Goal: Task Accomplishment & Management: Use online tool/utility

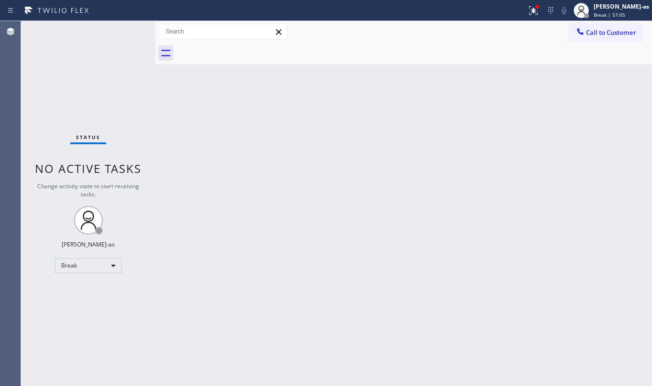
click at [105, 257] on div "Status No active tasks Change activity state to start receiving tasks. [PERSON_…" at bounding box center [88, 203] width 134 height 365
click at [101, 266] on div "Break" at bounding box center [88, 265] width 67 height 15
click at [98, 304] on li "Unavailable" at bounding box center [87, 302] width 64 height 11
click at [309, 258] on div "Back to Dashboard Change Sender ID Customers Technicians Select a contact Outbo…" at bounding box center [403, 203] width 496 height 365
click at [214, 283] on div "Back to Dashboard Change Sender ID Customers Technicians Select a contact Outbo…" at bounding box center [403, 203] width 496 height 365
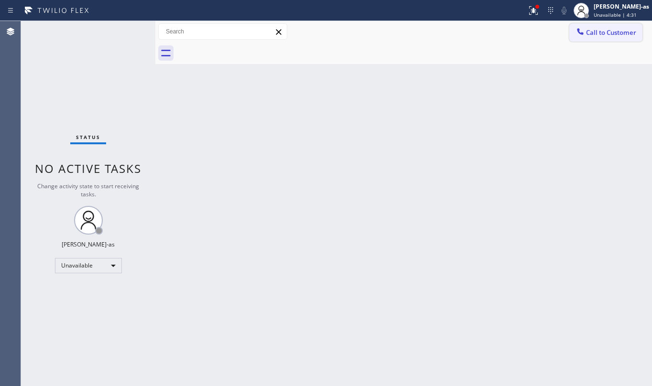
click at [588, 35] on span "Call to Customer" at bounding box center [611, 32] width 50 height 9
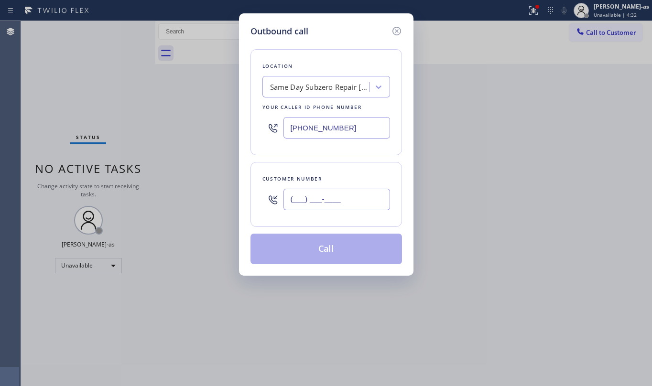
click at [350, 203] on input "(___) ___-____" at bounding box center [336, 199] width 107 height 21
paste input "805) 797-8519"
type input "[PHONE_NUMBER]"
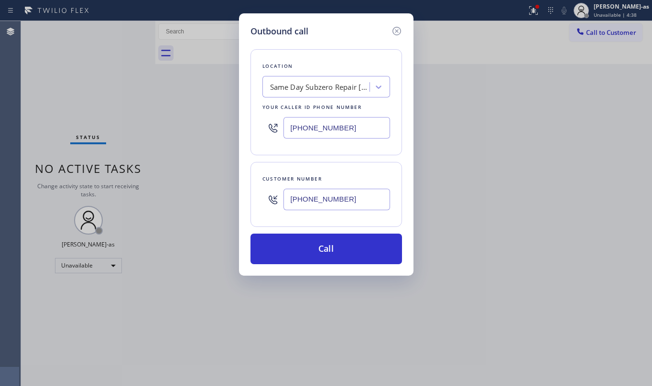
click at [270, 82] on div "Same Day Subzero Repair [GEOGRAPHIC_DATA]" at bounding box center [320, 87] width 100 height 11
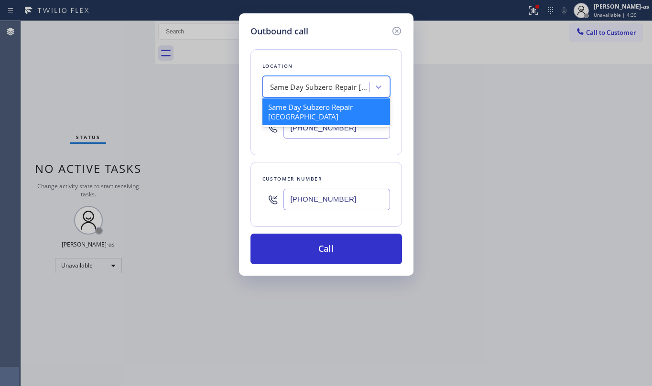
paste input "Marvel Electricians Oxnard"
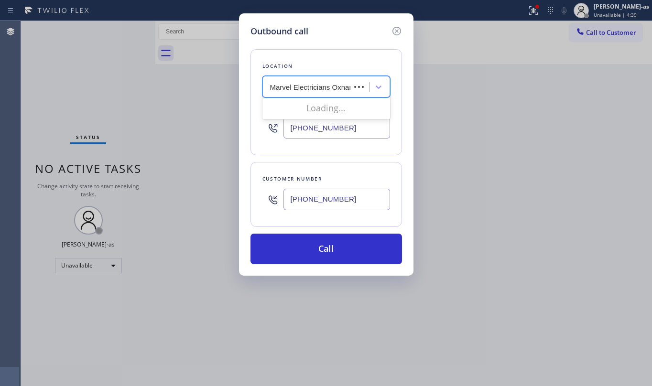
type input "Marvel Electricians Oxnard"
click at [318, 111] on div "Marvel Electricians Oxnard" at bounding box center [326, 106] width 128 height 17
type input "[PHONE_NUMBER]"
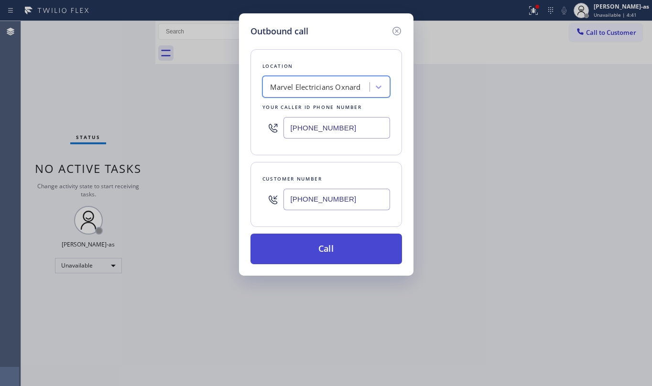
click at [353, 243] on button "Call" at bounding box center [325, 249] width 151 height 31
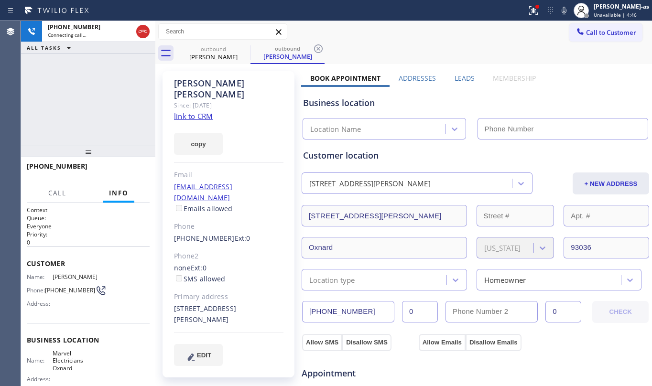
type input "[PHONE_NUMBER]"
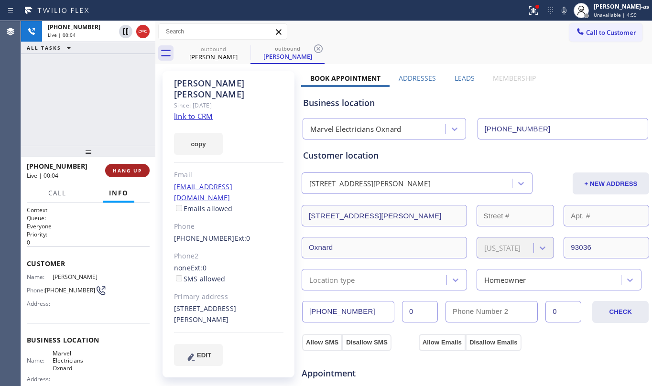
click at [132, 167] on span "HANG UP" at bounding box center [127, 170] width 29 height 7
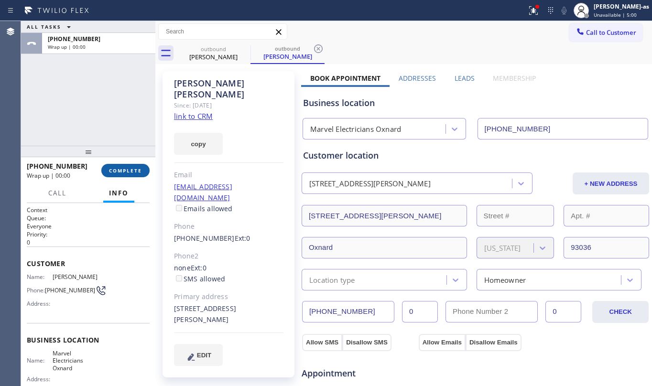
click at [128, 171] on span "COMPLETE" at bounding box center [125, 170] width 33 height 7
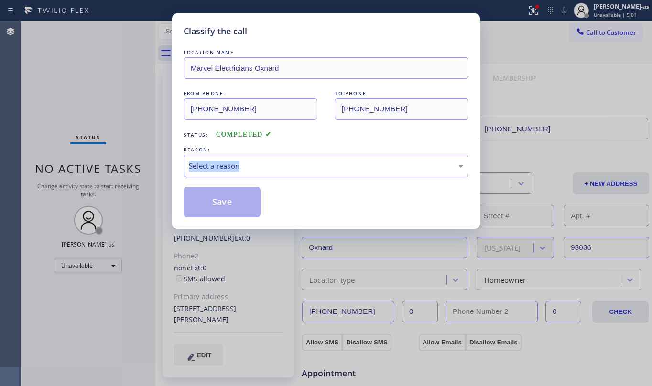
click at [291, 167] on div "Select a reason" at bounding box center [326, 165] width 274 height 11
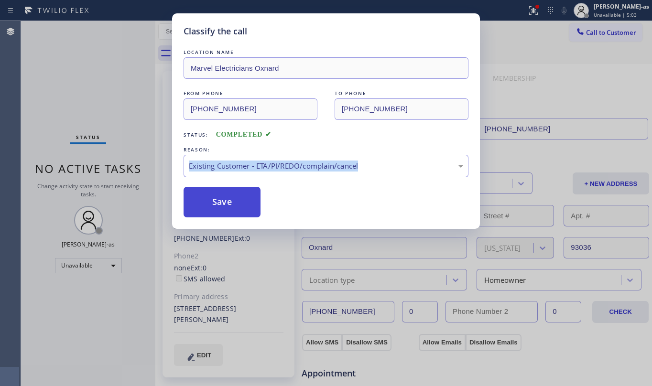
click at [218, 197] on button "Save" at bounding box center [221, 202] width 77 height 31
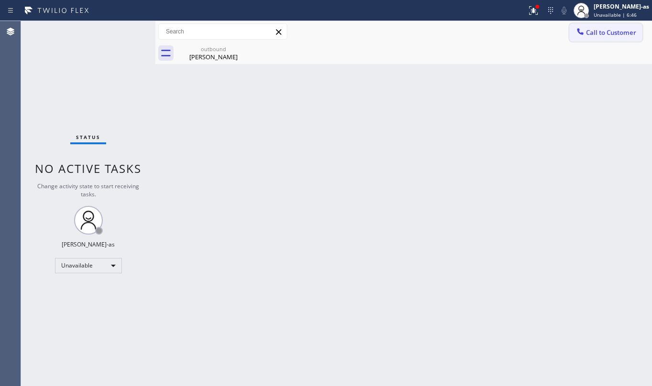
click at [593, 29] on span "Call to Customer" at bounding box center [611, 32] width 50 height 9
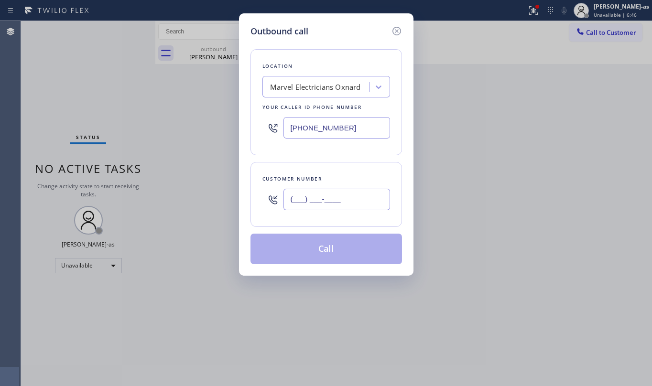
click at [323, 201] on input "(___) ___-____" at bounding box center [336, 199] width 107 height 21
paste input "917) 476-2329"
type input "[PHONE_NUMBER]"
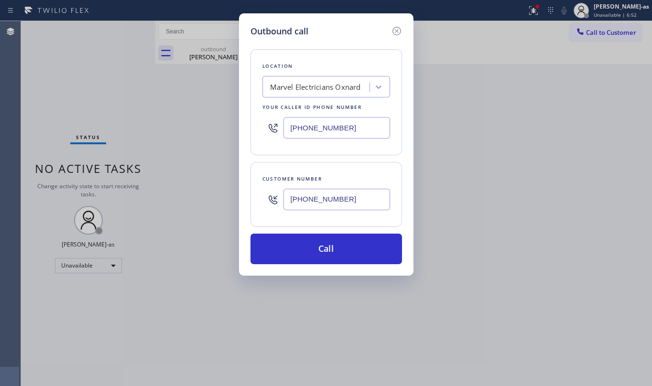
click at [324, 91] on div "Marvel Electricians Oxnard" at bounding box center [315, 87] width 91 height 11
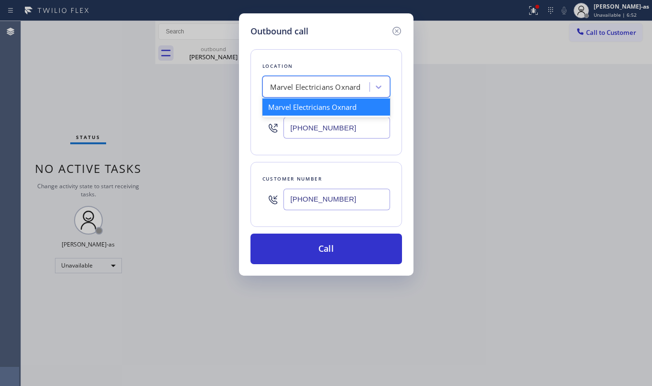
paste input "Repair Twist of [US_STATE]"
type input "Repair Twist of [US_STATE]"
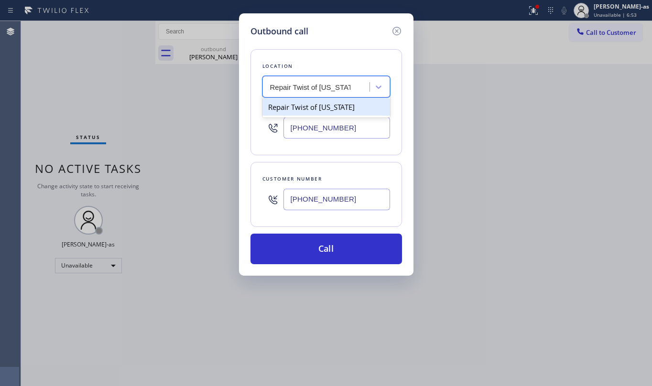
click at [318, 106] on div "Repair Twist of [US_STATE]" at bounding box center [326, 106] width 128 height 17
type input "[PHONE_NUMBER]"
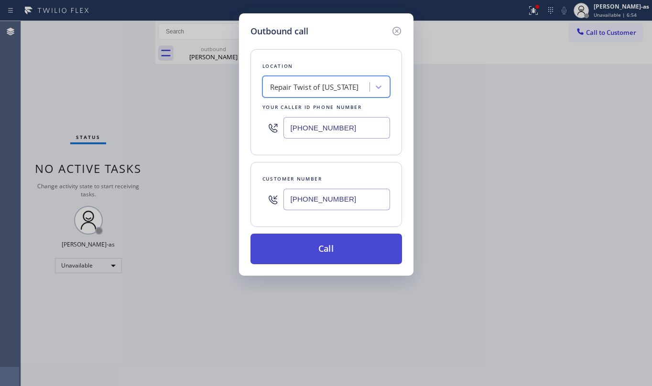
click at [349, 249] on button "Call" at bounding box center [325, 249] width 151 height 31
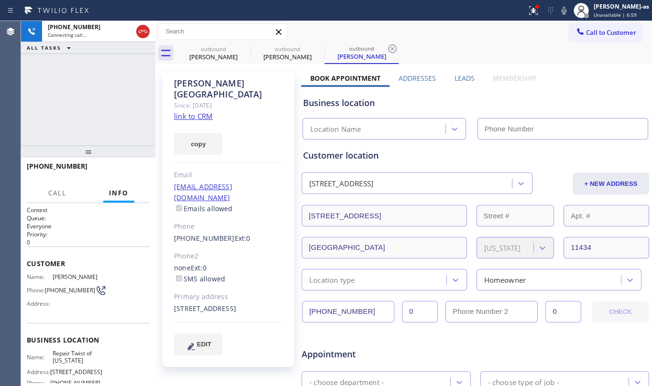
type input "[PHONE_NUMBER]"
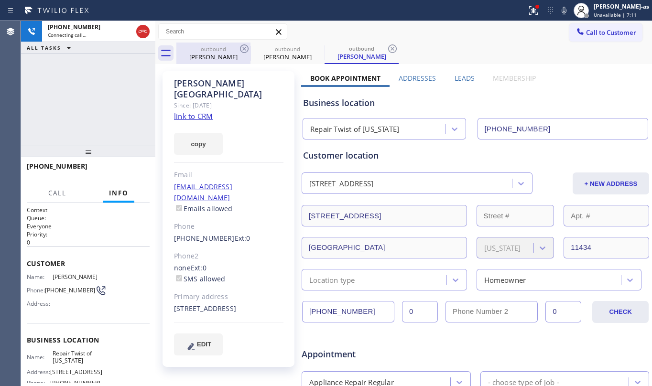
click at [230, 50] on div "outbound" at bounding box center [213, 48] width 72 height 7
type input "[PHONE_NUMBER]"
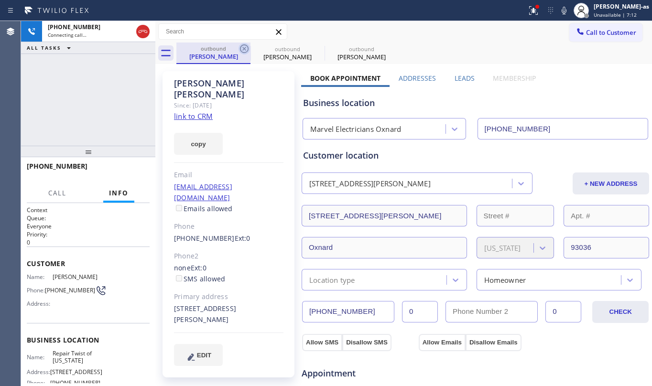
click at [243, 49] on icon at bounding box center [243, 48] width 11 height 11
type input "[PHONE_NUMBER]"
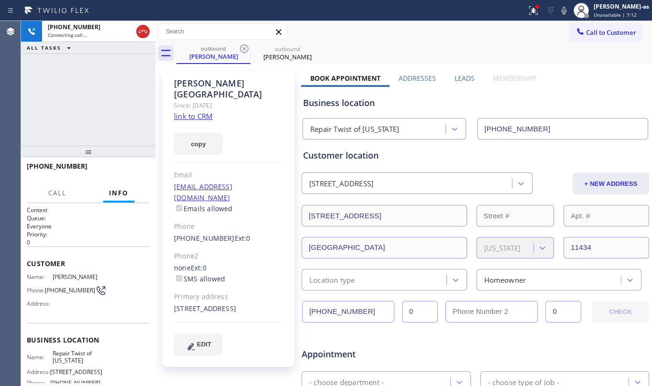
click at [243, 49] on icon at bounding box center [243, 48] width 11 height 11
click at [110, 96] on div "[PHONE_NUMBER] Connecting call… ALL TASKS ALL TASKS ACTIVE TASKS TASKS IN WRAP …" at bounding box center [88, 83] width 134 height 125
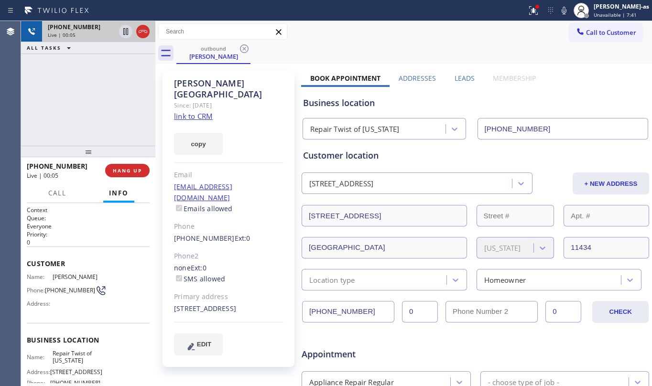
click at [148, 38] on div at bounding box center [134, 31] width 34 height 21
click at [118, 90] on div "[PHONE_NUMBER] Live | 00:05 ALL TASKS ALL TASKS ACTIVE TASKS TASKS IN WRAP UP" at bounding box center [88, 83] width 134 height 125
click at [144, 35] on icon at bounding box center [142, 31] width 11 height 11
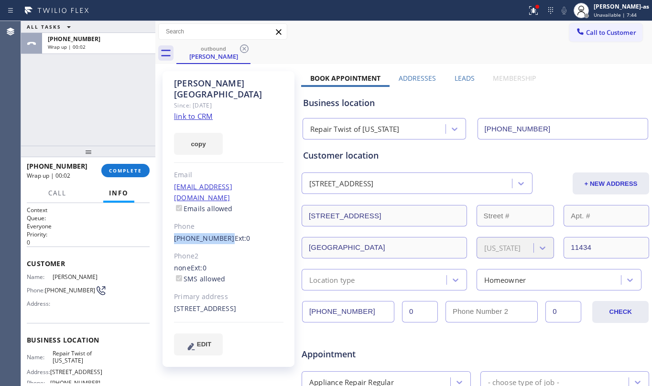
drag, startPoint x: 193, startPoint y: 216, endPoint x: 222, endPoint y: 216, distance: 28.7
click at [222, 216] on div "[PERSON_NAME] Since: [DATE] link to CRM copy Email [EMAIL_ADDRESS][DOMAIN_NAME]…" at bounding box center [228, 219] width 132 height 296
copy link "[PHONE_NUMBER]"
click at [127, 167] on button "COMPLETE" at bounding box center [125, 170] width 48 height 13
click at [111, 119] on div "ALL TASKS ALL TASKS ACTIVE TASKS TASKS IN WRAP UP [PHONE_NUMBER] Wrap up | 00:02" at bounding box center [88, 83] width 134 height 125
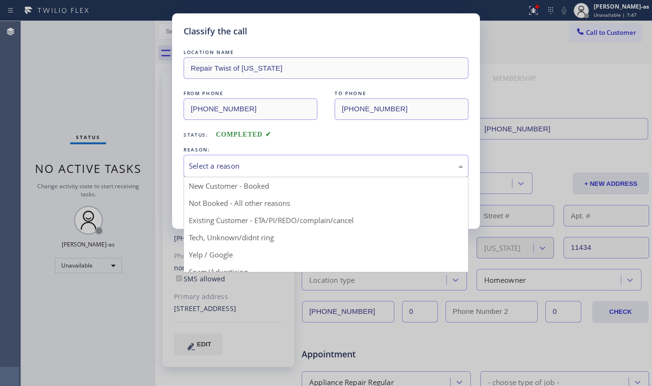
click at [270, 170] on div "Select a reason" at bounding box center [326, 165] width 274 height 11
drag, startPoint x: 310, startPoint y: 223, endPoint x: 266, endPoint y: 211, distance: 46.5
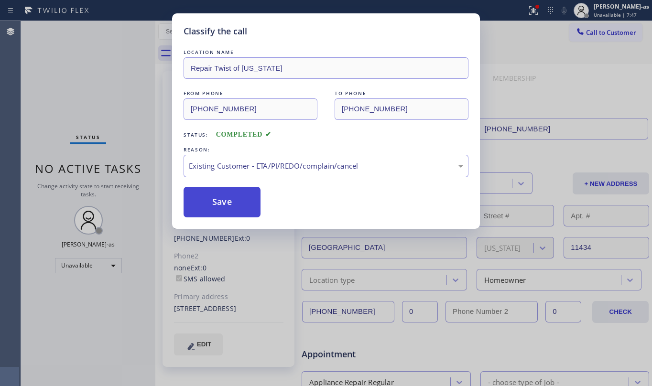
click at [216, 194] on button "Save" at bounding box center [221, 202] width 77 height 31
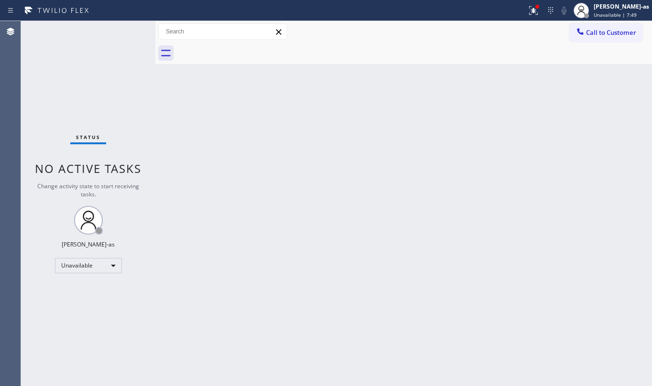
drag, startPoint x: 597, startPoint y: 32, endPoint x: 299, endPoint y: 279, distance: 387.7
click at [596, 32] on span "Call to Customer" at bounding box center [611, 32] width 50 height 9
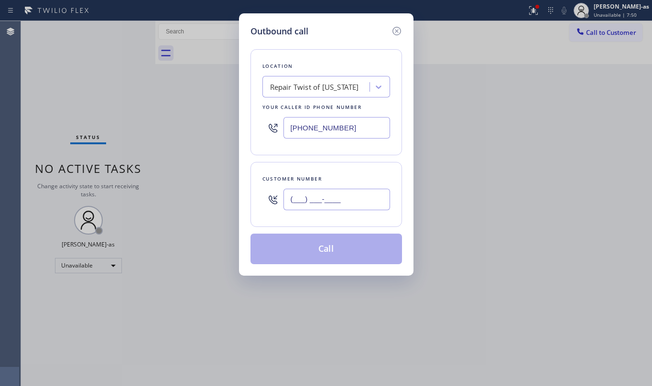
drag, startPoint x: 314, startPoint y: 203, endPoint x: 323, endPoint y: 196, distance: 11.6
click at [318, 200] on input "(___) ___-____" at bounding box center [336, 199] width 107 height 21
paste input "917) 476-2329"
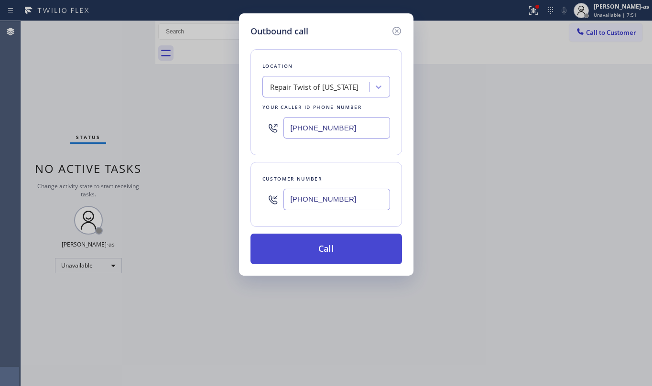
type input "[PHONE_NUMBER]"
click at [335, 258] on button "Call" at bounding box center [325, 249] width 151 height 31
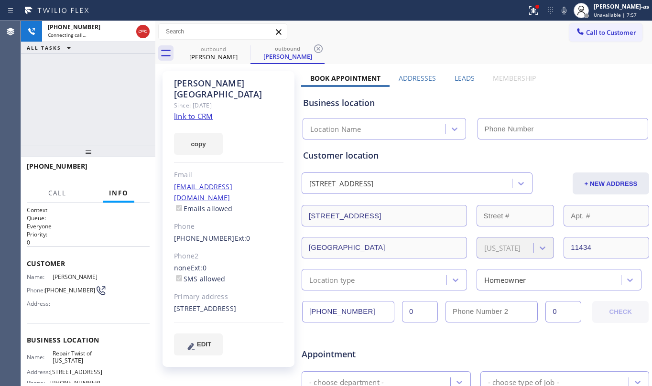
type input "[PHONE_NUMBER]"
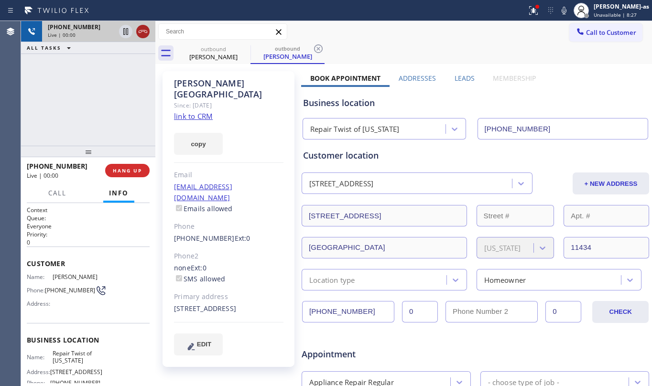
click at [137, 29] on icon at bounding box center [142, 31] width 11 height 11
click at [115, 29] on div "[PHONE_NUMBER]" at bounding box center [81, 27] width 67 height 8
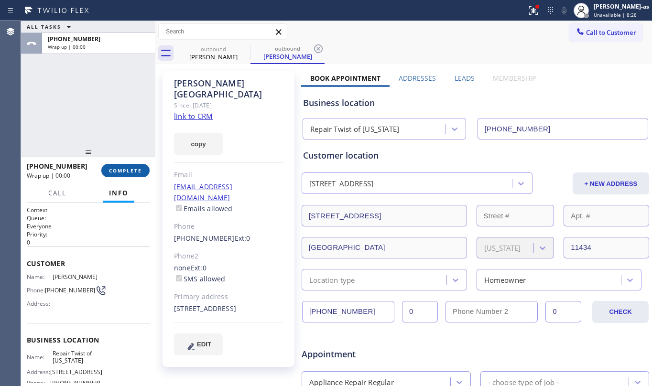
click at [127, 177] on button "COMPLETE" at bounding box center [125, 170] width 48 height 13
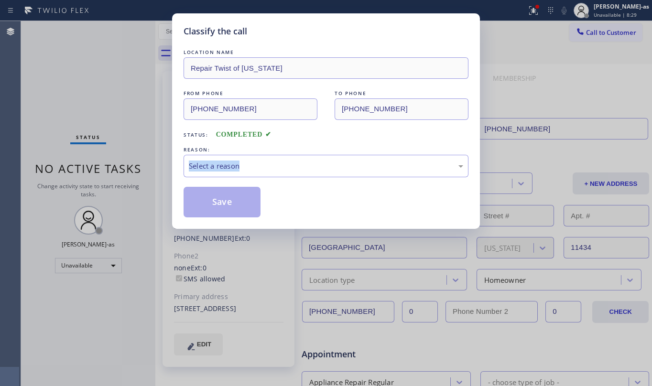
click at [128, 175] on div "Classify the call LOCATION NAME Repair Twist of [US_STATE] FROM PHONE [PHONE_NU…" at bounding box center [326, 193] width 652 height 386
click at [314, 155] on div "Select a reason" at bounding box center [325, 166] width 285 height 22
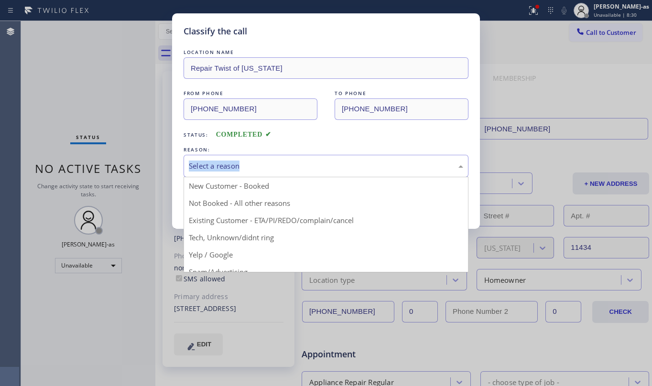
click at [314, 166] on div "Select a reason" at bounding box center [326, 165] width 274 height 11
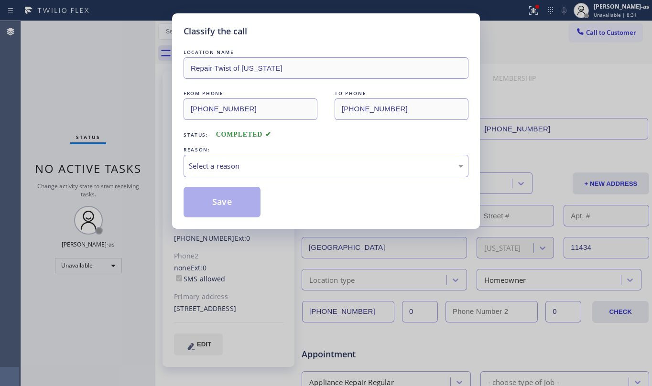
click at [320, 145] on div "REASON:" at bounding box center [325, 150] width 285 height 10
click at [310, 172] on div "Select a reason" at bounding box center [325, 166] width 285 height 22
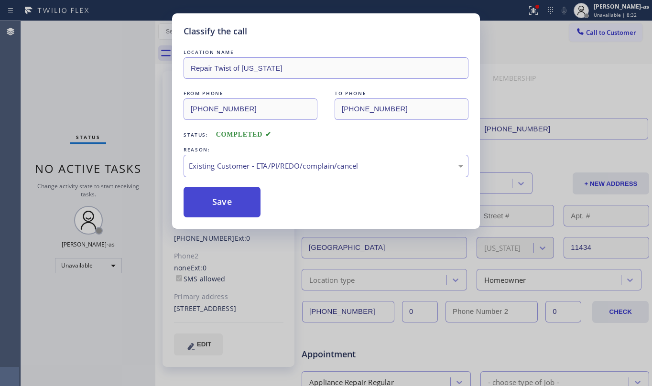
click at [234, 193] on button "Save" at bounding box center [221, 202] width 77 height 31
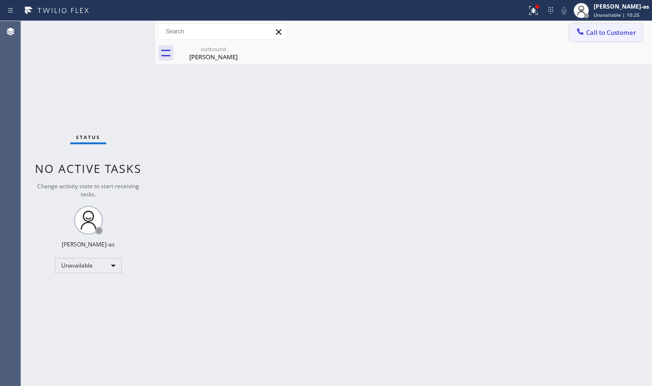
click at [600, 29] on span "Call to Customer" at bounding box center [611, 32] width 50 height 9
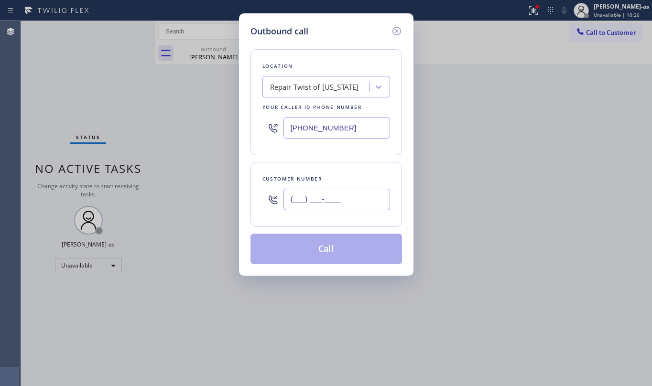
click at [360, 197] on input "(___) ___-____" at bounding box center [336, 199] width 107 height 21
paste input "760) 809-9317"
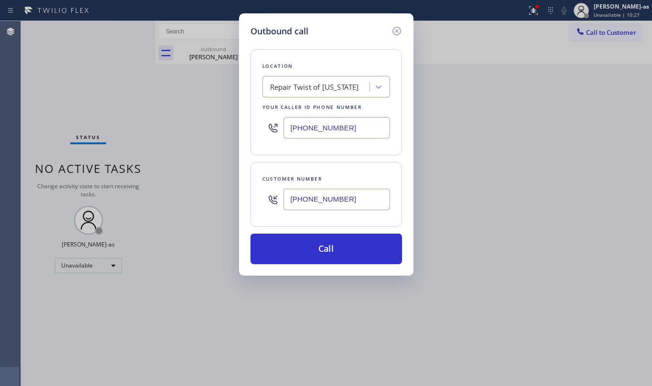
type input "[PHONE_NUMBER]"
click at [329, 139] on input "[PHONE_NUMBER]" at bounding box center [336, 127] width 107 height 21
click at [331, 134] on input "[PHONE_NUMBER]" at bounding box center [336, 127] width 107 height 21
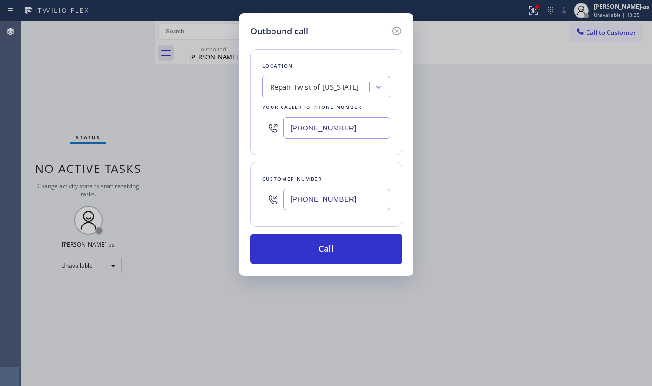
paste input "602) 691-7988"
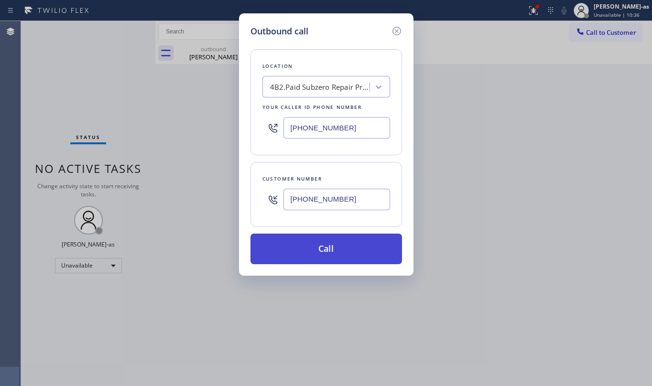
type input "[PHONE_NUMBER]"
click at [344, 250] on button "Call" at bounding box center [325, 249] width 151 height 31
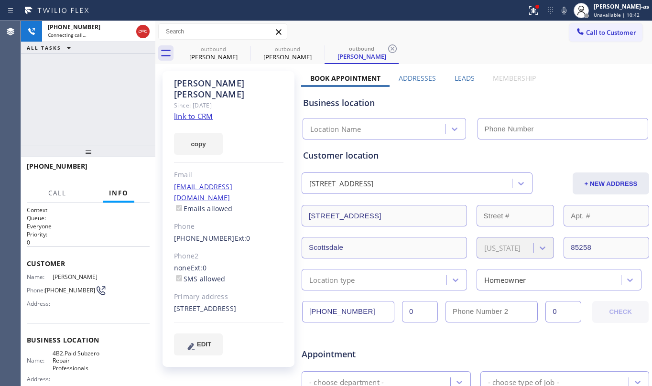
type input "[PHONE_NUMBER]"
click at [201, 111] on link "link to CRM" at bounding box center [193, 116] width 39 height 10
drag, startPoint x: 58, startPoint y: 53, endPoint x: 65, endPoint y: 54, distance: 7.7
click at [59, 53] on div "ALL TASKS ALL TASKS ACTIVE TASKS TASKS IN WRAP UP" at bounding box center [88, 48] width 134 height 12
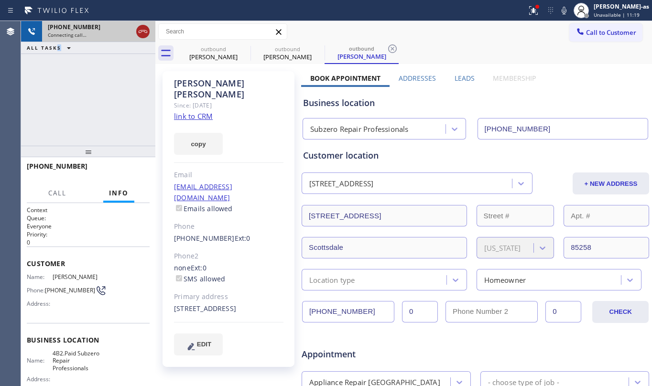
click at [147, 31] on icon at bounding box center [142, 31] width 11 height 11
click at [184, 59] on div "[PERSON_NAME]" at bounding box center [213, 57] width 72 height 9
type input "[PHONE_NUMBER]"
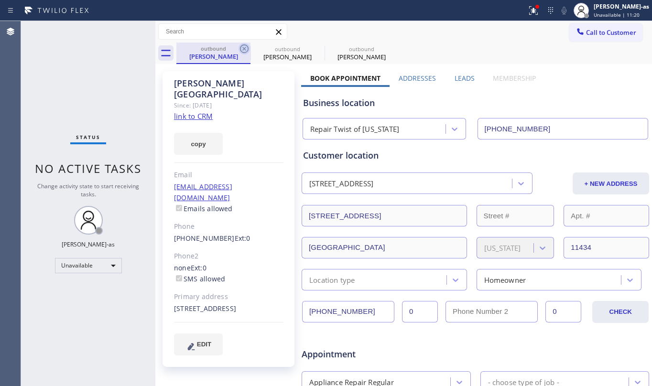
click at [238, 48] on icon at bounding box center [243, 48] width 11 height 11
type input "[PHONE_NUMBER]"
click at [238, 48] on icon at bounding box center [243, 48] width 11 height 11
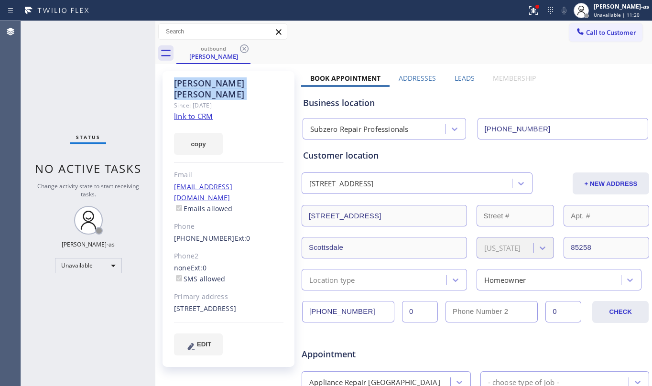
click at [238, 48] on icon at bounding box center [243, 48] width 11 height 11
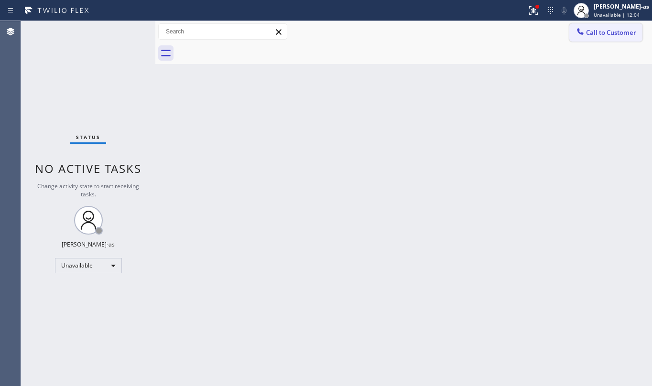
click at [588, 30] on span "Call to Customer" at bounding box center [611, 32] width 50 height 9
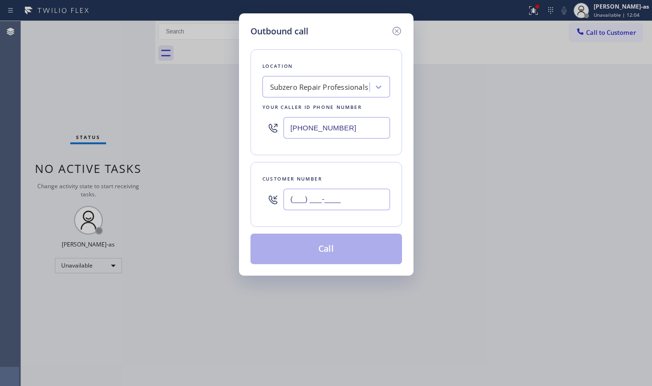
click at [351, 193] on input "(___) ___-____" at bounding box center [336, 199] width 107 height 21
paste input "832) 361-1328"
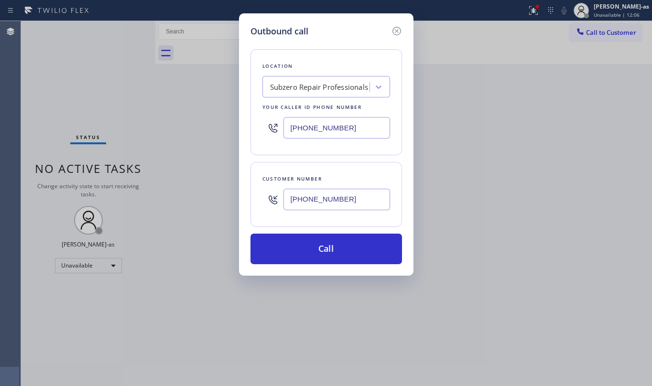
type input "[PHONE_NUMBER]"
click at [280, 94] on div "Subzero Repair Professionals" at bounding box center [317, 87] width 104 height 17
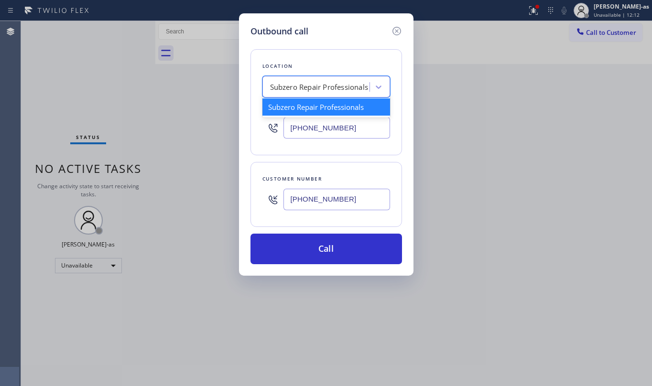
paste input "HVAC Alliance Expert"
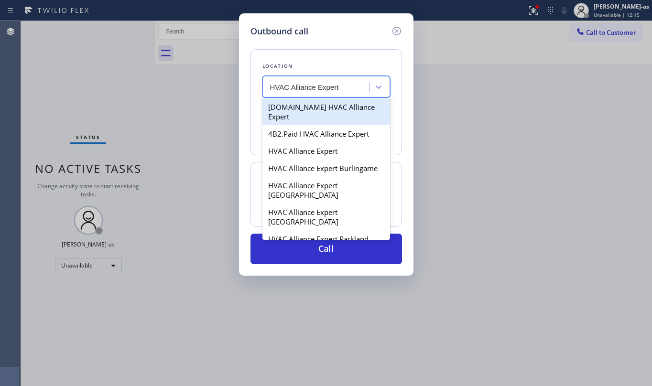
type input "HVAC Alliance Expert"
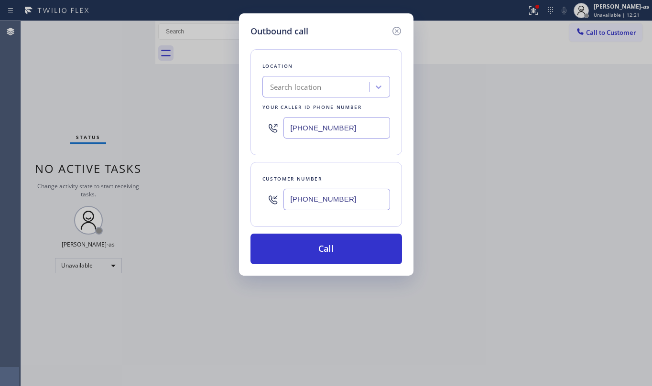
click at [332, 134] on input "[PHONE_NUMBER]" at bounding box center [336, 127] width 107 height 21
paste input "855) 999-4417"
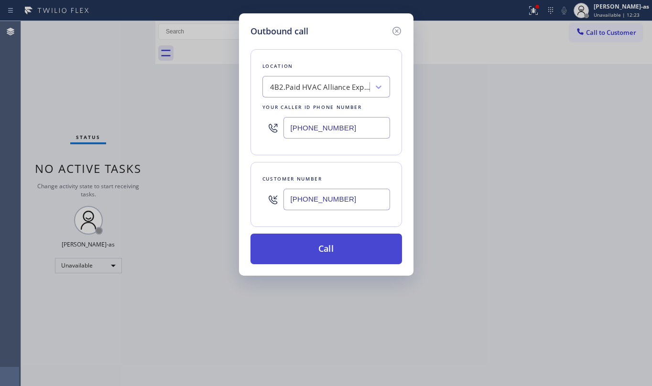
type input "[PHONE_NUMBER]"
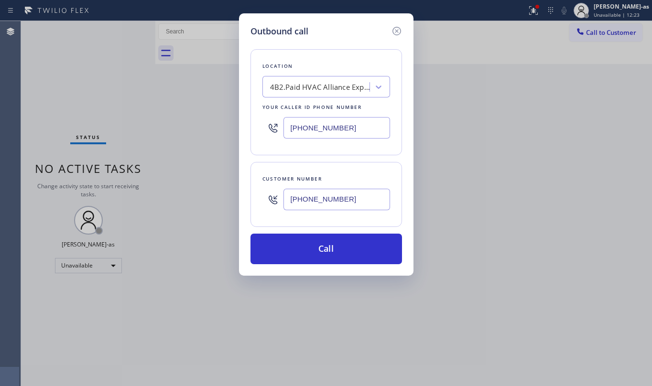
drag, startPoint x: 348, startPoint y: 252, endPoint x: 324, endPoint y: 166, distance: 89.4
click at [348, 251] on button "Call" at bounding box center [325, 249] width 151 height 31
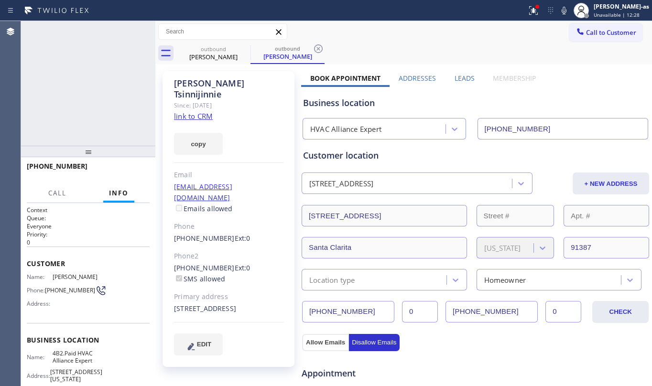
type input "[PHONE_NUMBER]"
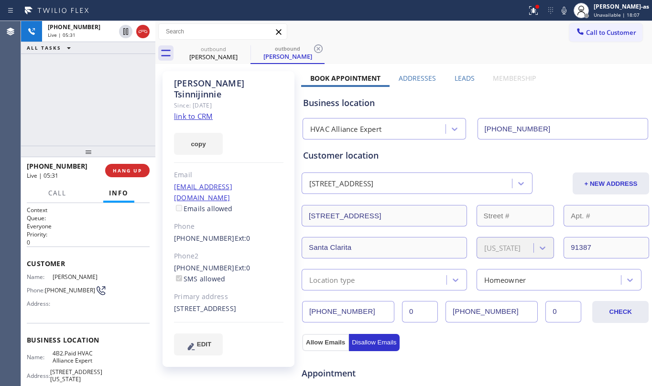
click at [100, 75] on div "[PHONE_NUMBER] Live | 05:31 ALL TASKS ALL TASKS ACTIVE TASKS TASKS IN WRAP UP" at bounding box center [88, 83] width 134 height 125
click at [105, 121] on div "[PHONE_NUMBER] Live | 05:32 ALL TASKS ALL TASKS ACTIVE TASKS TASKS IN WRAP UP" at bounding box center [88, 83] width 134 height 125
click at [123, 169] on span "HANG UP" at bounding box center [127, 170] width 29 height 7
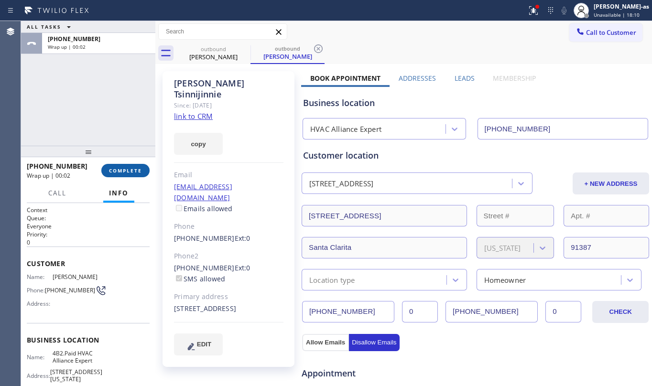
click at [123, 169] on span "COMPLETE" at bounding box center [125, 170] width 33 height 7
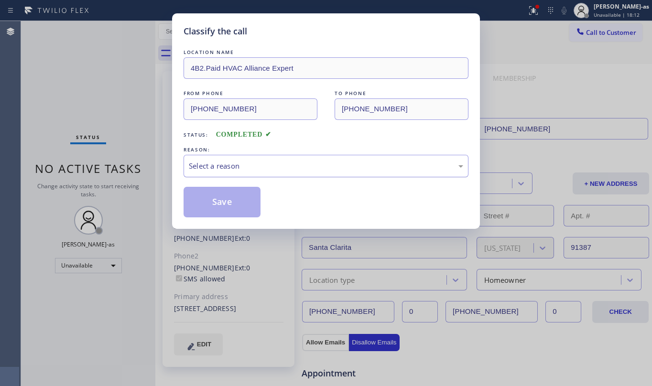
click at [286, 166] on div "Select a reason" at bounding box center [326, 165] width 274 height 11
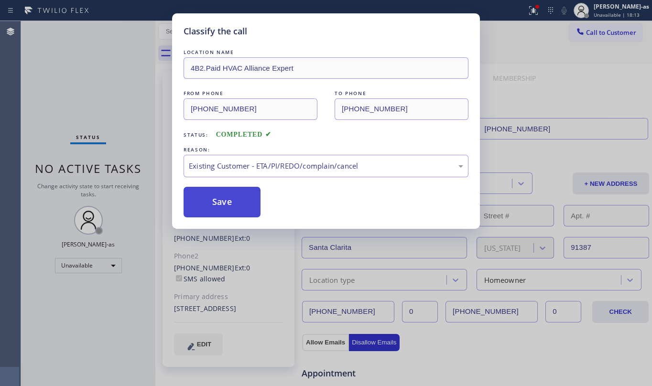
click at [224, 196] on button "Save" at bounding box center [221, 202] width 77 height 31
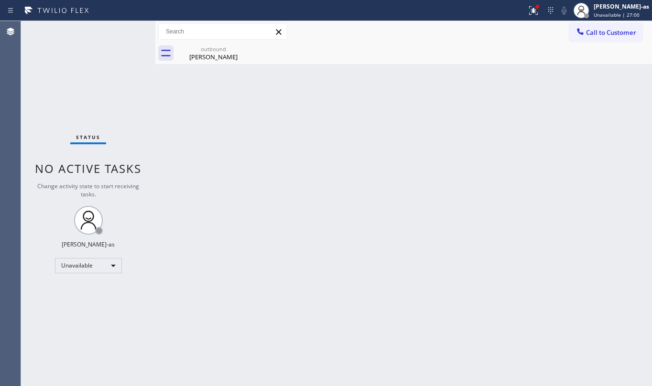
drag, startPoint x: 203, startPoint y: 196, endPoint x: 213, endPoint y: 186, distance: 13.5
click at [204, 196] on div "Back to Dashboard Change Sender ID Customers Technicians Select a contact Outbo…" at bounding box center [403, 203] width 496 height 365
click at [217, 56] on div "[PERSON_NAME]" at bounding box center [213, 57] width 72 height 9
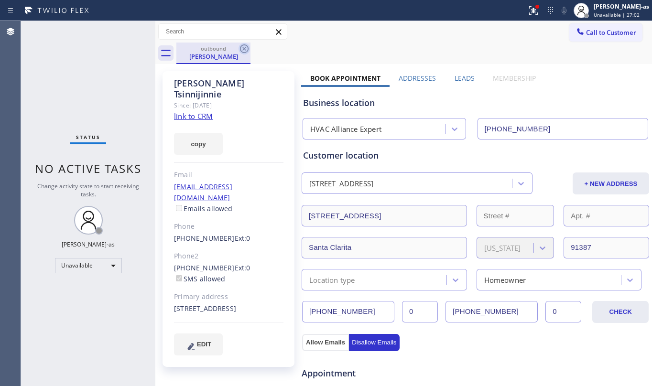
click at [245, 50] on icon at bounding box center [244, 48] width 9 height 9
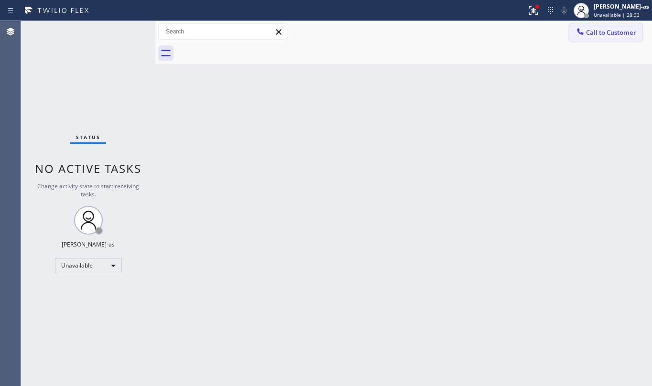
click at [600, 34] on span "Call to Customer" at bounding box center [611, 32] width 50 height 9
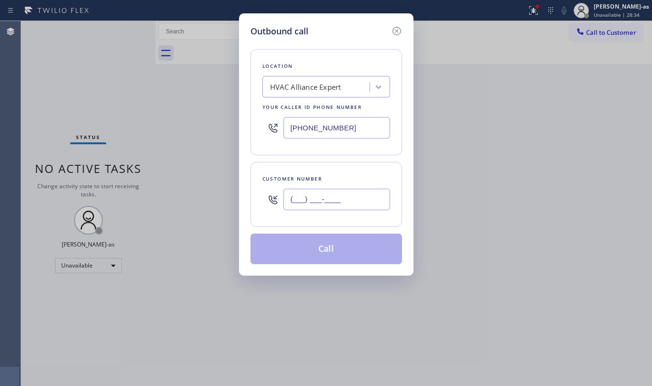
click at [344, 201] on input "(___) ___-____" at bounding box center [336, 199] width 107 height 21
paste input "650) 223-4578"
type input "[PHONE_NUMBER]"
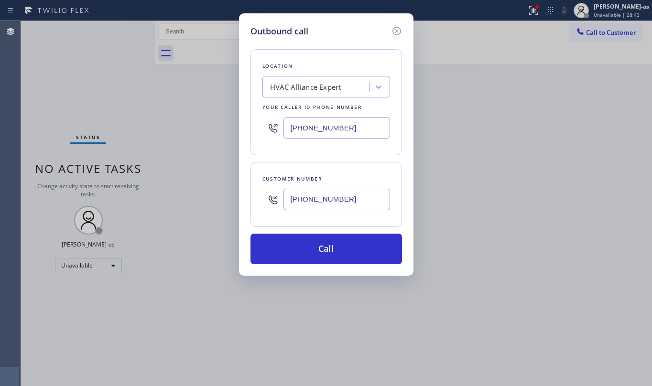
click at [307, 134] on input "[PHONE_NUMBER]" at bounding box center [336, 127] width 107 height 21
paste input "415) 851-8851"
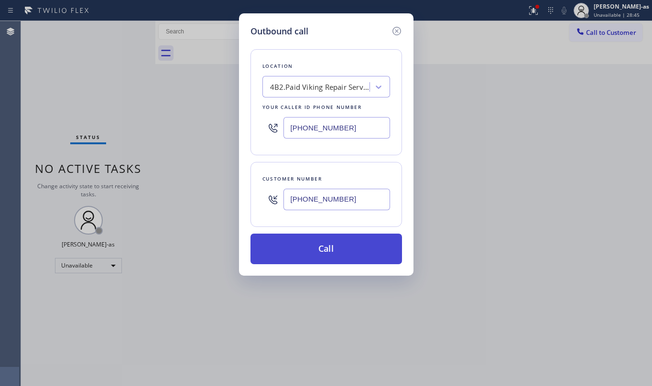
type input "[PHONE_NUMBER]"
click at [341, 251] on button "Call" at bounding box center [325, 249] width 151 height 31
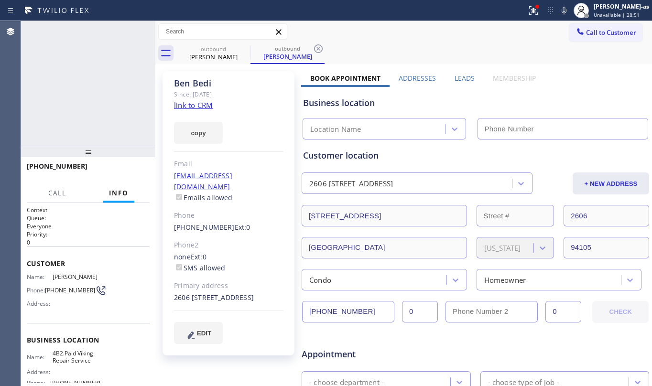
type input "[PHONE_NUMBER]"
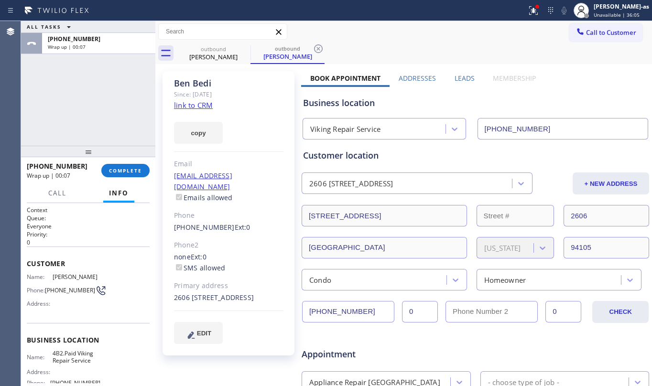
click at [121, 84] on div "ALL TASKS ALL TASKS ACTIVE TASKS TASKS IN WRAP UP [PHONE_NUMBER] Wrap up | 00:07" at bounding box center [88, 83] width 134 height 125
click at [127, 170] on span "COMPLETE" at bounding box center [125, 170] width 33 height 7
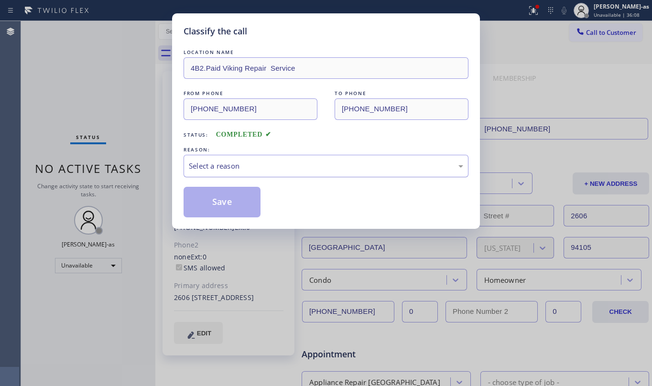
click at [238, 163] on div "Select a reason" at bounding box center [326, 165] width 274 height 11
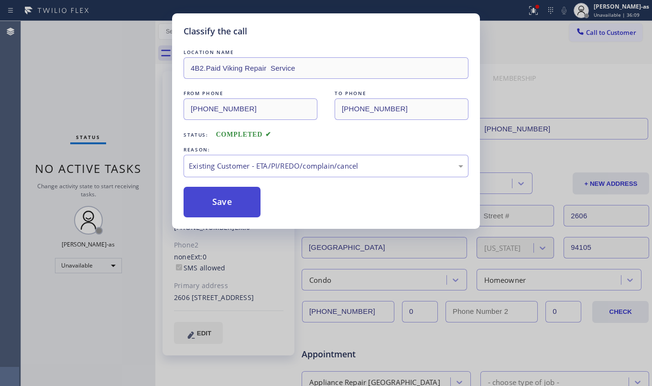
click at [226, 203] on button "Save" at bounding box center [221, 202] width 77 height 31
click at [126, 118] on div "Classify the call LOCATION NAME 4B2.Paid Viking Repair Service FROM PHONE [PHON…" at bounding box center [326, 193] width 652 height 386
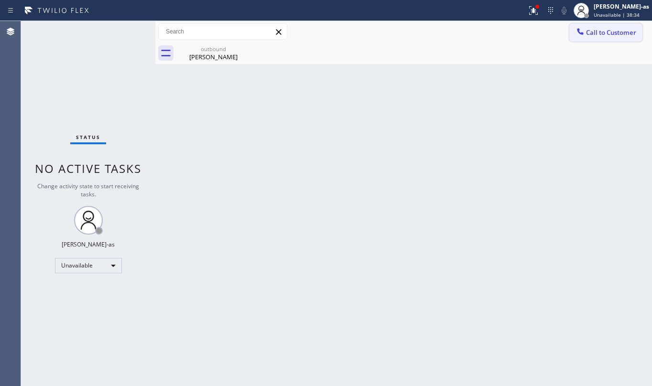
click at [579, 32] on icon at bounding box center [580, 31] width 6 height 6
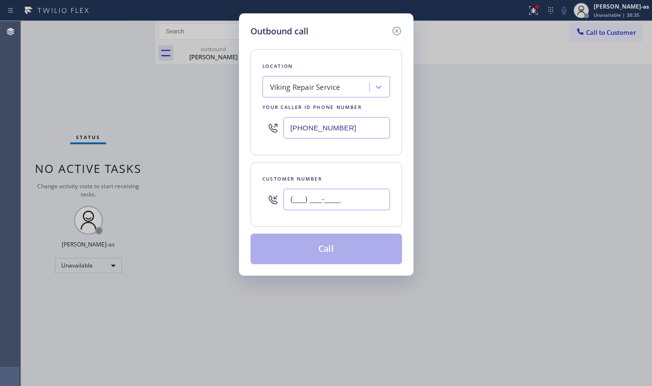
click at [353, 193] on input "(___) ___-____" at bounding box center [336, 199] width 107 height 21
paste input "650) 464-9155"
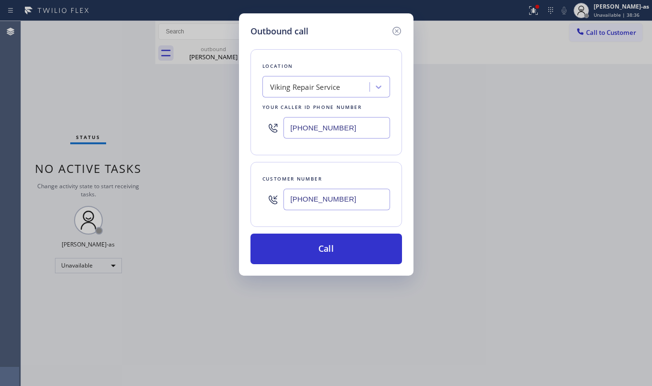
type input "[PHONE_NUMBER]"
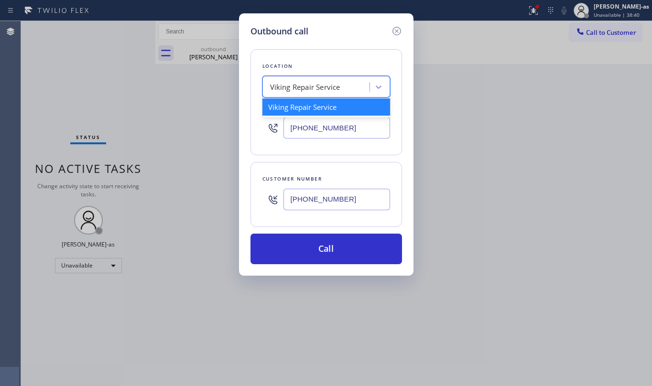
click at [289, 89] on div "Viking Repair Service" at bounding box center [305, 87] width 70 height 11
paste input "Elite Sub-Zero Appliance Repair"
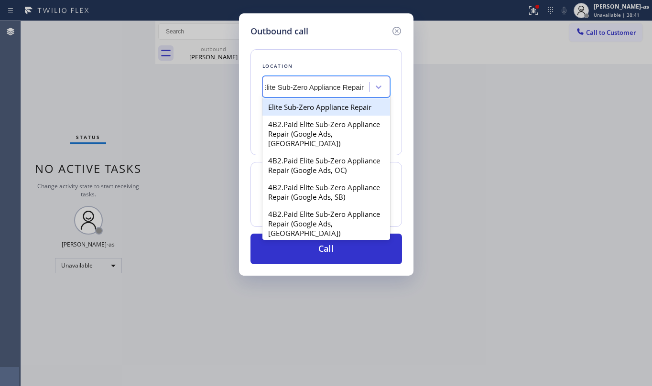
scroll to position [0, 8]
type input "Elite Sub-Zero Appliance Repair"
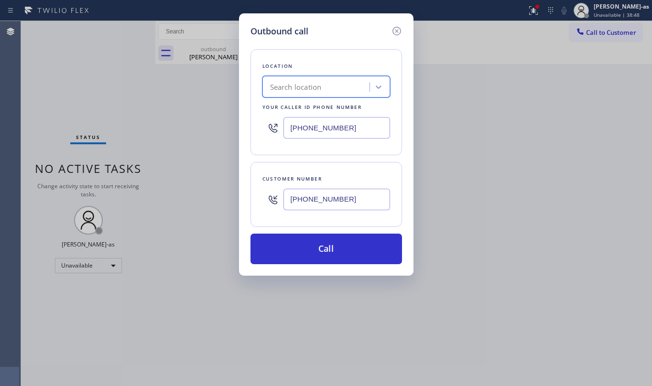
scroll to position [0, 0]
click at [364, 130] on input "[PHONE_NUMBER]" at bounding box center [336, 127] width 107 height 21
paste input "965-3694"
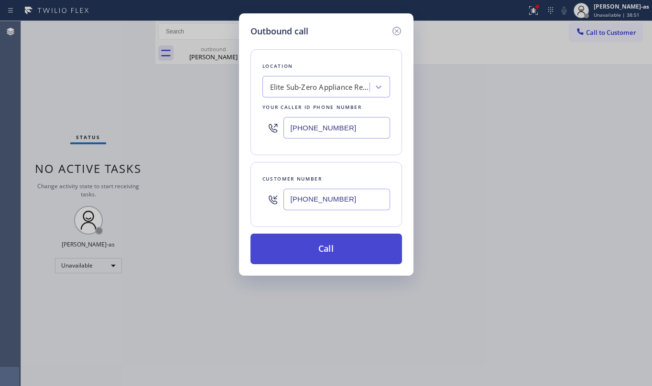
type input "[PHONE_NUMBER]"
click at [341, 243] on button "Call" at bounding box center [325, 249] width 151 height 31
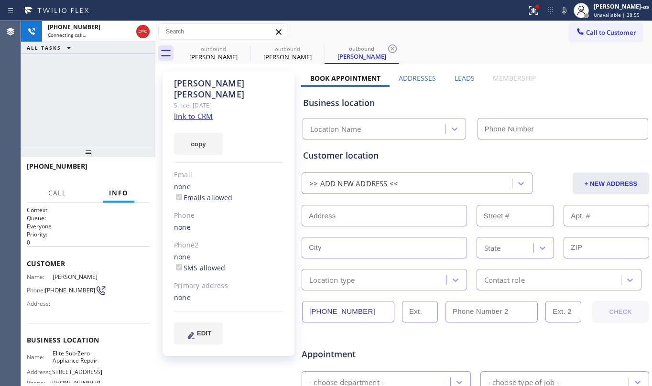
type input "[PHONE_NUMBER]"
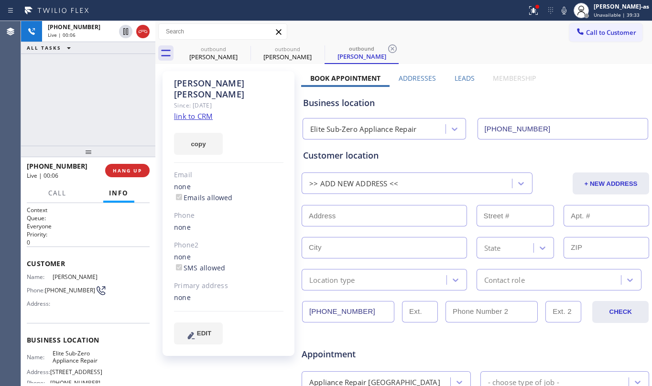
drag, startPoint x: 144, startPoint y: 32, endPoint x: 109, endPoint y: 144, distance: 117.1
click at [144, 32] on icon at bounding box center [143, 31] width 9 height 3
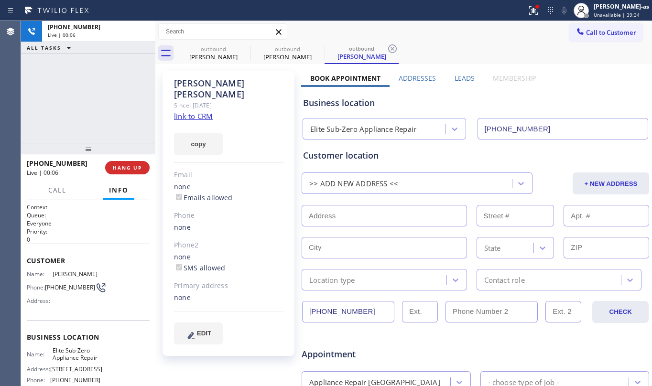
click at [109, 144] on div at bounding box center [88, 148] width 134 height 11
click at [118, 170] on span "HANG UP" at bounding box center [127, 167] width 29 height 7
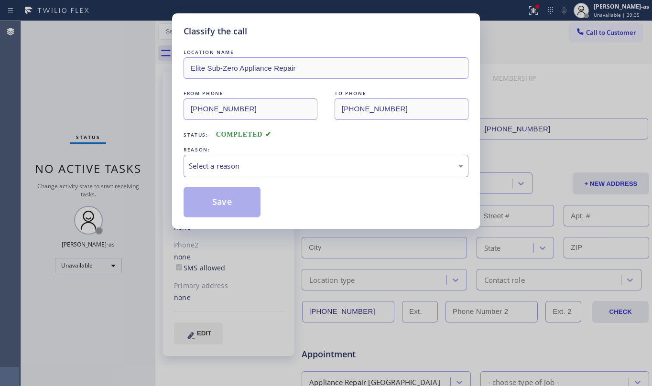
click at [124, 169] on div "Classify the call LOCATION NAME Elite Sub-Zero Appliance Repair FROM PHONE [PHO…" at bounding box center [326, 193] width 652 height 386
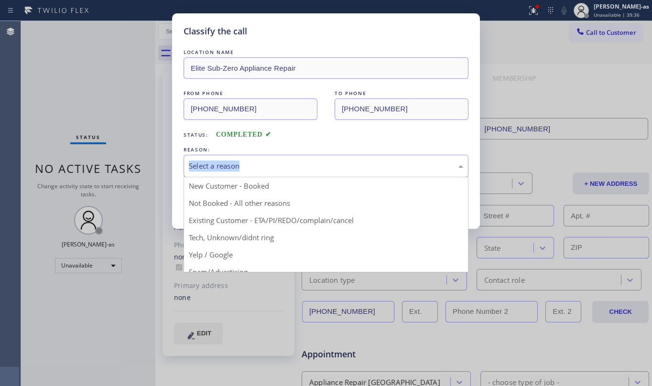
click at [274, 167] on div "Select a reason" at bounding box center [326, 165] width 274 height 11
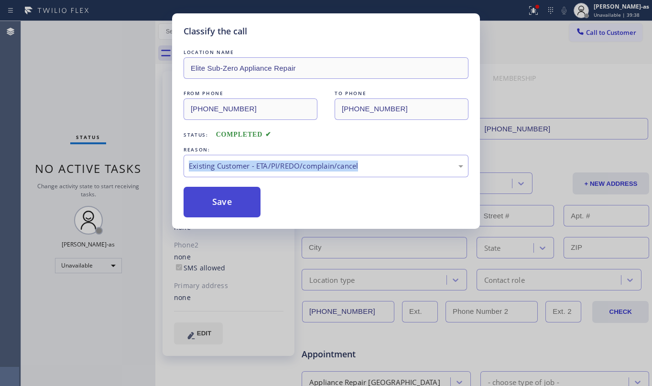
click at [241, 205] on button "Save" at bounding box center [221, 202] width 77 height 31
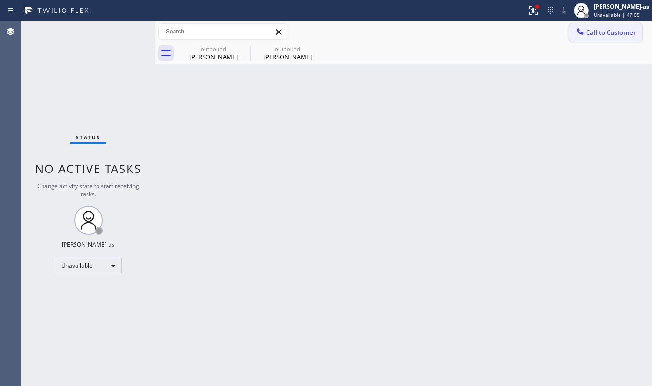
click at [593, 26] on button "Call to Customer" at bounding box center [605, 32] width 73 height 18
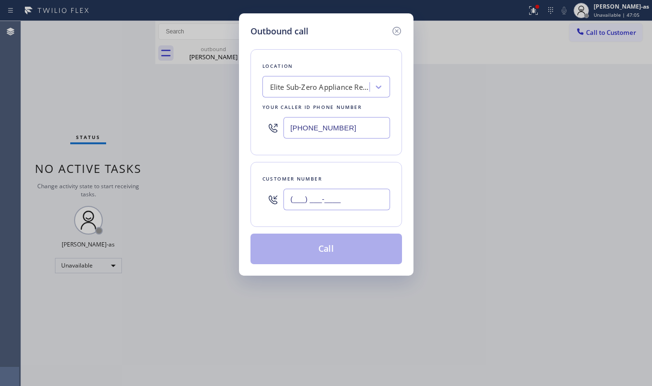
click at [351, 195] on input "(___) ___-____" at bounding box center [336, 199] width 107 height 21
paste input "818) 850-9124"
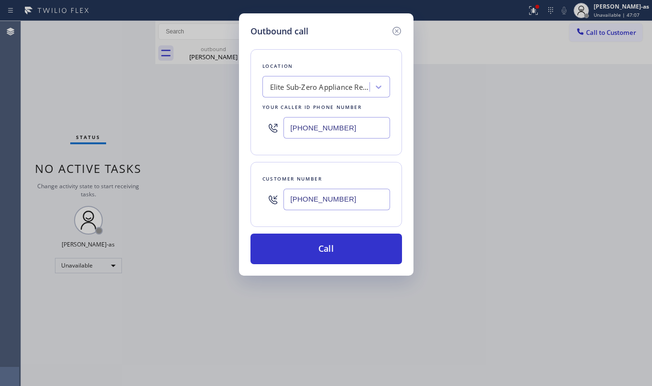
type input "[PHONE_NUMBER]"
click at [316, 122] on input "[PHONE_NUMBER]" at bounding box center [336, 127] width 107 height 21
paste input "818) 403-3416"
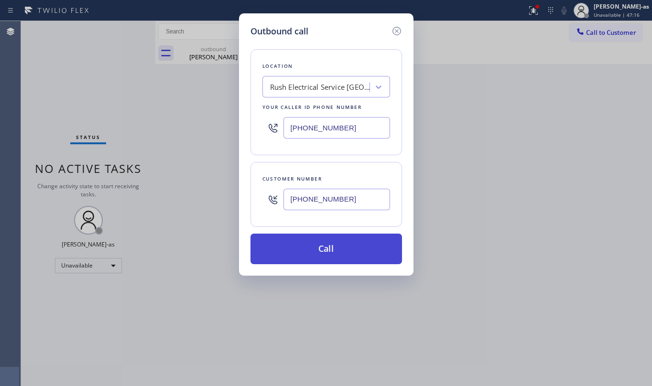
type input "[PHONE_NUMBER]"
click at [320, 250] on button "Call" at bounding box center [325, 249] width 151 height 31
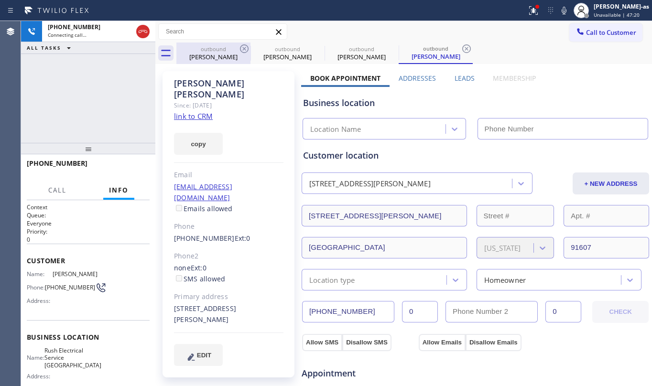
click at [224, 55] on div "[PERSON_NAME]" at bounding box center [213, 57] width 72 height 9
type input "[PHONE_NUMBER]"
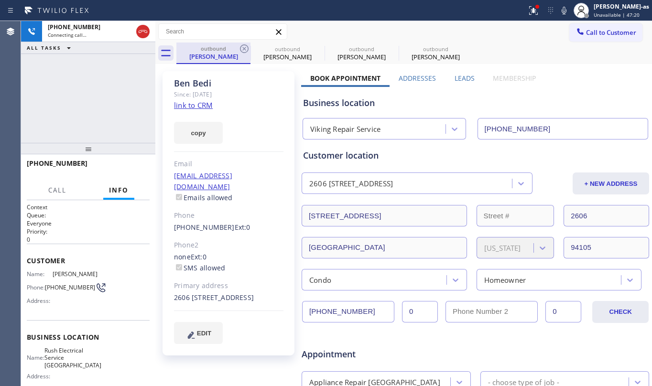
drag, startPoint x: 253, startPoint y: 46, endPoint x: 246, endPoint y: 46, distance: 7.2
click at [251, 46] on div "outbound" at bounding box center [287, 48] width 72 height 7
click at [246, 46] on icon at bounding box center [243, 48] width 11 height 11
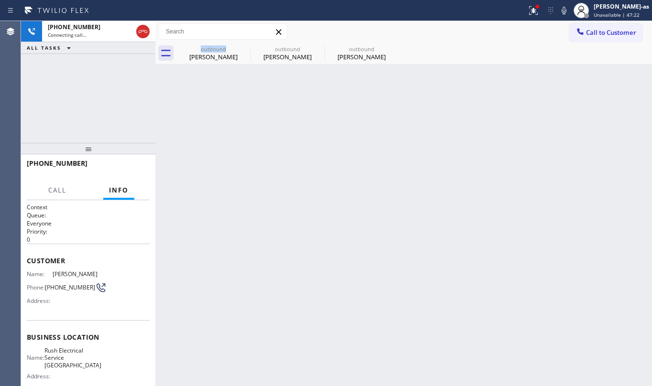
type input "[PHONE_NUMBER]"
click at [0, 0] on icon at bounding box center [0, 0] width 0 height 0
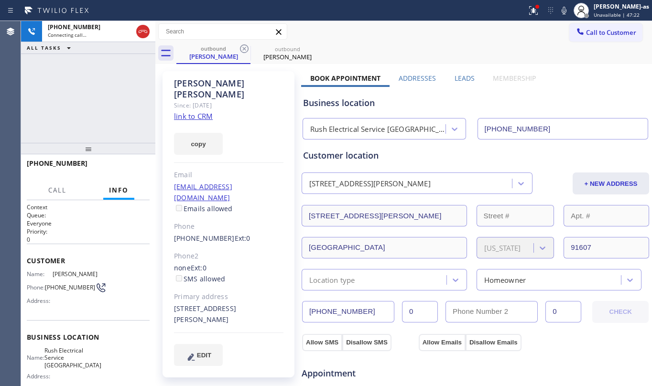
click at [246, 46] on icon at bounding box center [243, 48] width 11 height 11
click at [100, 107] on div "[PHONE_NUMBER] Connecting call… ALL TASKS ALL TASKS ACTIVE TASKS TASKS IN WRAP …" at bounding box center [88, 82] width 134 height 122
click at [140, 28] on icon at bounding box center [142, 31] width 11 height 11
click at [203, 49] on div "outbound" at bounding box center [213, 48] width 72 height 7
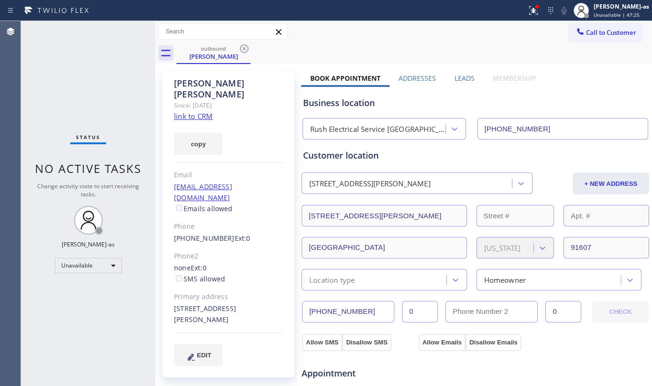
click at [242, 46] on icon at bounding box center [243, 48] width 11 height 11
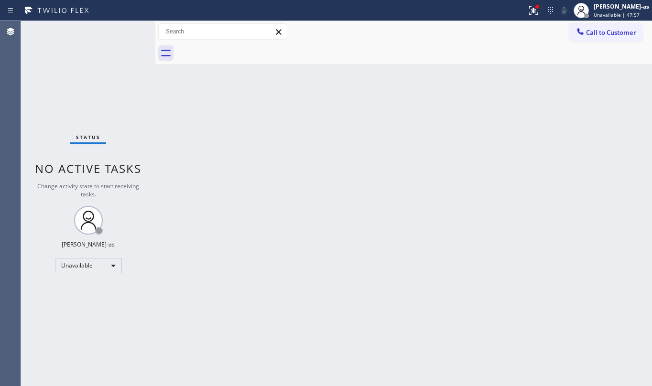
click at [615, 35] on span "Call to Customer" at bounding box center [611, 32] width 50 height 9
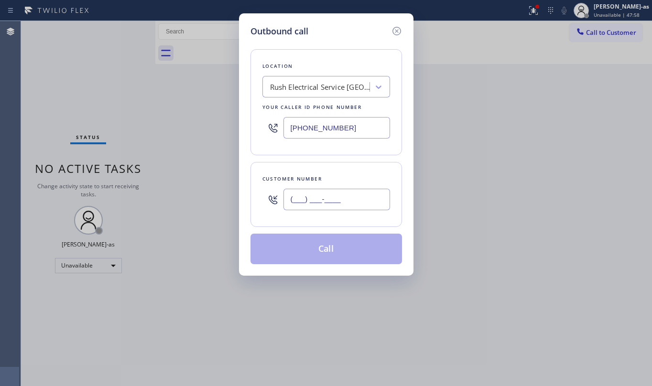
click at [348, 199] on input "(___) ___-____" at bounding box center [336, 199] width 107 height 21
paste input "310) 613-0167"
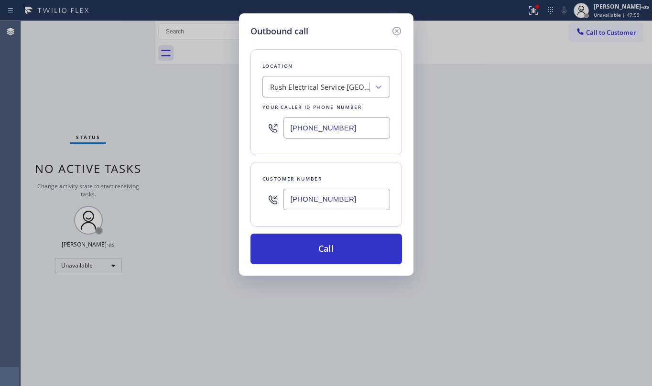
type input "[PHONE_NUMBER]"
click at [310, 82] on div "Rush Electrical Service [GEOGRAPHIC_DATA]" at bounding box center [320, 87] width 100 height 11
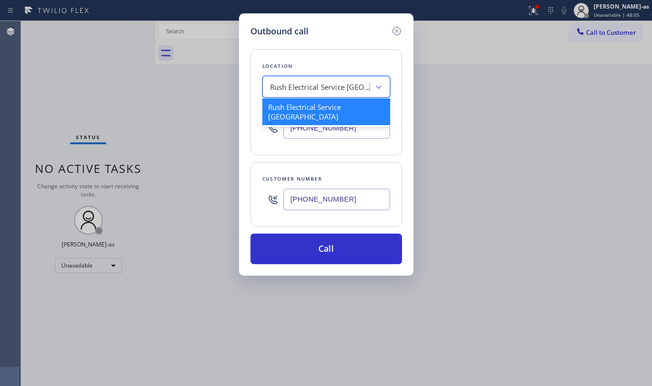
paste input "Culver City Appliances Repair"
type input "Culver City Appliances Repair"
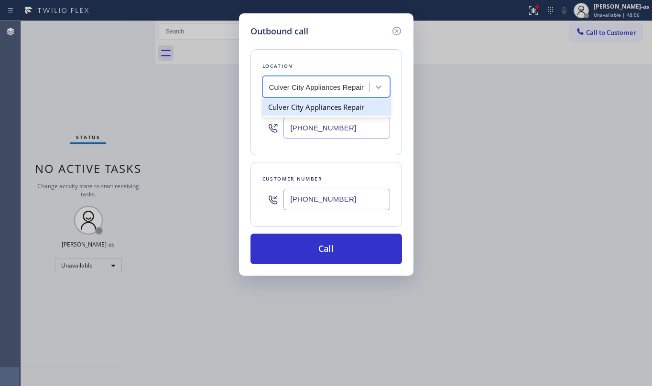
click at [305, 108] on div "Culver City Appliances Repair" at bounding box center [326, 106] width 128 height 17
type input "[PHONE_NUMBER]"
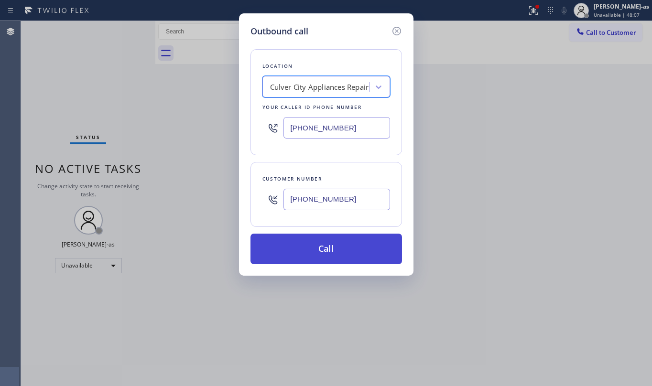
click at [331, 251] on button "Call" at bounding box center [325, 249] width 151 height 31
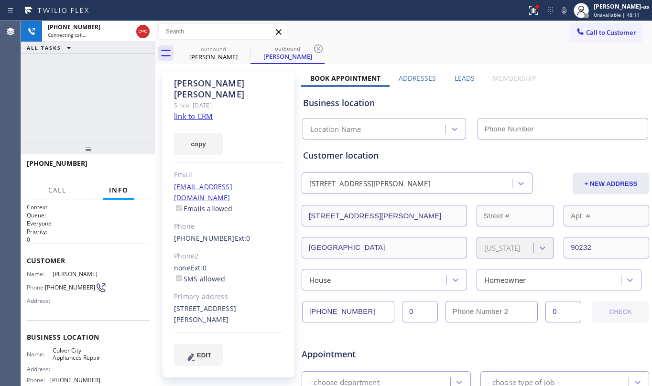
type input "[PHONE_NUMBER]"
click at [86, 92] on div "[PHONE_NUMBER] Connecting call… ALL TASKS ALL TASKS ACTIVE TASKS TASKS IN WRAP …" at bounding box center [88, 82] width 134 height 122
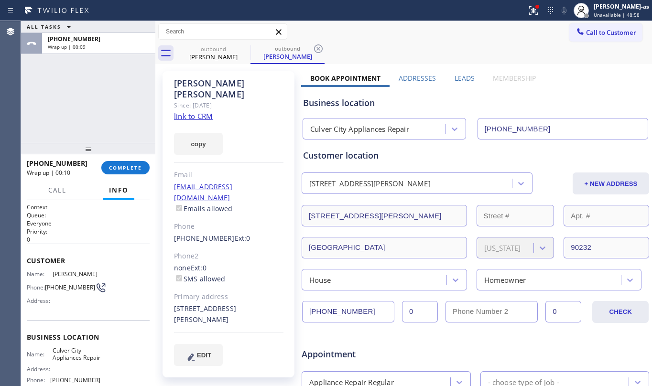
click at [117, 132] on div "ALL TASKS ALL TASKS ACTIVE TASKS TASKS IN WRAP UP [PHONE_NUMBER] Wrap up | 00:09" at bounding box center [88, 82] width 134 height 122
click at [126, 154] on div at bounding box center [88, 148] width 134 height 11
drag, startPoint x: 131, startPoint y: 169, endPoint x: 129, endPoint y: 163, distance: 6.0
click at [131, 166] on span "COMPLETE" at bounding box center [125, 167] width 33 height 7
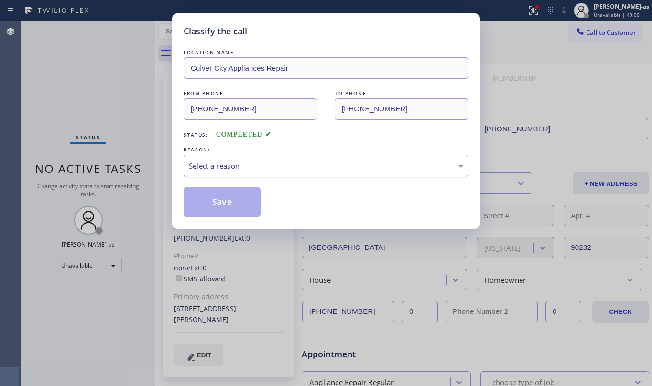
click at [287, 165] on div "Select a reason" at bounding box center [326, 165] width 274 height 11
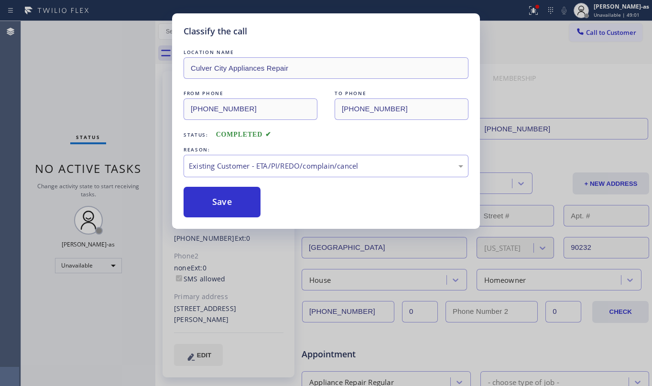
click at [281, 209] on div "Save" at bounding box center [325, 202] width 285 height 31
click at [242, 207] on button "Save" at bounding box center [221, 202] width 77 height 31
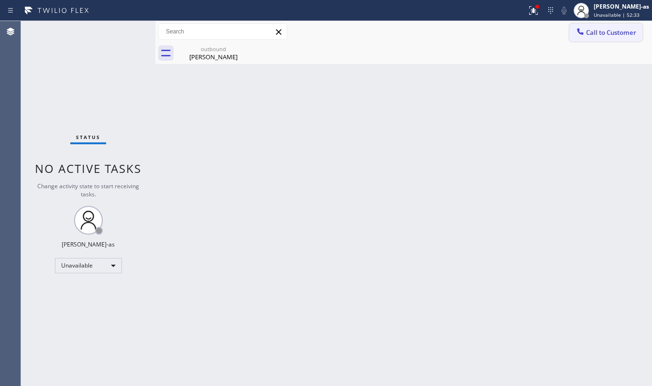
click at [593, 33] on span "Call to Customer" at bounding box center [611, 32] width 50 height 9
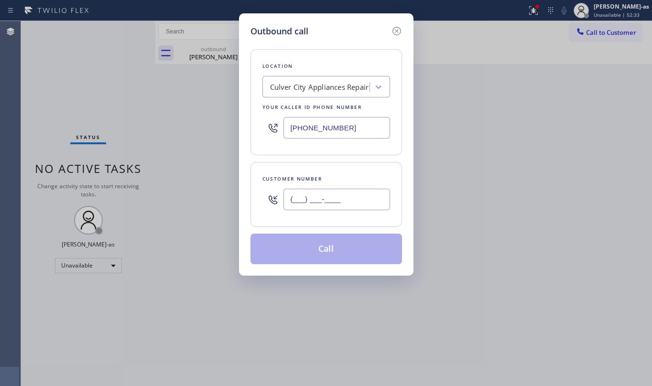
click at [332, 205] on input "(___) ___-____" at bounding box center [336, 199] width 107 height 21
paste input "516) 376-4797"
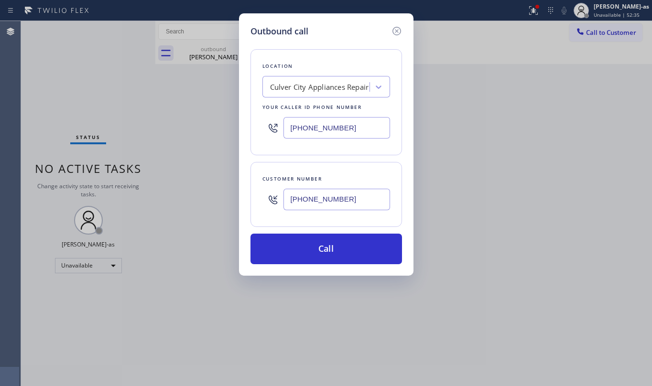
type input "[PHONE_NUMBER]"
click at [296, 88] on div "Culver City Appliances Repair" at bounding box center [319, 87] width 99 height 11
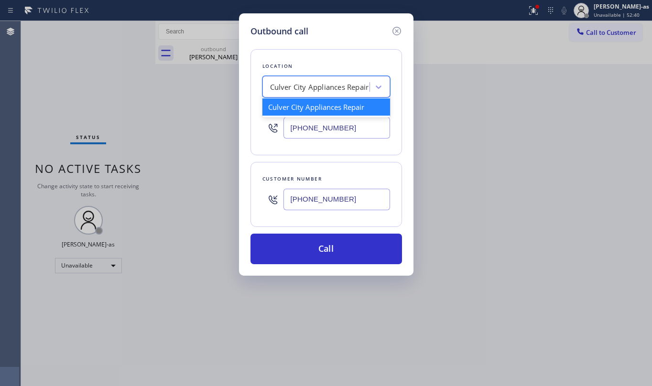
paste input "[US_STATE] Appliance Repair Yonkers"
type input "[US_STATE] Appliance Repair Yonkers"
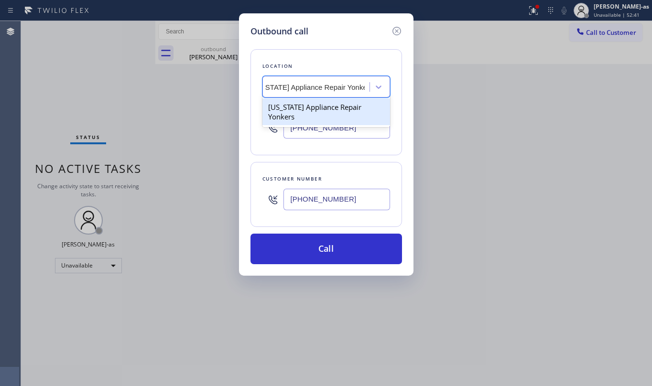
click at [292, 102] on div "[US_STATE] Appliance Repair Yonkers" at bounding box center [326, 111] width 128 height 27
type input "[PHONE_NUMBER]"
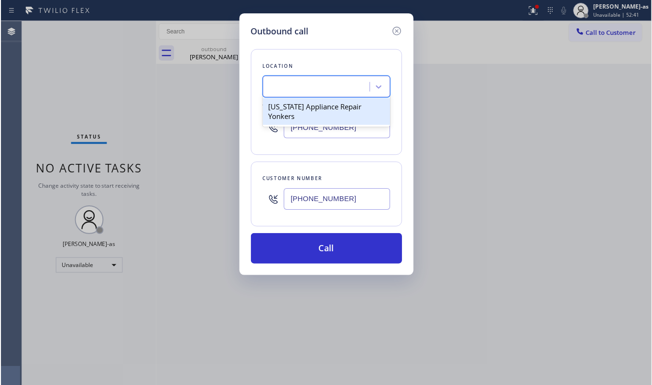
scroll to position [0, 0]
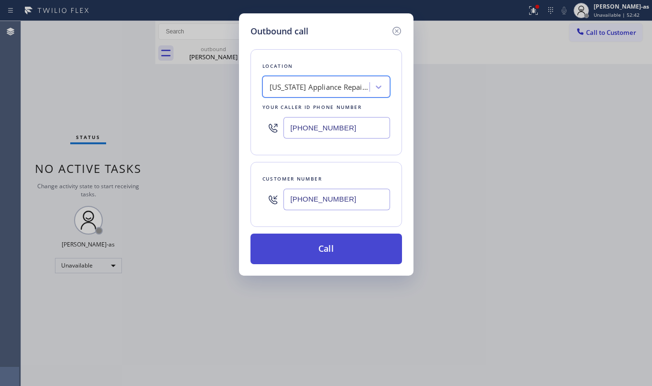
click at [348, 255] on button "Call" at bounding box center [325, 249] width 151 height 31
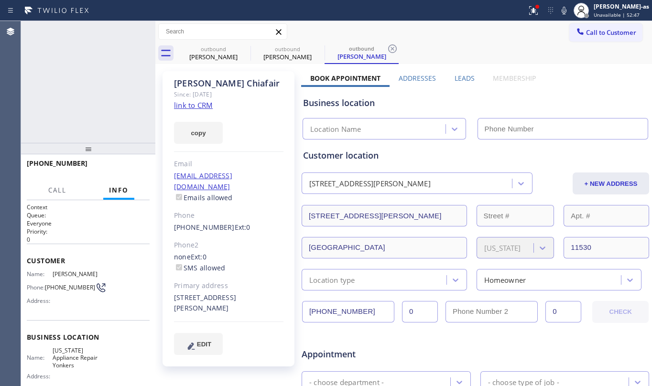
type input "[PHONE_NUMBER]"
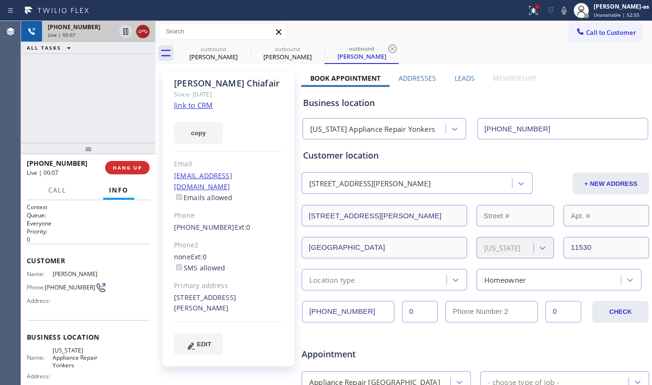
click at [142, 35] on icon at bounding box center [142, 31] width 11 height 11
click at [100, 110] on div "[PHONE_NUMBER] Live | 00:07 ALL TASKS ALL TASKS ACTIVE TASKS TASKS IN WRAP UP" at bounding box center [88, 82] width 134 height 122
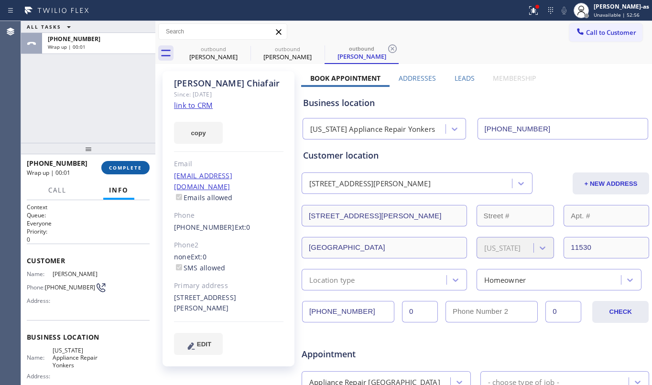
drag, startPoint x: 119, startPoint y: 162, endPoint x: 130, endPoint y: 169, distance: 12.6
click at [119, 163] on button "COMPLETE" at bounding box center [125, 167] width 48 height 13
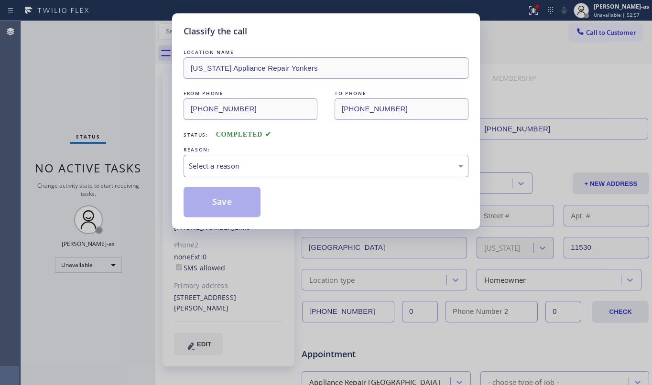
click at [130, 167] on div "Classify the call LOCATION NAME [US_STATE] Appliance Repair Yonkers FROM PHONE …" at bounding box center [326, 192] width 652 height 385
click at [292, 163] on div "Select a reason" at bounding box center [326, 165] width 274 height 11
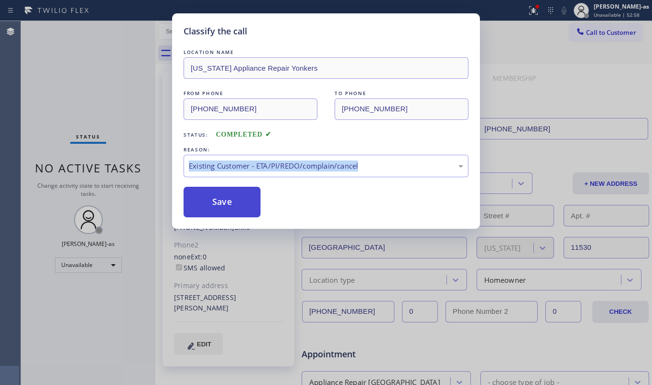
click at [222, 195] on button "Save" at bounding box center [221, 202] width 77 height 31
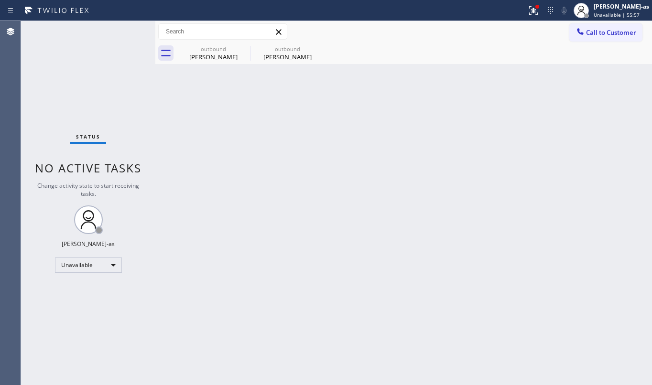
click at [606, 35] on span "Call to Customer" at bounding box center [611, 32] width 50 height 9
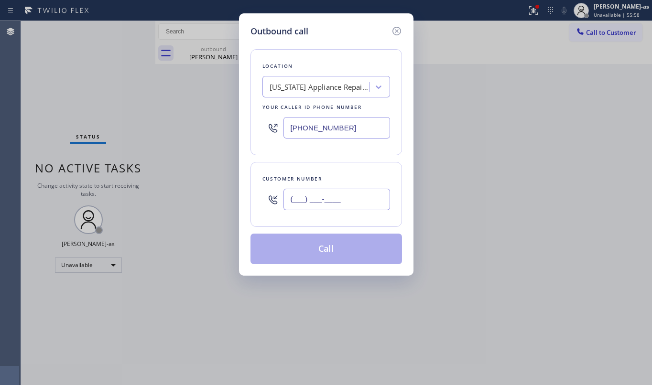
click at [335, 203] on input "(___) ___-____" at bounding box center [336, 199] width 107 height 21
paste input "862) 220-4982"
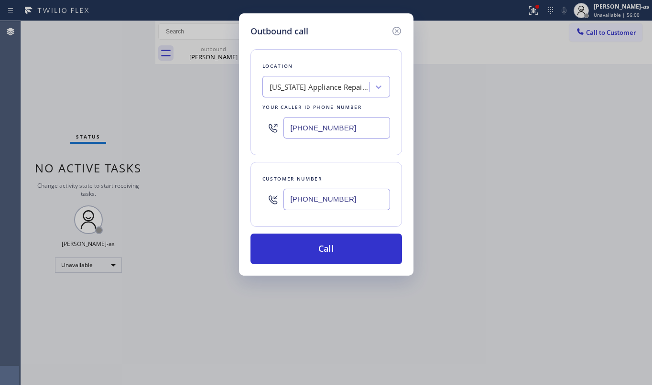
type input "[PHONE_NUMBER]"
click at [320, 86] on div "[US_STATE] Appliance Repair Yonkers" at bounding box center [319, 87] width 100 height 11
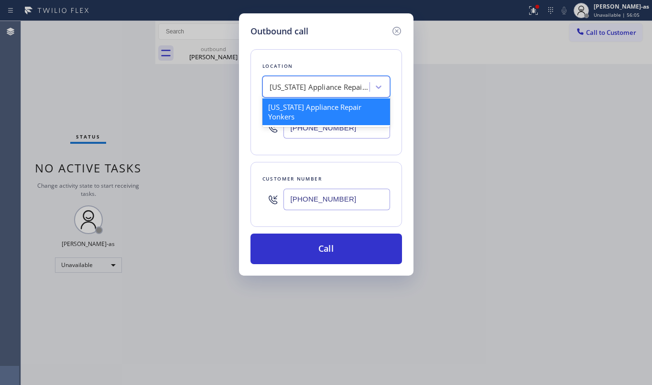
paste input "5 Star Best Plumbing LA GLSA"
type input "5 Star Best Plumbing LA GLSA"
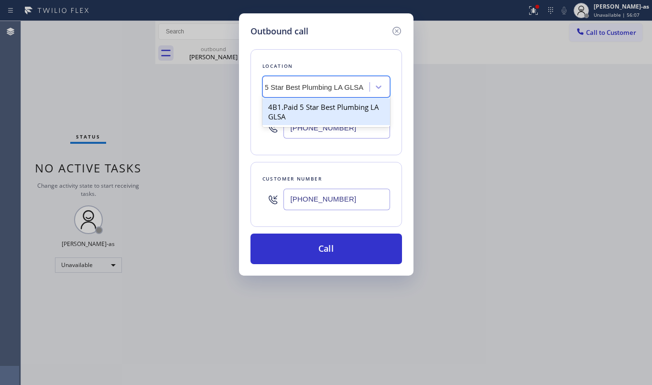
click at [306, 107] on div "4B1.Paid 5 Star Best Plumbing LA GLSA" at bounding box center [326, 111] width 128 height 27
type input "[PHONE_NUMBER]"
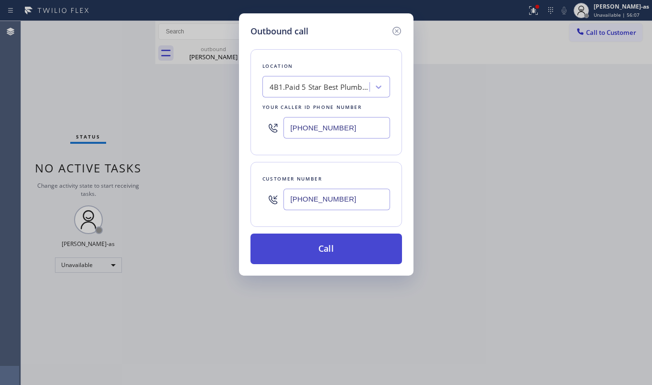
click at [319, 243] on button "Call" at bounding box center [325, 249] width 151 height 31
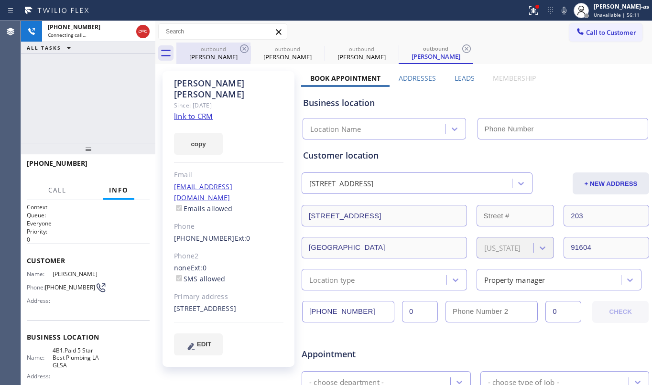
click at [201, 44] on div "outbound [PERSON_NAME]" at bounding box center [213, 53] width 72 height 21
type input "[PHONE_NUMBER]"
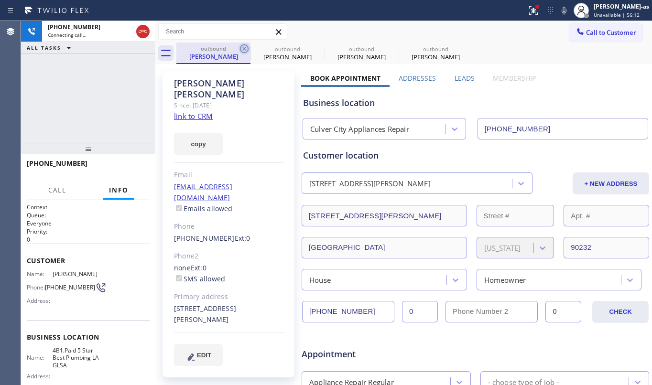
click at [247, 47] on icon at bounding box center [243, 48] width 11 height 11
click at [0, 0] on icon at bounding box center [0, 0] width 0 height 0
type input "[PHONE_NUMBER]"
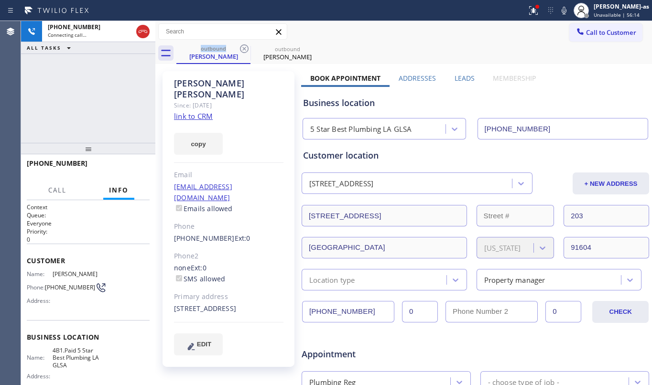
click at [197, 111] on link "link to CRM" at bounding box center [193, 116] width 39 height 10
click at [84, 97] on div "[PHONE_NUMBER] Live | 00:01 ALL TASKS ALL TASKS ACTIVE TASKS TASKS IN WRAP UP" at bounding box center [88, 82] width 134 height 122
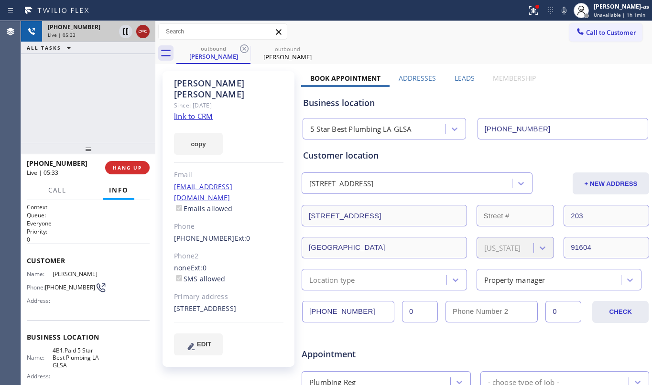
click at [146, 34] on icon at bounding box center [142, 31] width 11 height 11
click at [132, 75] on div "[PHONE_NUMBER] Live | 05:34 ALL TASKS ALL TASKS ACTIVE TASKS TASKS IN WRAP UP" at bounding box center [88, 82] width 134 height 122
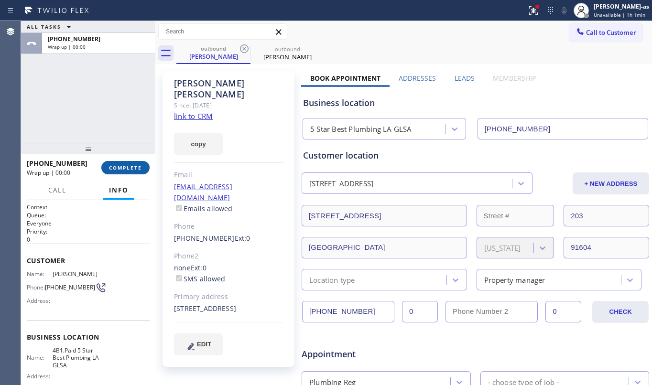
click at [128, 163] on button "COMPLETE" at bounding box center [125, 167] width 48 height 13
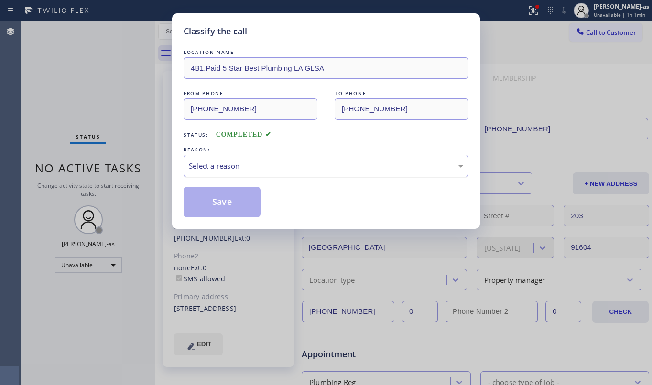
click at [302, 164] on div "Select a reason" at bounding box center [326, 165] width 274 height 11
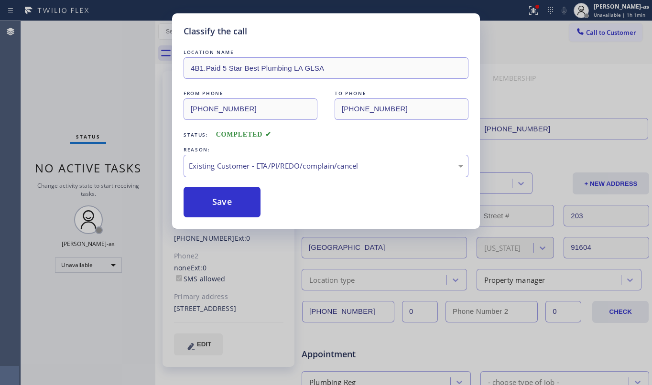
click at [226, 205] on button "Save" at bounding box center [221, 202] width 77 height 31
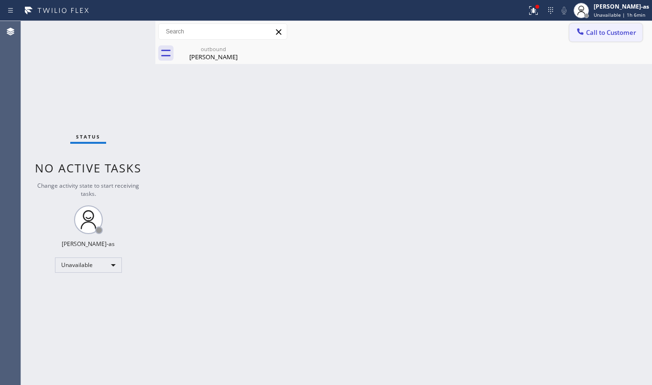
click at [597, 30] on span "Call to Customer" at bounding box center [611, 32] width 50 height 9
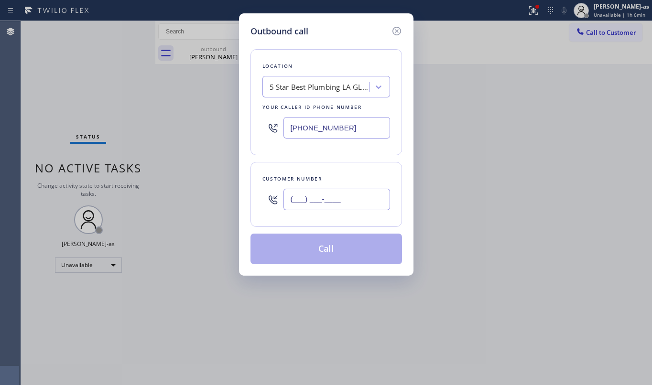
click at [329, 201] on input "(___) ___-____" at bounding box center [336, 199] width 107 height 21
paste input "206) 235-0148"
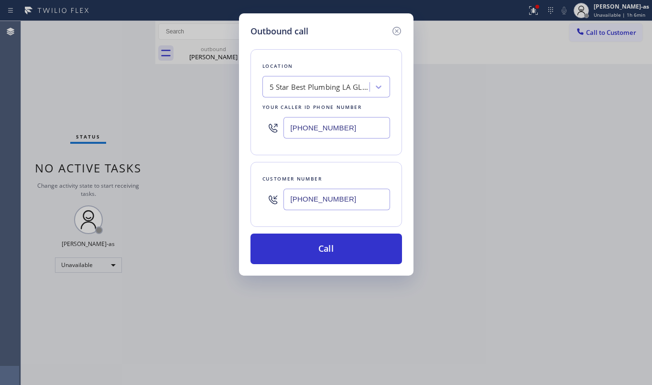
type input "[PHONE_NUMBER]"
click at [316, 72] on div "Location 5 Star Best Plumbing LA GLSA Your caller id phone number [PHONE_NUMBER]" at bounding box center [325, 102] width 151 height 106
click at [324, 83] on div "5 Star Best Plumbing LA GLSA" at bounding box center [319, 87] width 100 height 11
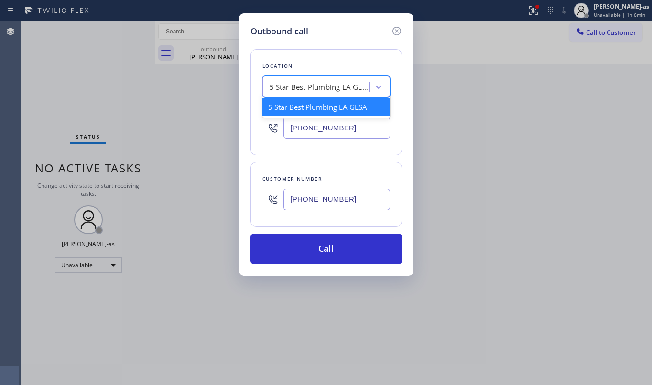
paste input "Kent Appliance Mending"
type input "Kent Appliance Mending"
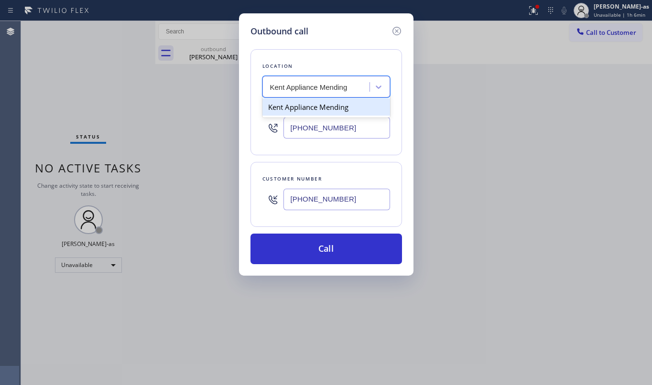
click at [296, 103] on div "Kent Appliance Mending" at bounding box center [326, 106] width 128 height 17
type input "[PHONE_NUMBER]"
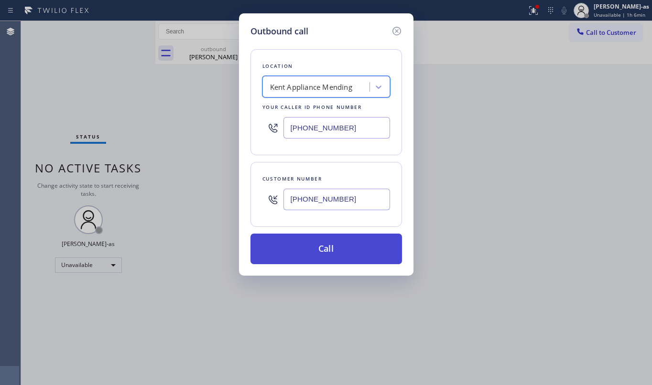
click at [345, 251] on button "Call" at bounding box center [325, 249] width 151 height 31
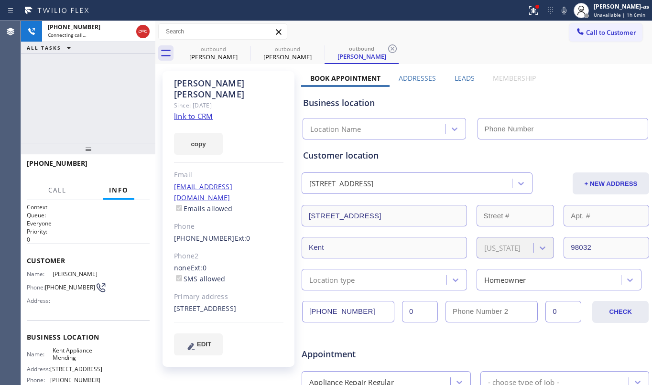
type input "[PHONE_NUMBER]"
click at [74, 116] on div "[PHONE_NUMBER] Live | 00:01 ALL TASKS ALL TASKS ACTIVE TASKS TASKS IN WRAP UP" at bounding box center [88, 82] width 134 height 122
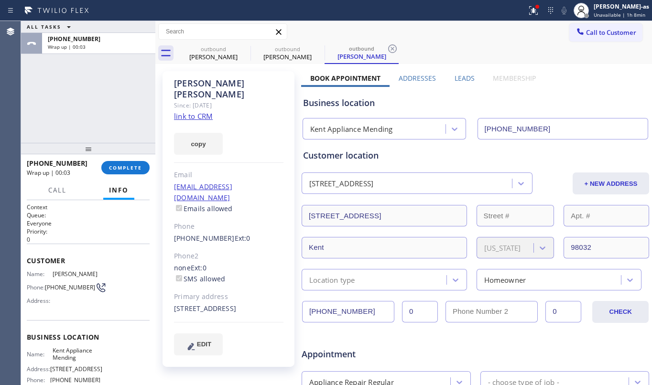
drag, startPoint x: 77, startPoint y: 116, endPoint x: 115, endPoint y: 114, distance: 37.3
click at [86, 126] on div "ALL TASKS ALL TASKS ACTIVE TASKS TASKS IN WRAP UP [PHONE_NUMBER] Wrap up | 00:03" at bounding box center [88, 82] width 134 height 122
click at [123, 166] on span "COMPLETE" at bounding box center [125, 167] width 33 height 7
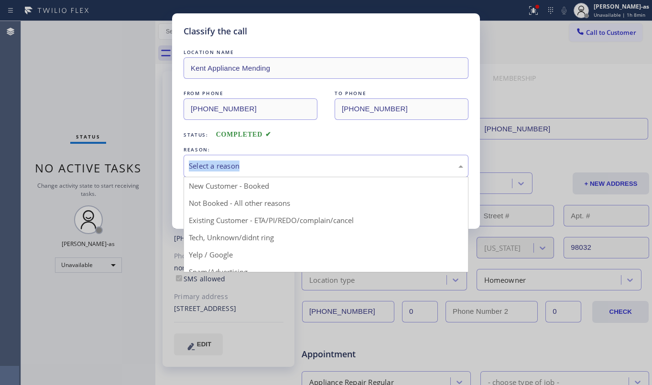
click at [283, 159] on div "Select a reason" at bounding box center [325, 166] width 285 height 22
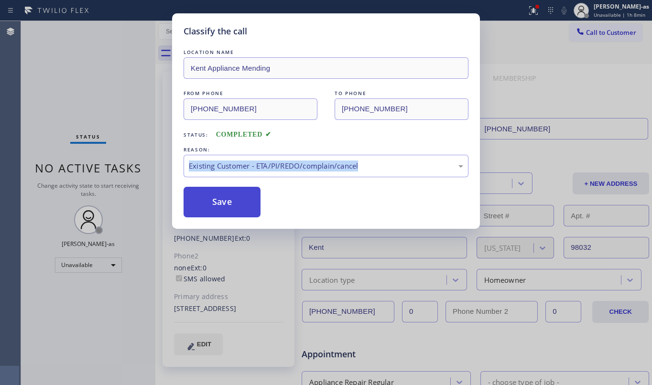
click at [226, 197] on button "Save" at bounding box center [221, 202] width 77 height 31
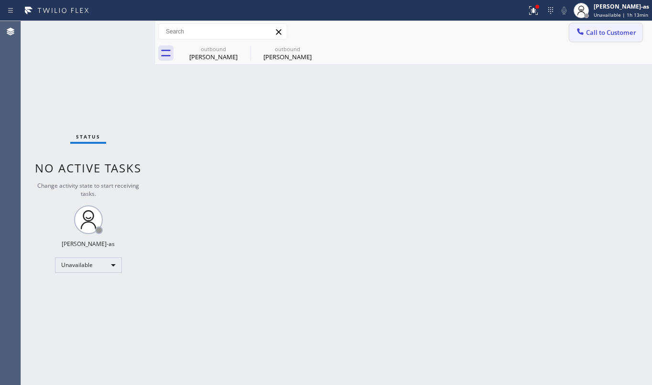
click at [598, 28] on span "Call to Customer" at bounding box center [611, 32] width 50 height 9
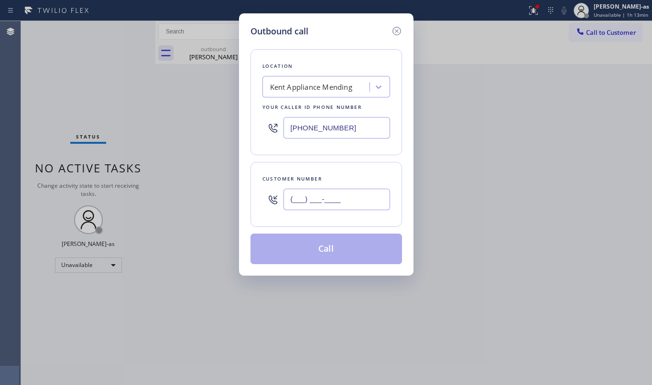
click at [362, 197] on input "(___) ___-____" at bounding box center [336, 199] width 107 height 21
paste input "619) 647-5183"
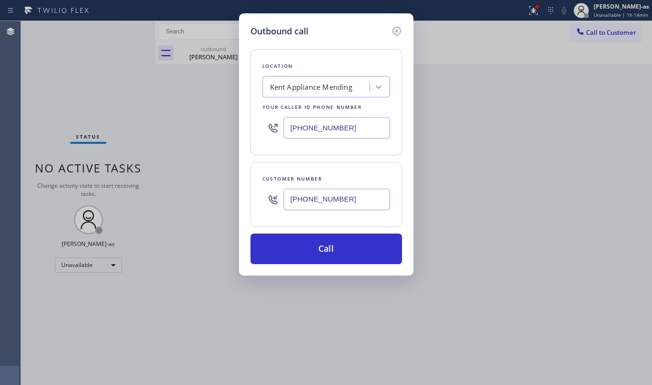
click at [339, 199] on input "[PHONE_NUMBER]" at bounding box center [336, 199] width 107 height 21
paste input "732) 421-4960"
type input "[PHONE_NUMBER]"
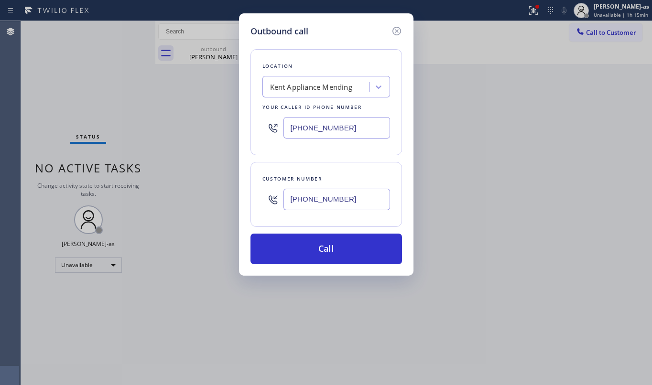
click at [324, 127] on input "[PHONE_NUMBER]" at bounding box center [336, 127] width 107 height 21
paste input "714) 942-581"
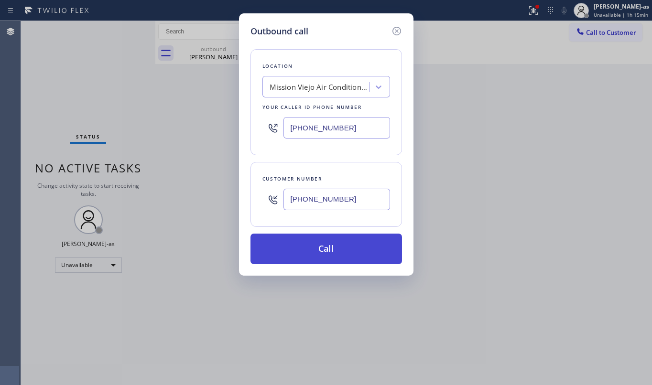
type input "[PHONE_NUMBER]"
click at [342, 248] on button "Call" at bounding box center [325, 249] width 151 height 31
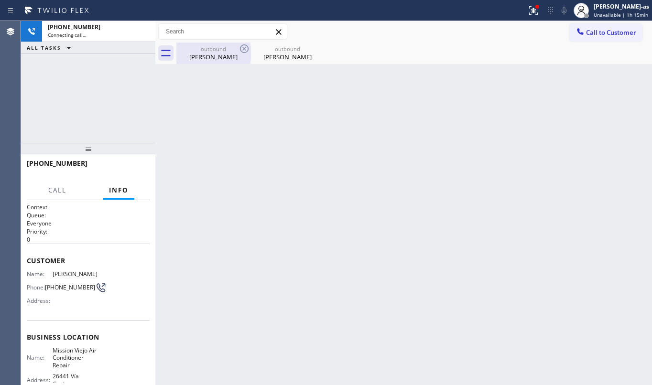
click at [197, 47] on div "outbound" at bounding box center [213, 48] width 72 height 7
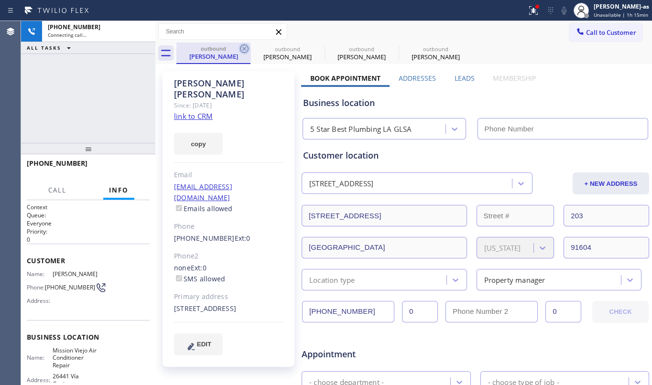
type input "[PHONE_NUMBER]"
click at [245, 48] on icon at bounding box center [244, 48] width 9 height 9
click at [0, 0] on icon at bounding box center [0, 0] width 0 height 0
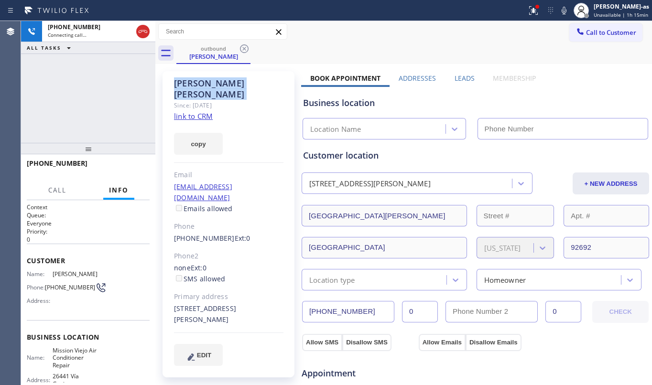
click at [245, 48] on icon at bounding box center [244, 48] width 9 height 9
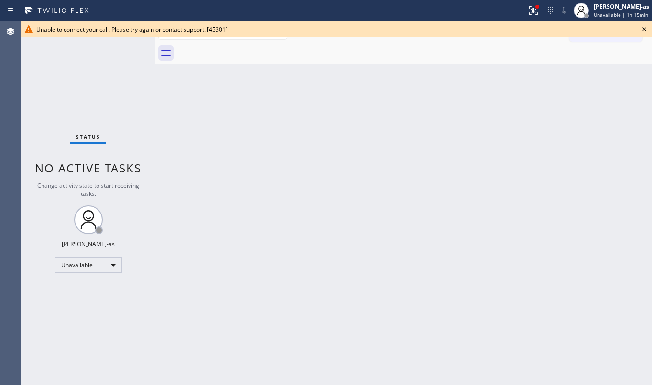
click at [101, 82] on div "Status No active tasks Change activity state to start receiving tasks. [PERSON_…" at bounding box center [88, 203] width 134 height 364
click at [642, 29] on icon at bounding box center [643, 28] width 11 height 11
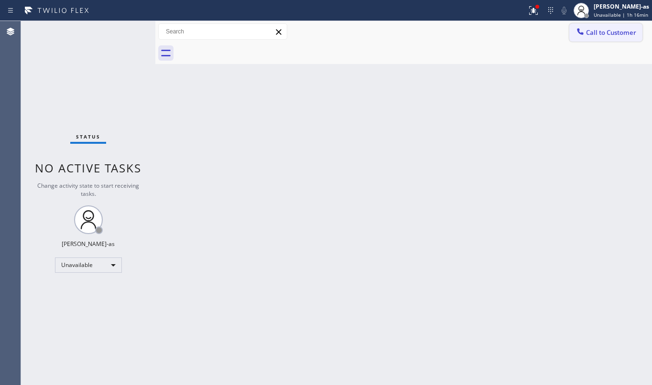
click at [616, 23] on button "Call to Customer" at bounding box center [605, 32] width 73 height 18
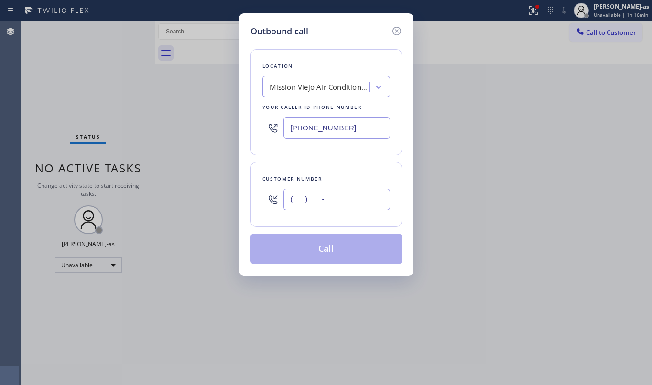
click at [343, 203] on input "(___) ___-____" at bounding box center [336, 199] width 107 height 21
paste input "818) 262-8621"
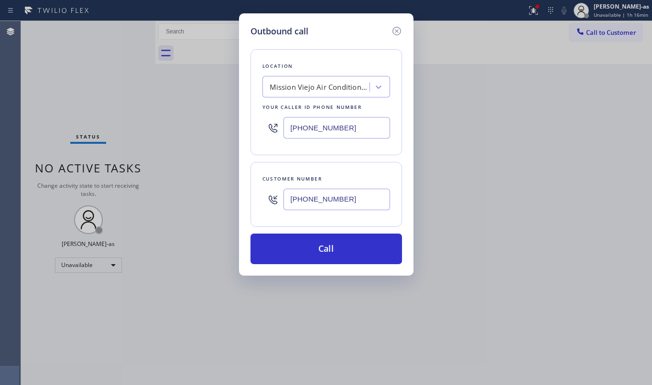
type input "[PHONE_NUMBER]"
click at [358, 127] on input "[PHONE_NUMBER]" at bounding box center [336, 127] width 107 height 21
paste input "855) 920-0838"
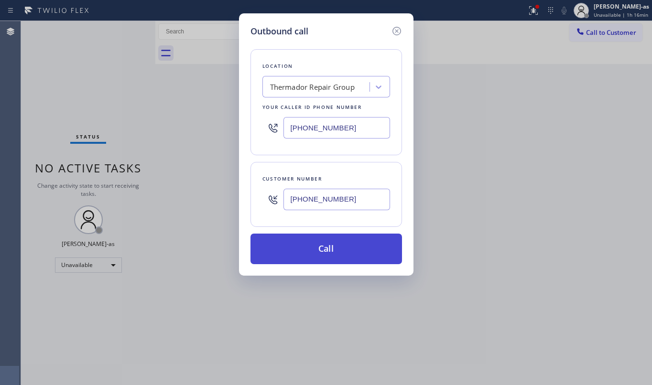
type input "[PHONE_NUMBER]"
click at [356, 253] on button "Call" at bounding box center [325, 249] width 151 height 31
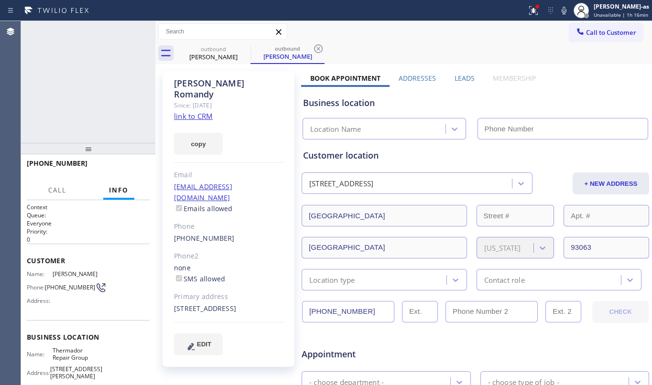
type input "[PHONE_NUMBER]"
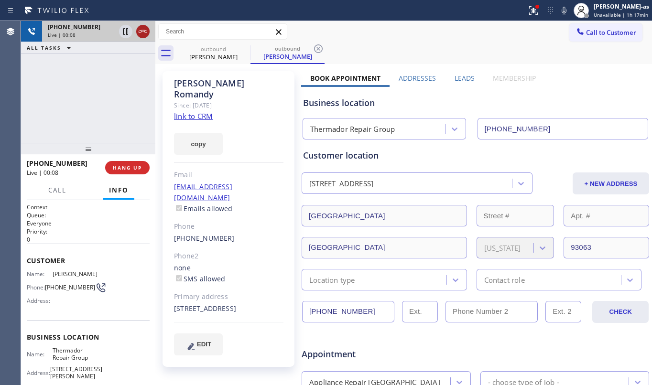
click at [147, 30] on icon at bounding box center [142, 31] width 11 height 11
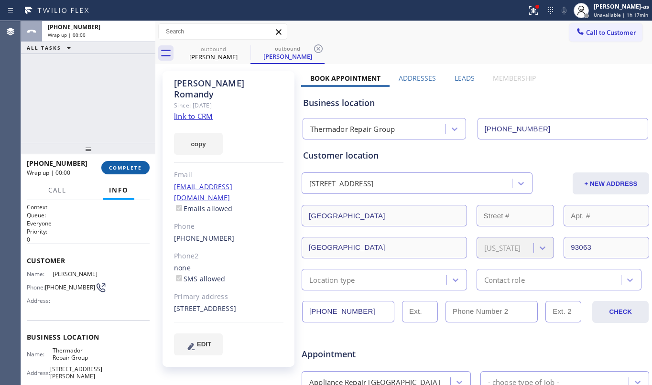
click at [120, 172] on div "[PHONE_NUMBER] Wrap up | 00:00 COMPLETE" at bounding box center [88, 167] width 123 height 25
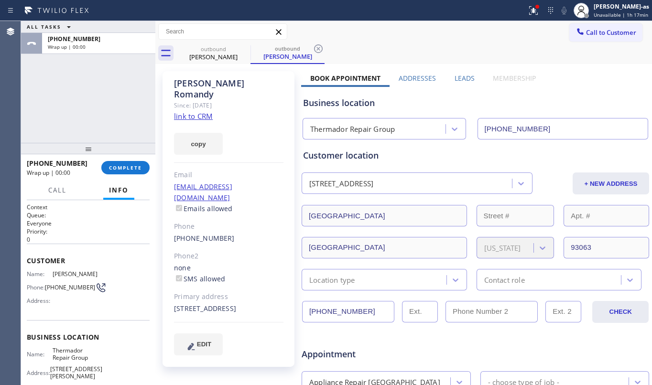
click at [107, 129] on div "ALL TASKS ALL TASKS ACTIVE TASKS TASKS IN WRAP UP [PHONE_NUMBER] Wrap up | 00:00" at bounding box center [88, 82] width 134 height 122
click at [126, 172] on button "COMPLETE" at bounding box center [125, 167] width 48 height 13
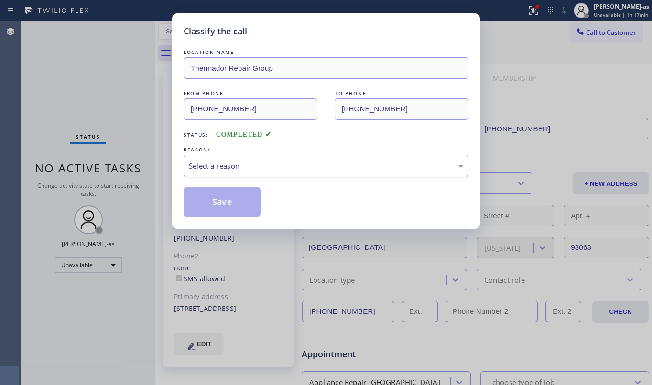
click at [276, 167] on div "Select a reason" at bounding box center [326, 165] width 274 height 11
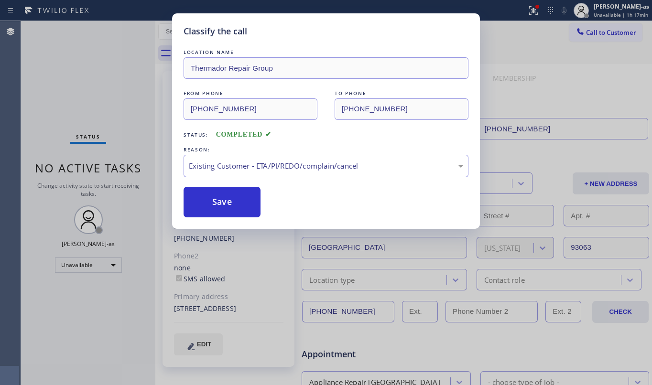
drag, startPoint x: 233, startPoint y: 201, endPoint x: 479, endPoint y: 5, distance: 314.4
click at [251, 197] on button "Save" at bounding box center [221, 202] width 77 height 31
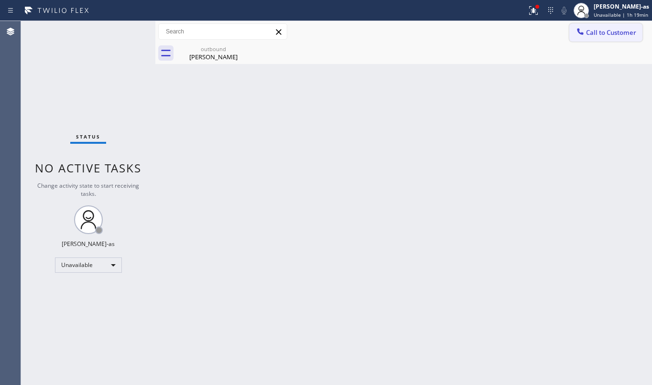
click at [583, 27] on icon at bounding box center [580, 32] width 10 height 10
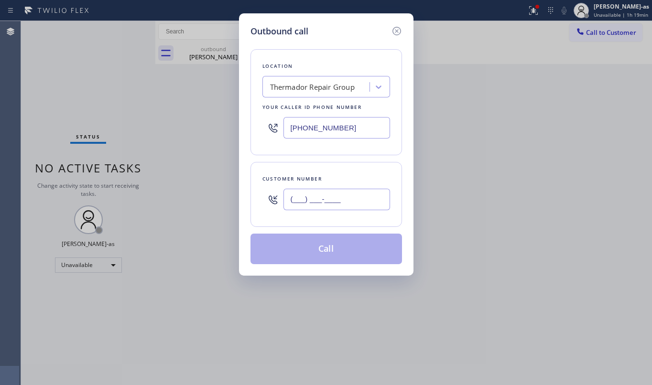
click at [308, 210] on input "(___) ___-____" at bounding box center [336, 199] width 107 height 21
paste input "408) 507-7855"
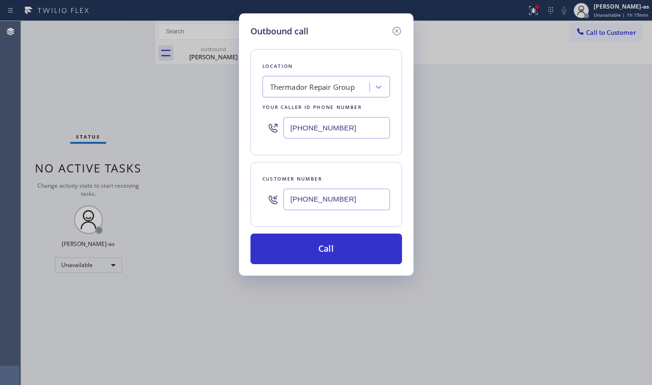
type input "[PHONE_NUMBER]"
click at [330, 122] on input "[PHONE_NUMBER]" at bounding box center [336, 127] width 107 height 21
paste input "650) 933-498"
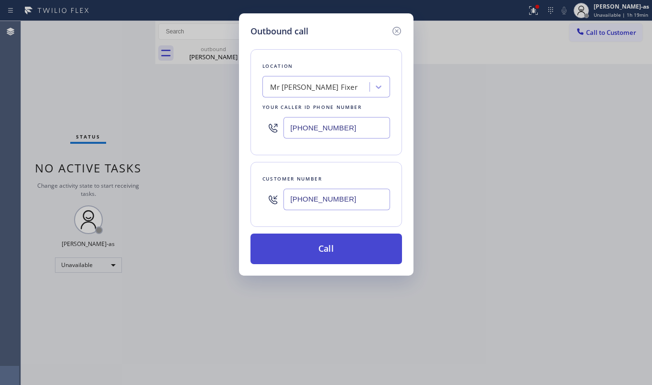
type input "[PHONE_NUMBER]"
click at [348, 249] on button "Call" at bounding box center [325, 249] width 151 height 31
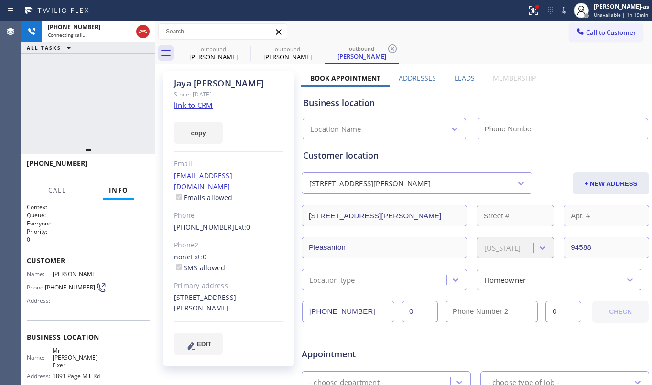
type input "[PHONE_NUMBER]"
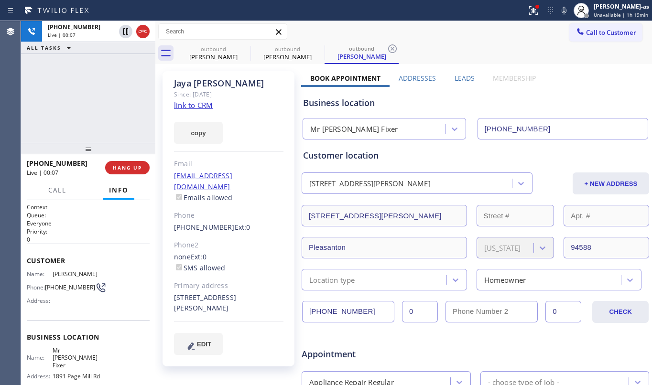
drag, startPoint x: 92, startPoint y: 110, endPoint x: 94, endPoint y: 119, distance: 9.7
click at [92, 110] on div "[PHONE_NUMBER] Live | 00:07 ALL TASKS ALL TASKS ACTIVE TASKS TASKS IN WRAP UP" at bounding box center [88, 82] width 134 height 122
click at [123, 162] on button "HANG UP" at bounding box center [127, 167] width 44 height 13
click at [114, 123] on div "[PHONE_NUMBER] Live | 00:08 ALL TASKS ALL TASKS ACTIVE TASKS TASKS IN WRAP UP" at bounding box center [88, 82] width 134 height 122
click at [125, 170] on span "HANG UP" at bounding box center [127, 167] width 29 height 7
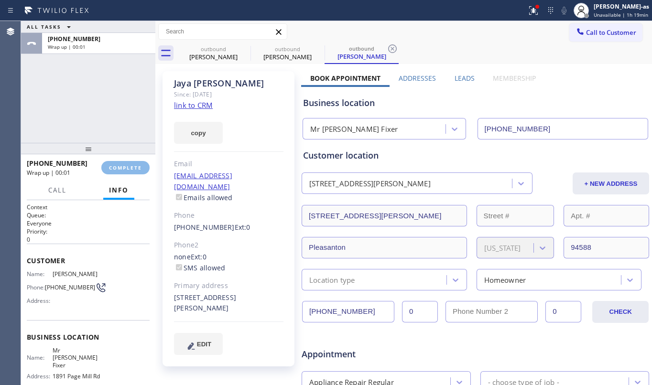
click at [114, 117] on div "ALL TASKS ALL TASKS ACTIVE TASKS TASKS IN WRAP UP [PHONE_NUMBER] Wrap up | 00:01" at bounding box center [88, 82] width 134 height 122
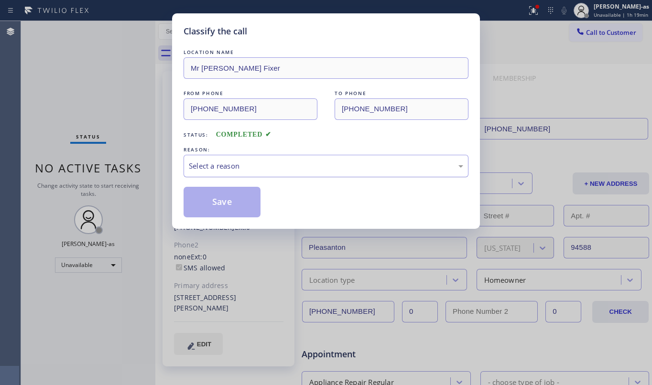
click at [263, 159] on div "Select a reason" at bounding box center [325, 166] width 285 height 22
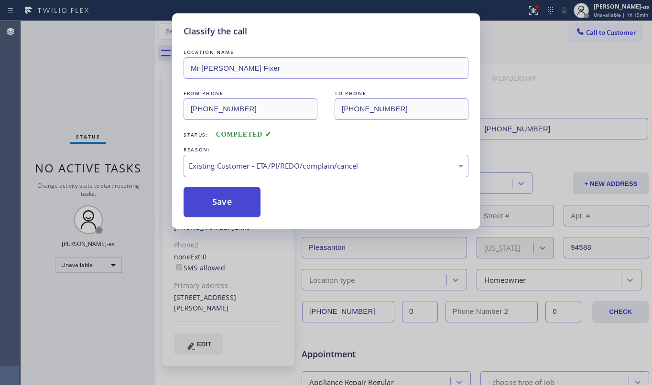
click at [213, 203] on button "Save" at bounding box center [221, 202] width 77 height 31
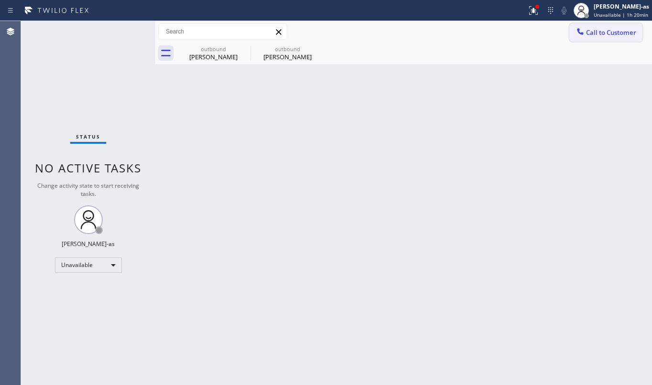
click at [595, 29] on span "Call to Customer" at bounding box center [611, 32] width 50 height 9
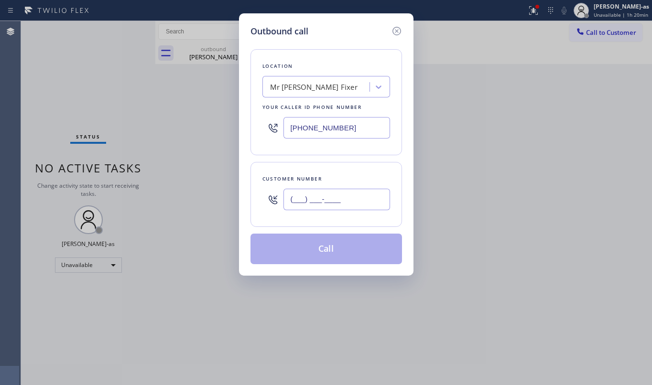
click at [336, 197] on input "(___) ___-____" at bounding box center [336, 199] width 107 height 21
paste input "602) 321-4211"
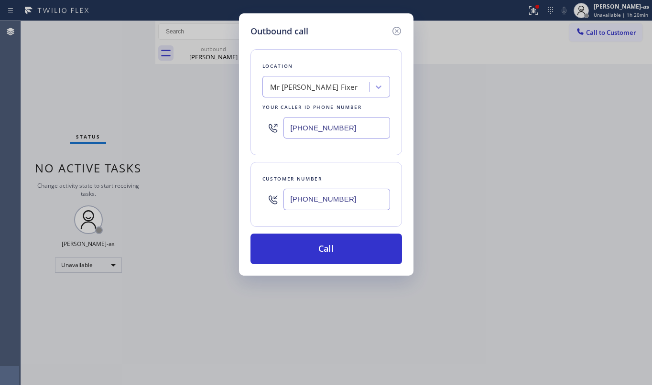
type input "[PHONE_NUMBER]"
click at [316, 79] on div "Mr [PERSON_NAME] Fixer" at bounding box center [317, 87] width 104 height 17
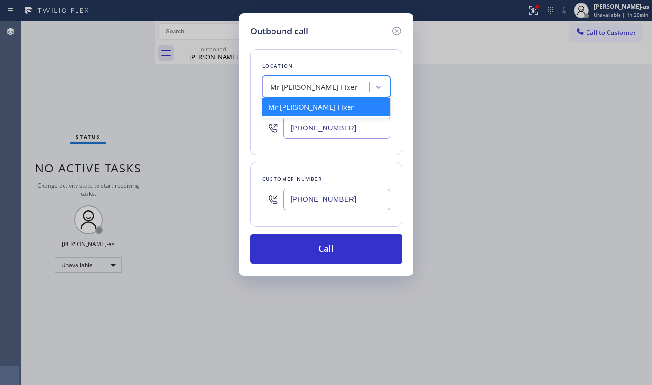
paste input "Innovative Appliance Repair Solutions SB"
type input "Innovative Appliance Repair Solutions SB"
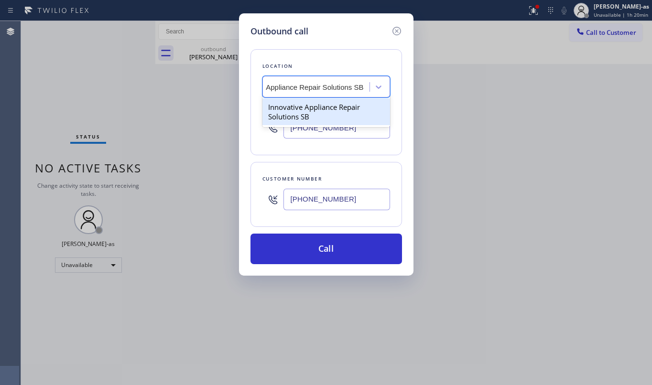
click at [292, 111] on div "Innovative Appliance Repair Solutions SB" at bounding box center [326, 111] width 128 height 27
type input "[PHONE_NUMBER]"
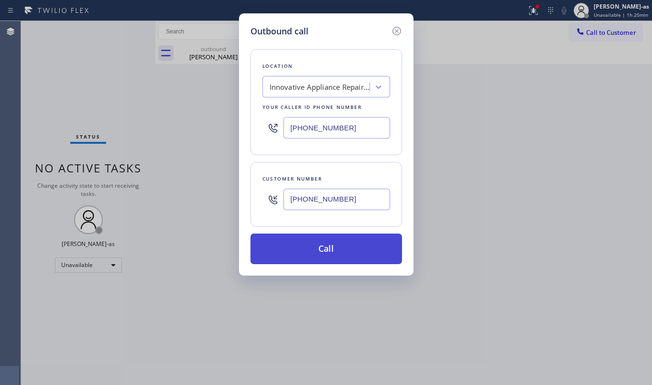
click at [348, 247] on button "Call" at bounding box center [325, 249] width 151 height 31
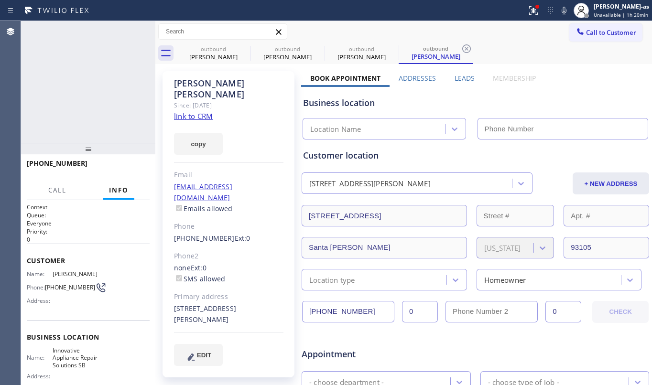
type input "[PHONE_NUMBER]"
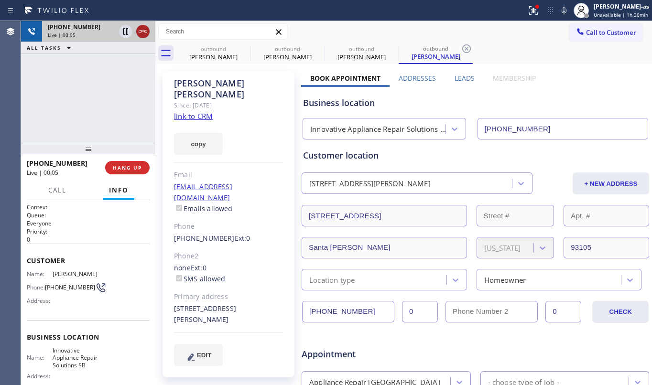
click at [145, 27] on icon at bounding box center [142, 31] width 11 height 11
click at [86, 127] on div "[PHONE_NUMBER] Live | 00:06 ALL TASKS ALL TASKS ACTIVE TASKS TASKS IN WRAP UP" at bounding box center [88, 82] width 134 height 122
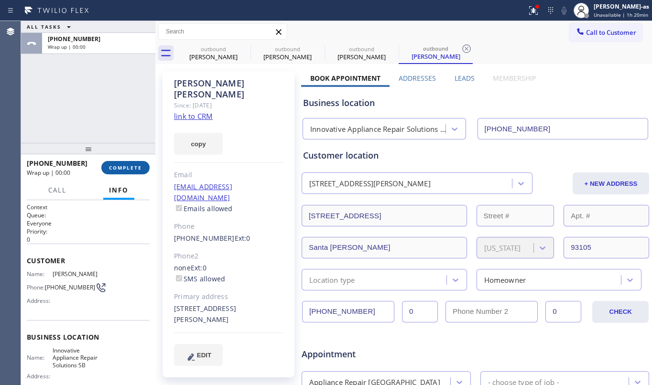
click at [121, 167] on span "COMPLETE" at bounding box center [125, 167] width 33 height 7
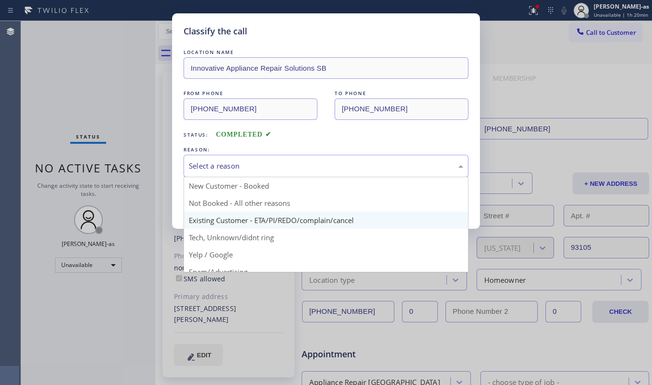
drag, startPoint x: 216, startPoint y: 161, endPoint x: 287, endPoint y: 227, distance: 96.3
click at [218, 161] on div "Select a reason" at bounding box center [326, 165] width 274 height 11
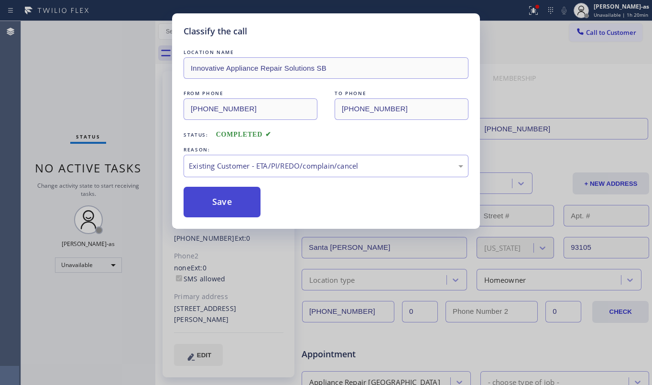
click at [225, 198] on button "Save" at bounding box center [221, 202] width 77 height 31
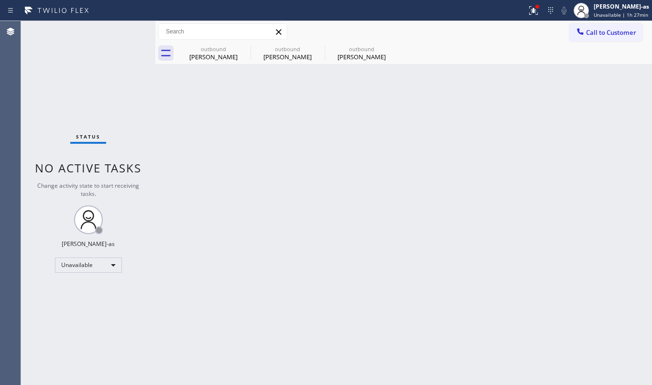
drag, startPoint x: 137, startPoint y: 137, endPoint x: 611, endPoint y: 52, distance: 482.3
click at [142, 136] on div "Status No active tasks Change activity state to start receiving tasks. [PERSON_…" at bounding box center [88, 203] width 134 height 364
click at [205, 56] on div "[PERSON_NAME]" at bounding box center [213, 57] width 72 height 9
type input "[PHONE_NUMBER]"
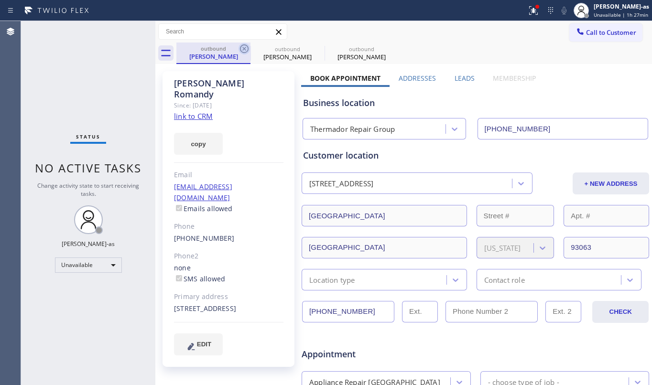
click at [245, 48] on icon at bounding box center [243, 48] width 11 height 11
click at [0, 0] on icon at bounding box center [0, 0] width 0 height 0
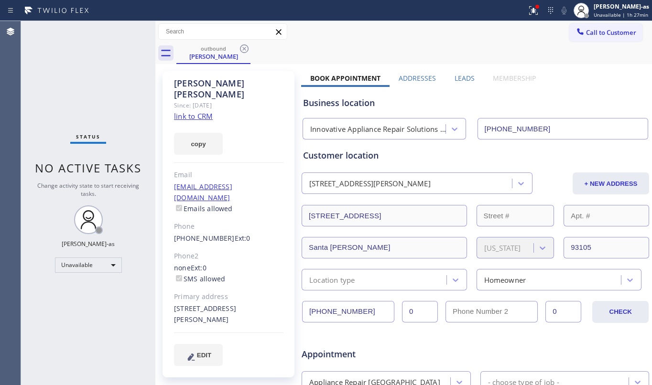
click at [245, 48] on icon at bounding box center [243, 48] width 11 height 11
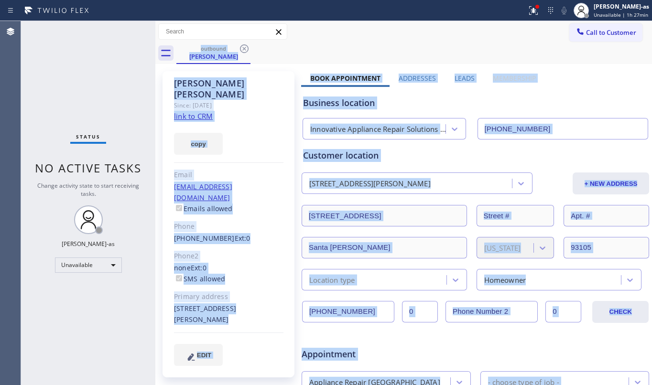
click at [245, 48] on div "outbound [PERSON_NAME]" at bounding box center [413, 53] width 475 height 21
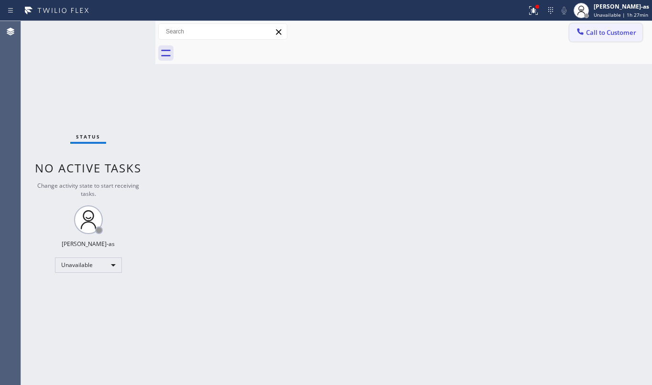
click at [596, 23] on button "Call to Customer" at bounding box center [605, 32] width 73 height 18
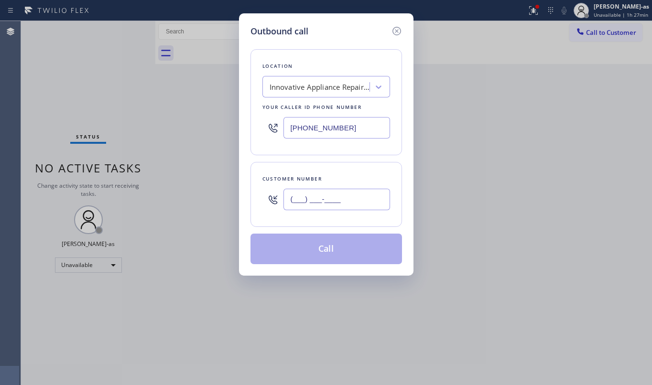
click at [365, 197] on input "(___) ___-____" at bounding box center [336, 199] width 107 height 21
paste input "310) 339-8292"
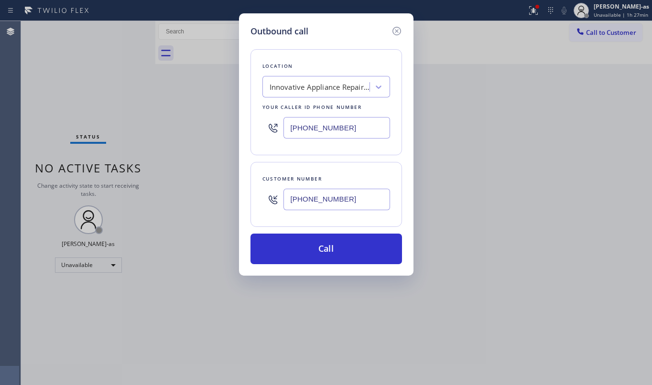
type input "[PHONE_NUMBER]"
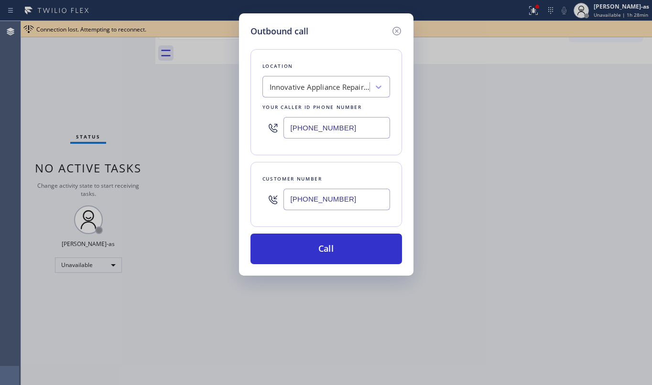
click at [352, 124] on input "[PHONE_NUMBER]" at bounding box center [336, 127] width 107 height 21
paste input "___) ___-____"
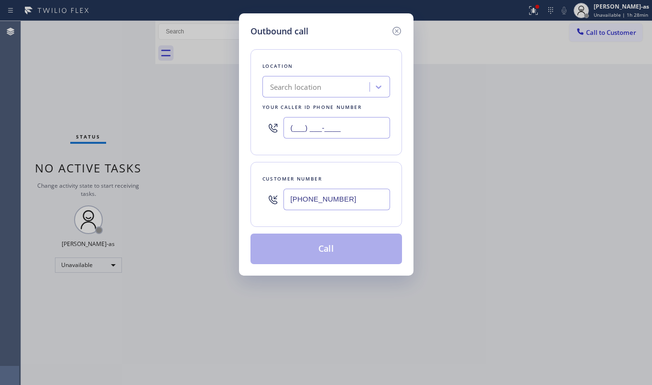
type input "(___) ___-____"
click at [314, 77] on div "Search location" at bounding box center [326, 86] width 128 height 21
paste input "Mint Air Duct Cleaning [GEOGRAPHIC_DATA](Essential HVAC/DUCT Cleaning)"
type input "Mint Air Duct Cleaning [GEOGRAPHIC_DATA](Essential HVAC/DUCT Cleaning)"
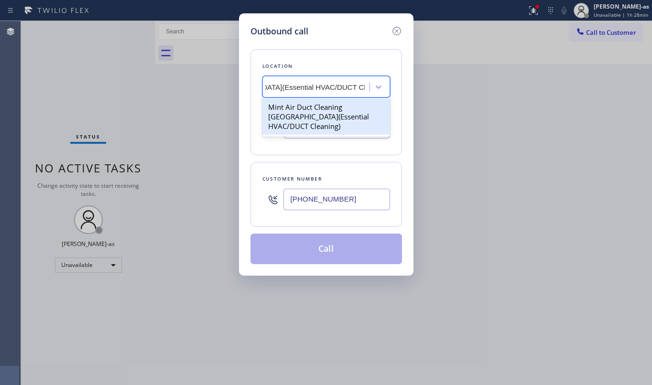
click at [314, 107] on div "Mint Air Duct Cleaning [GEOGRAPHIC_DATA](Essential HVAC/DUCT Cleaning)" at bounding box center [326, 116] width 128 height 36
type input "[PHONE_NUMBER]"
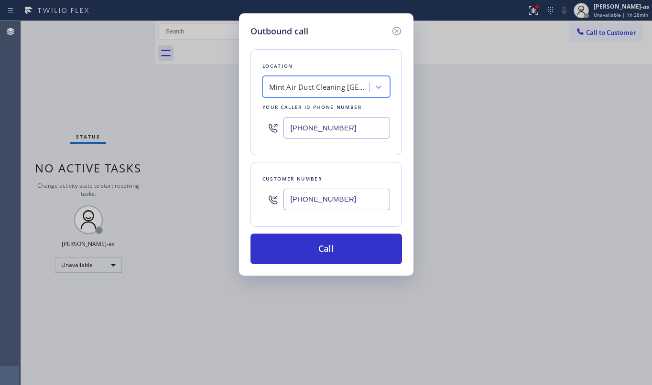
scroll to position [0, 0]
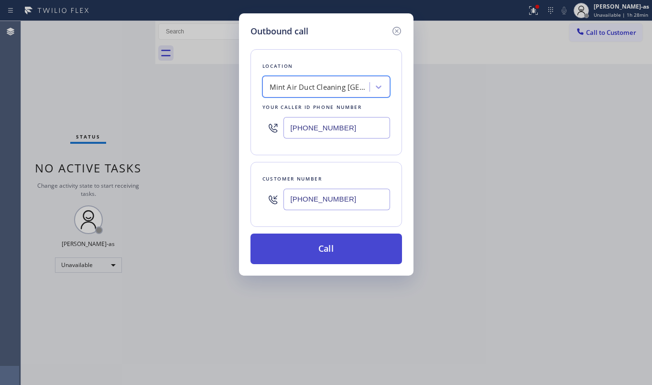
drag, startPoint x: 330, startPoint y: 249, endPoint x: 339, endPoint y: 247, distance: 9.3
click at [331, 249] on button "Call" at bounding box center [325, 249] width 151 height 31
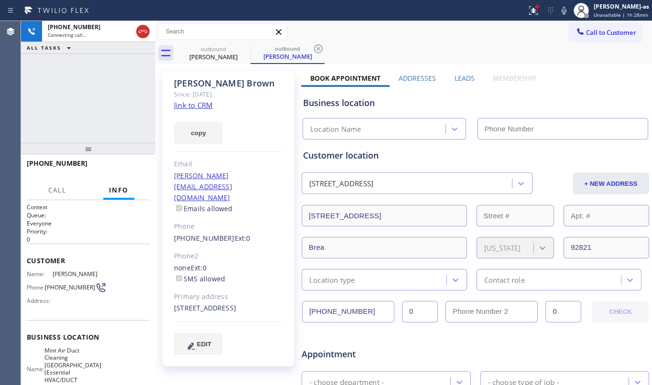
type input "[PHONE_NUMBER]"
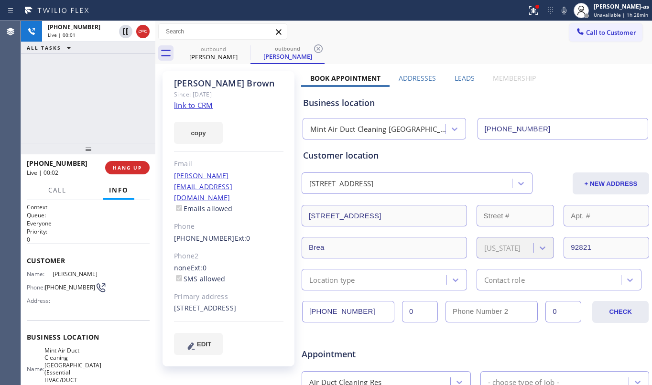
click at [81, 115] on div "[PHONE_NUMBER] Live | 00:01 ALL TASKS ALL TASKS ACTIVE TASKS TASKS IN WRAP UP" at bounding box center [88, 82] width 134 height 122
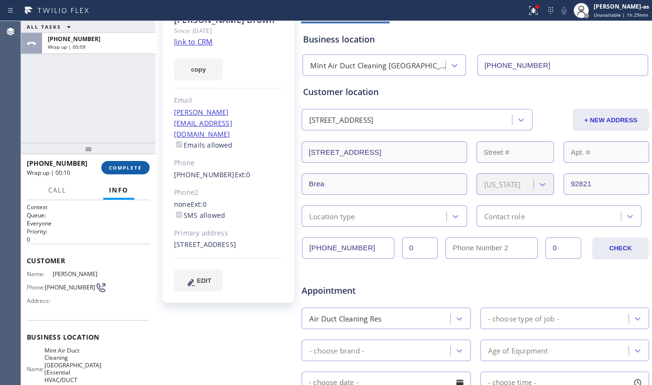
click at [116, 169] on span "COMPLETE" at bounding box center [125, 167] width 33 height 7
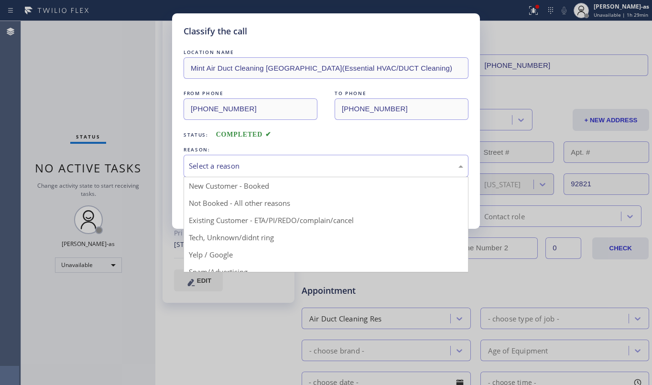
click at [293, 176] on div "Select a reason" at bounding box center [325, 166] width 285 height 22
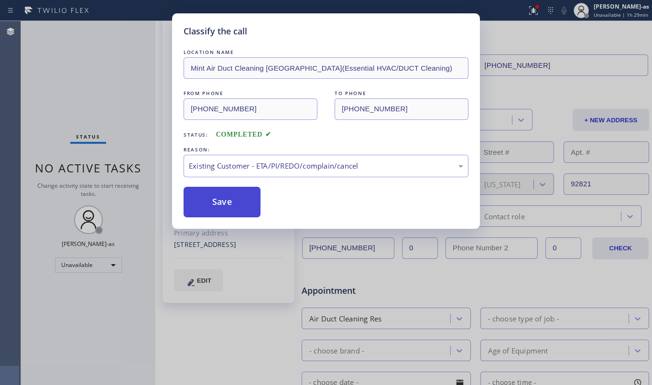
drag, startPoint x: 216, startPoint y: 196, endPoint x: 226, endPoint y: 197, distance: 10.6
click at [216, 196] on button "Save" at bounding box center [221, 202] width 77 height 31
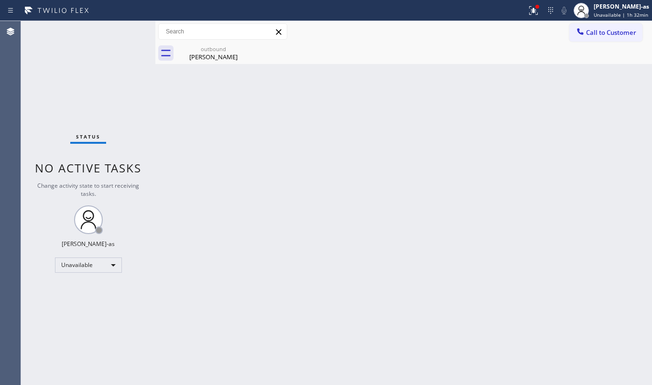
drag, startPoint x: 285, startPoint y: 128, endPoint x: 491, endPoint y: 77, distance: 212.5
click at [323, 118] on div "Back to Dashboard Change Sender ID Customers Technicians Select a contact Outbo…" at bounding box center [403, 203] width 496 height 364
click at [602, 24] on button "Call to Customer" at bounding box center [605, 32] width 73 height 18
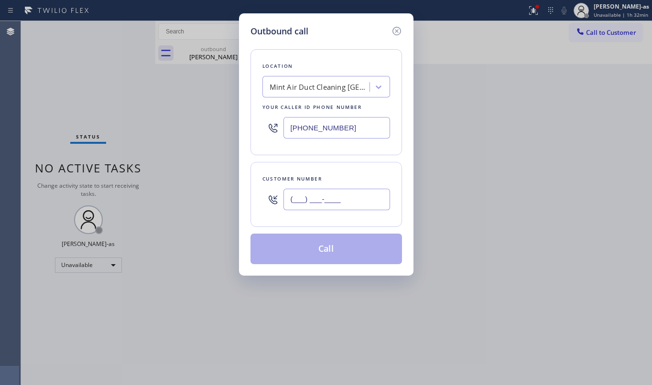
click at [356, 195] on input "(___) ___-____" at bounding box center [336, 199] width 107 height 21
paste input "602) 677-6039"
type input "[PHONE_NUMBER]"
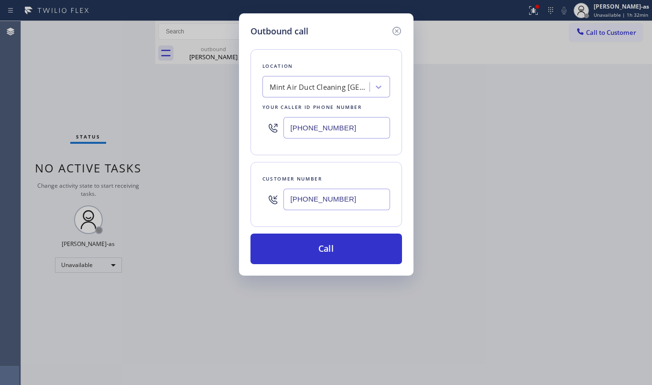
click at [353, 132] on input "[PHONE_NUMBER]" at bounding box center [336, 127] width 107 height 21
paste input "602) 755-6398"
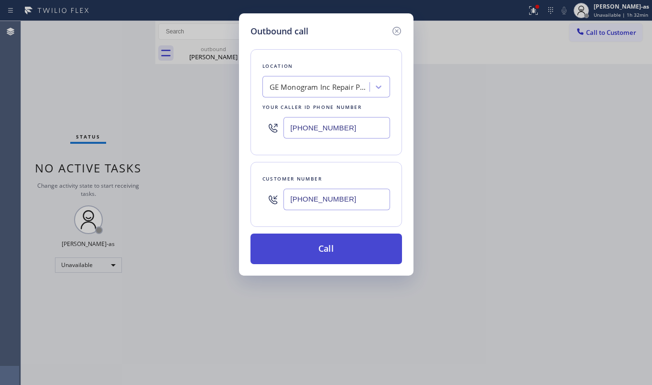
type input "[PHONE_NUMBER]"
click at [312, 243] on button "Call" at bounding box center [325, 249] width 151 height 31
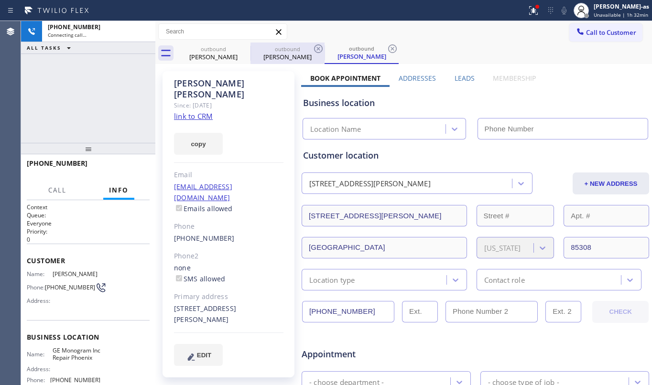
drag, startPoint x: 220, startPoint y: 54, endPoint x: 251, endPoint y: 51, distance: 31.2
click at [220, 54] on div "[PERSON_NAME]" at bounding box center [213, 57] width 72 height 9
type input "[PHONE_NUMBER]"
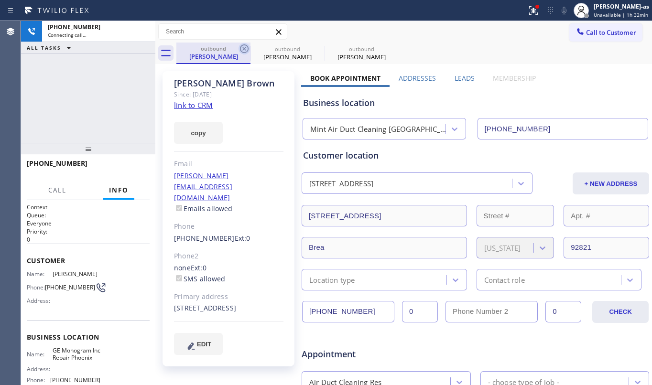
click at [244, 49] on icon at bounding box center [244, 48] width 9 height 9
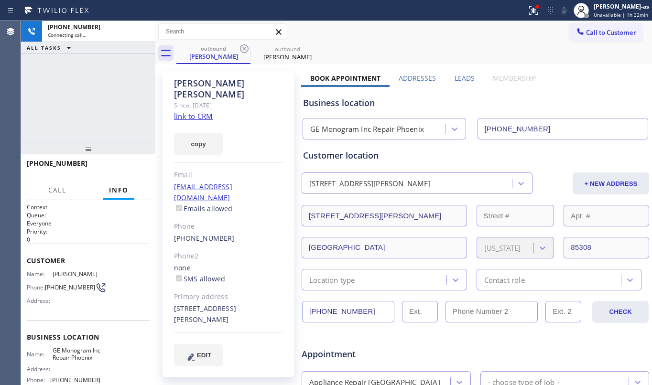
click at [203, 100] on div "Since: [DATE]" at bounding box center [228, 105] width 109 height 11
click at [198, 111] on link "link to CRM" at bounding box center [193, 116] width 39 height 10
click at [125, 113] on div "[PHONE_NUMBER] Connecting call… ALL TASKS ALL TASKS ACTIVE TASKS TASKS IN WRAP …" at bounding box center [88, 82] width 134 height 122
click at [81, 115] on div "[PHONE_NUMBER] Live | 00:01 ALL TASKS ALL TASKS ACTIVE TASKS TASKS IN WRAP UP" at bounding box center [88, 82] width 134 height 122
click at [130, 167] on span "HANG UP" at bounding box center [127, 167] width 29 height 7
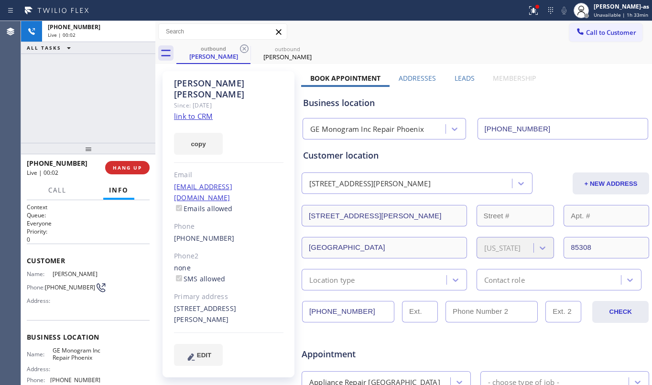
click at [110, 133] on div "[PHONE_NUMBER] Live | 00:02 ALL TASKS ALL TASKS ACTIVE TASKS TASKS IN WRAP UP" at bounding box center [88, 82] width 134 height 122
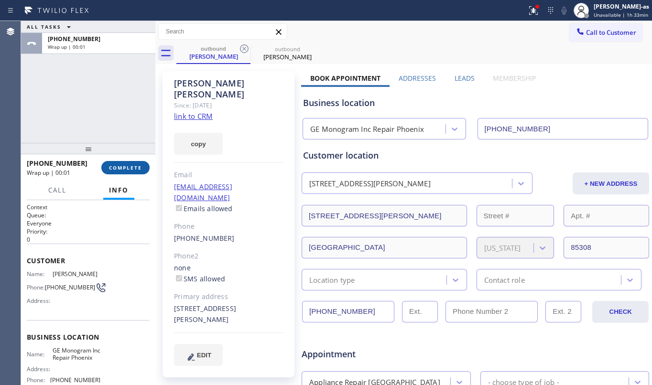
click at [132, 169] on span "COMPLETE" at bounding box center [125, 167] width 33 height 7
click at [121, 136] on div "ALL TASKS ALL TASKS ACTIVE TASKS TASKS IN WRAP UP [PHONE_NUMBER] Wrap up | 00:01" at bounding box center [88, 82] width 134 height 122
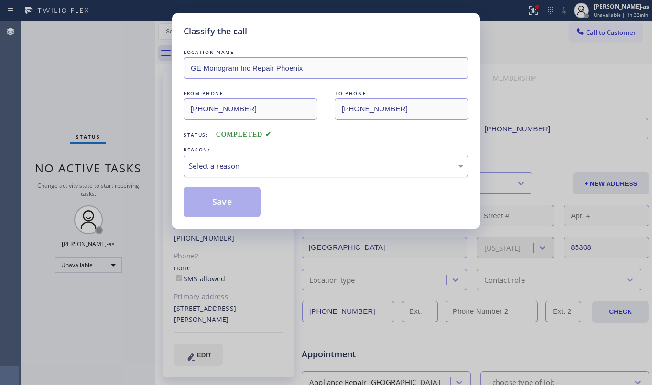
drag, startPoint x: 289, startPoint y: 161, endPoint x: 292, endPoint y: 171, distance: 10.7
click at [289, 165] on div "Select a reason" at bounding box center [326, 165] width 274 height 11
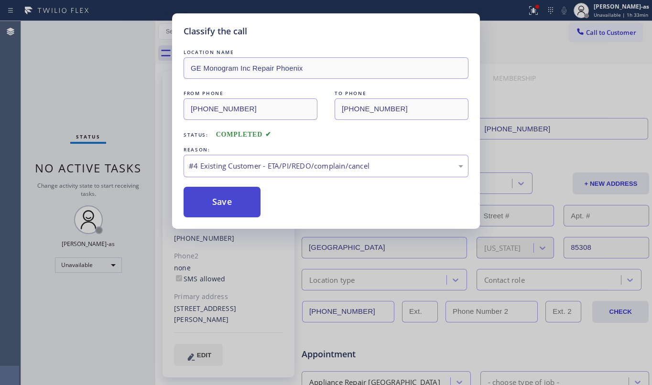
click at [232, 197] on button "Save" at bounding box center [221, 202] width 77 height 31
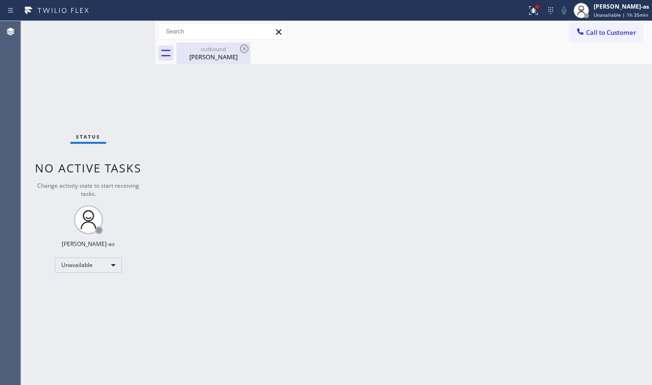
click at [237, 46] on div "outbound" at bounding box center [213, 48] width 72 height 7
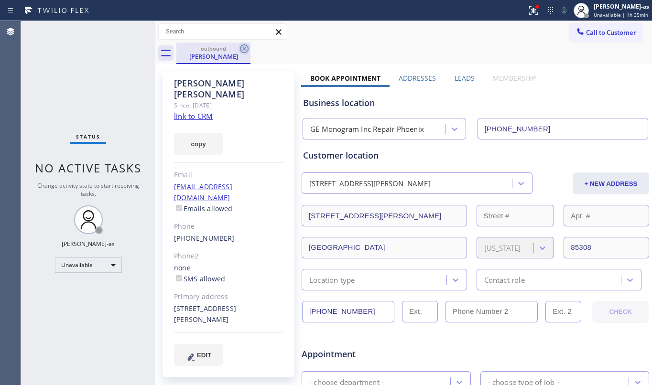
click at [245, 46] on icon at bounding box center [243, 48] width 11 height 11
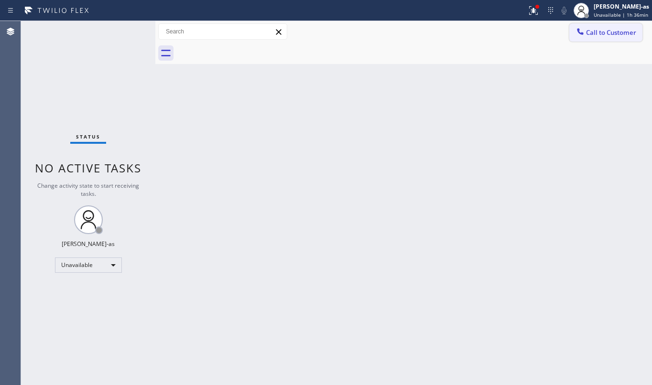
click at [610, 36] on span "Call to Customer" at bounding box center [611, 32] width 50 height 9
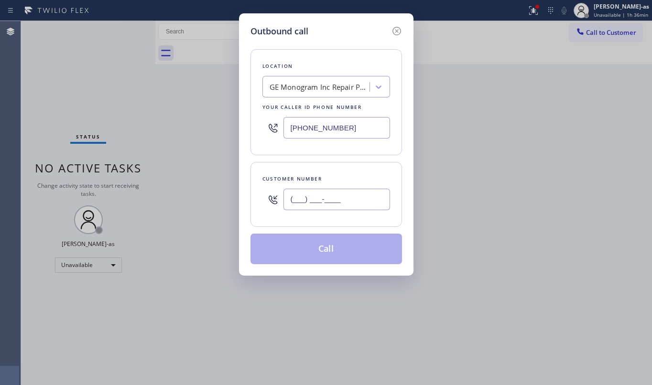
click at [349, 197] on input "(___) ___-____" at bounding box center [336, 199] width 107 height 21
paste input "323) 868-4546"
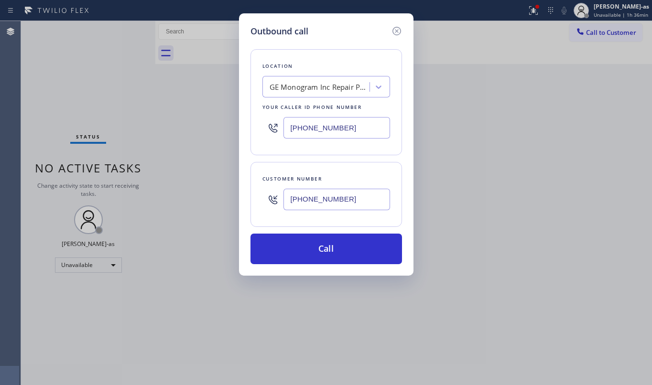
type input "[PHONE_NUMBER]"
drag, startPoint x: 285, startPoint y: 75, endPoint x: 310, endPoint y: 77, distance: 24.5
click at [287, 75] on div "Location GE Monogram Inc Repair [GEOGRAPHIC_DATA] Your caller id phone number […" at bounding box center [325, 102] width 151 height 106
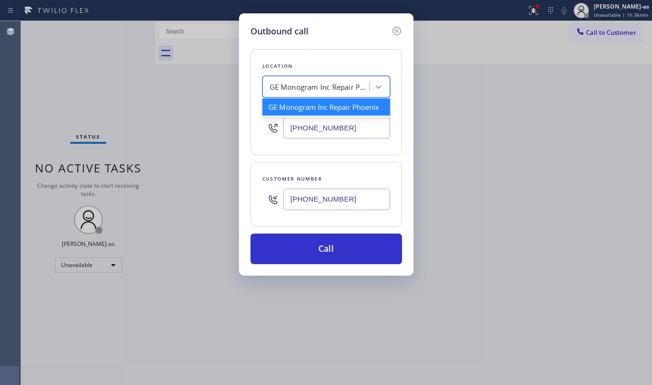
click at [316, 82] on div "GE Monogram Inc Repair Phoenix" at bounding box center [319, 87] width 100 height 11
paste input "Elite Sub-Zero & Wolf Repair Service [US_STATE]"
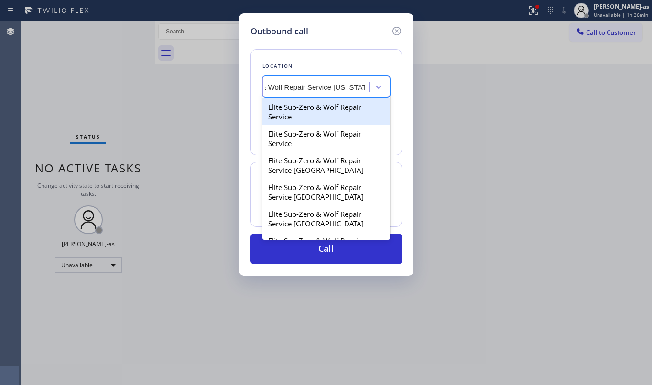
scroll to position [0, 56]
type input "Elite Sub-Zero & Wolf Repair Service [US_STATE]"
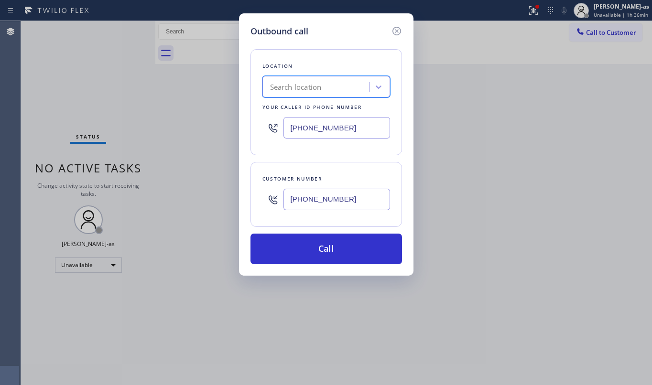
scroll to position [0, 0]
click at [350, 127] on input "[PHONE_NUMBER]" at bounding box center [336, 127] width 107 height 21
paste input "917) 920-956"
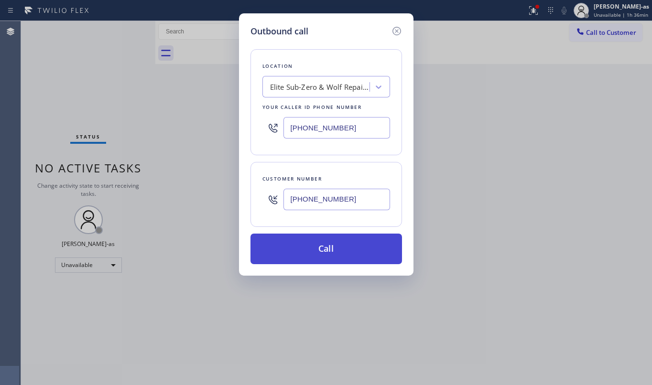
type input "[PHONE_NUMBER]"
click at [340, 247] on button "Call" at bounding box center [325, 249] width 151 height 31
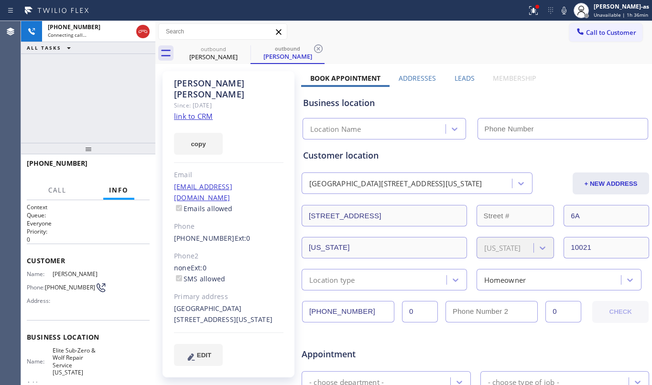
click at [115, 121] on div "[PHONE_NUMBER] Connecting call… ALL TASKS ALL TASKS ACTIVE TASKS TASKS IN WRAP …" at bounding box center [88, 82] width 134 height 122
type input "[PHONE_NUMBER]"
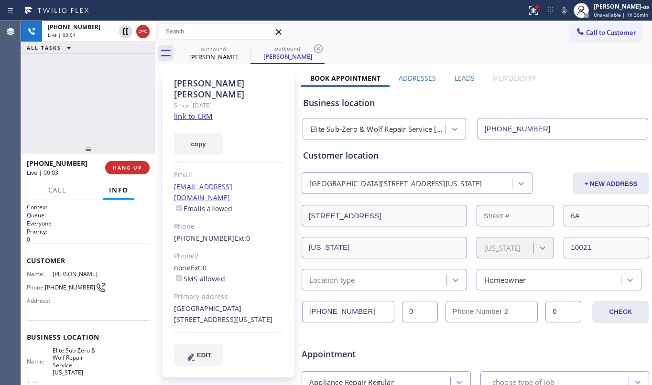
click at [83, 106] on div "[PHONE_NUMBER] Live | 00:04 ALL TASKS ALL TASKS ACTIVE TASKS TASKS IN WRAP UP" at bounding box center [88, 82] width 134 height 122
click at [109, 92] on div "[PHONE_NUMBER] Live | 02:16 ALL TASKS ALL TASKS ACTIVE TASKS TASKS IN WRAP UP" at bounding box center [88, 82] width 134 height 122
click at [133, 107] on div "[PHONE_NUMBER] Live | 02:17 ALL TASKS ALL TASKS ACTIVE TASKS TASKS IN WRAP UP" at bounding box center [88, 82] width 134 height 122
click at [127, 165] on span "HANG UP" at bounding box center [127, 167] width 29 height 7
click at [127, 166] on span "HANG UP" at bounding box center [127, 167] width 29 height 7
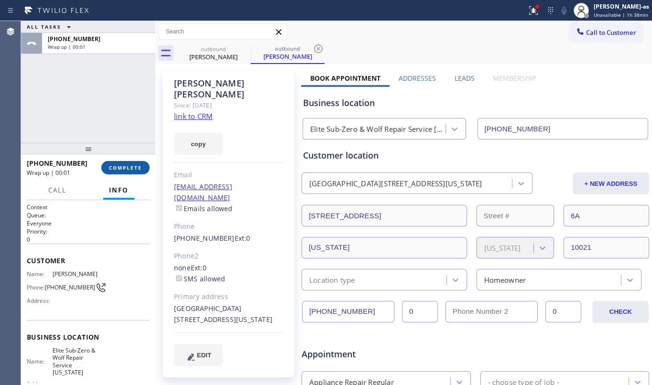
click at [127, 166] on span "COMPLETE" at bounding box center [125, 167] width 33 height 7
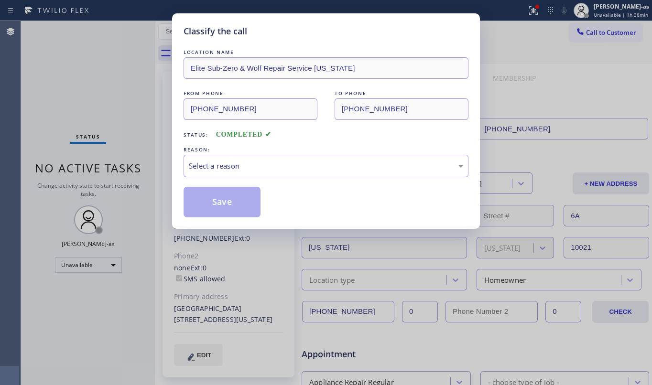
drag, startPoint x: 100, startPoint y: 110, endPoint x: 113, endPoint y: 110, distance: 12.9
click at [103, 110] on div "Classify the call LOCATION NAME Elite Sub-Zero & Wolf Repair Service [US_STATE]…" at bounding box center [326, 192] width 652 height 385
click at [275, 168] on div "Select a reason" at bounding box center [326, 165] width 274 height 11
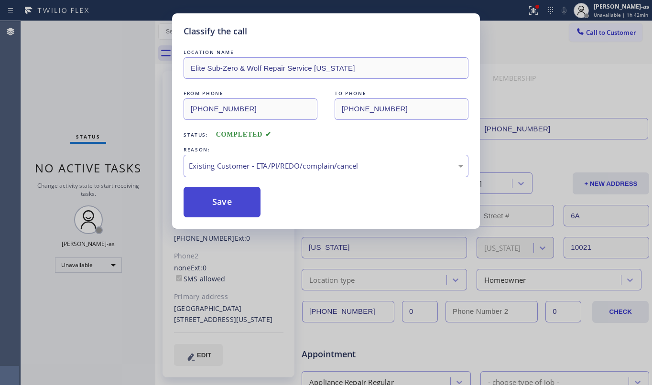
click at [218, 200] on button "Save" at bounding box center [221, 202] width 77 height 31
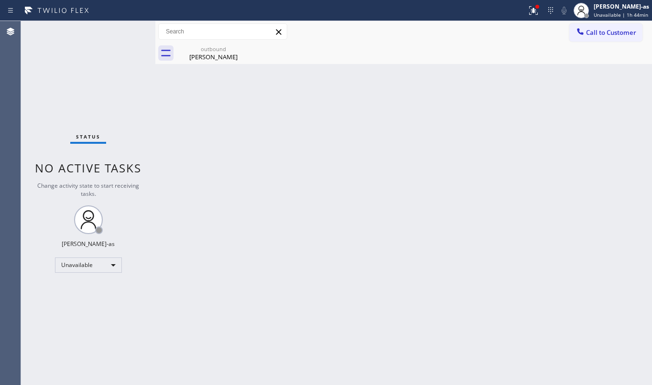
click at [281, 157] on div "Back to Dashboard Change Sender ID Customers Technicians Select a contact Outbo…" at bounding box center [403, 203] width 496 height 364
click at [592, 21] on div "Call to Customer Outbound call Location Elite Sub-Zero & Wolf Repair Service [U…" at bounding box center [403, 31] width 496 height 21
click at [585, 34] on div at bounding box center [579, 32] width 11 height 11
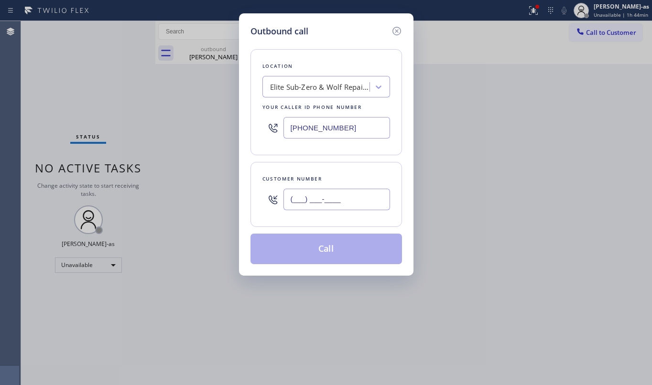
click at [337, 203] on input "(___) ___-____" at bounding box center [336, 199] width 107 height 21
paste input "650) 804-5912"
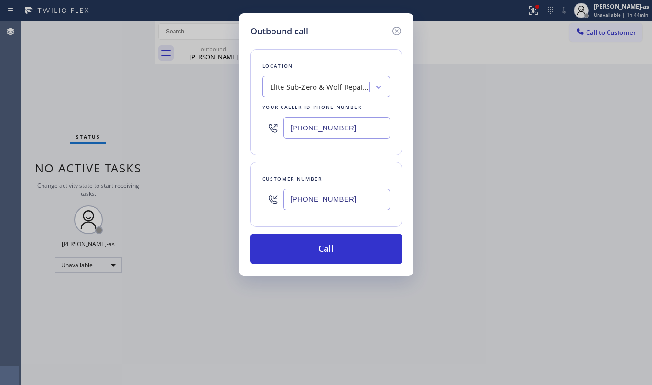
type input "[PHONE_NUMBER]"
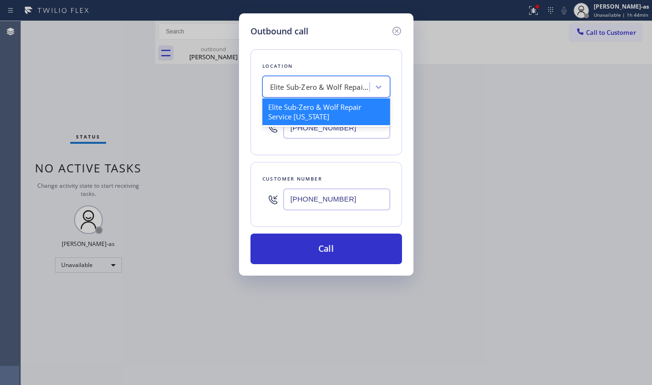
click at [294, 86] on div "Elite Sub-Zero & Wolf Repair Service [US_STATE]" at bounding box center [320, 87] width 100 height 11
paste input "LG Appliance Service [GEOGRAPHIC_DATA][PERSON_NAME]"
type input "LG Appliance Service [GEOGRAPHIC_DATA][PERSON_NAME]"
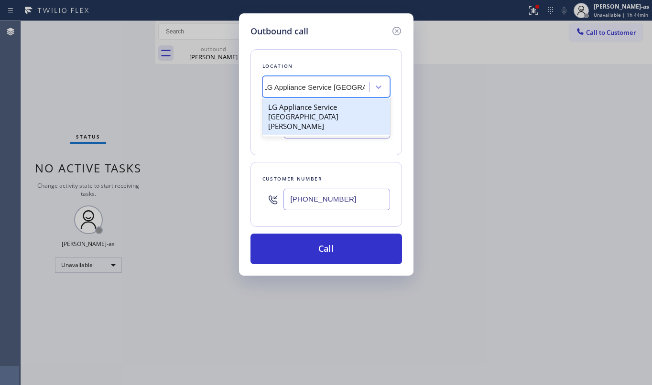
click at [287, 115] on div "LG Appliance Service [GEOGRAPHIC_DATA][PERSON_NAME]" at bounding box center [326, 116] width 128 height 36
type input "[PHONE_NUMBER]"
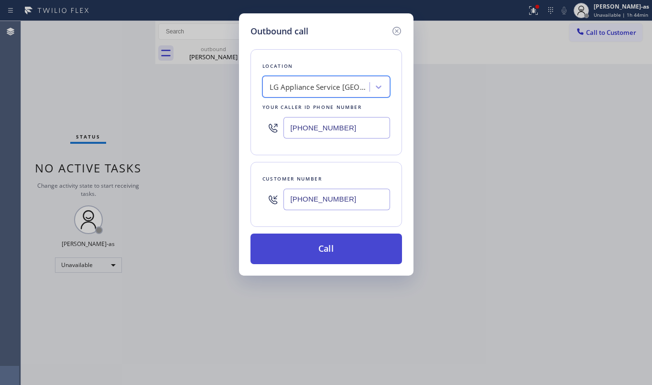
click at [346, 254] on button "Call" at bounding box center [325, 249] width 151 height 31
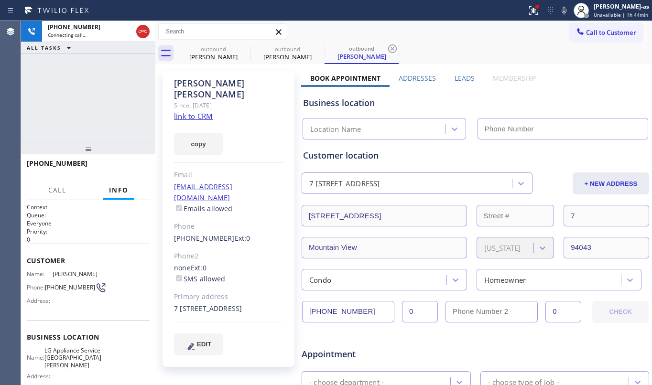
type input "[PHONE_NUMBER]"
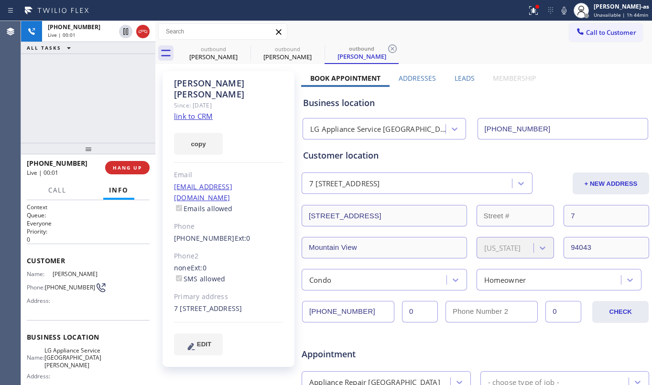
click at [67, 88] on div "[PHONE_NUMBER] Live | 00:01 ALL TASKS ALL TASKS ACTIVE TASKS TASKS IN WRAP UP" at bounding box center [88, 82] width 134 height 122
click at [87, 129] on div "[PHONE_NUMBER] Live | 05:18 ALL TASKS ALL TASKS ACTIVE TASKS TASKS IN WRAP UP" at bounding box center [88, 82] width 134 height 122
drag, startPoint x: 94, startPoint y: 119, endPoint x: 186, endPoint y: 67, distance: 105.9
click at [106, 114] on div "[PHONE_NUMBER] Live | 05:18 ALL TASKS ALL TASKS ACTIVE TASKS TASKS IN WRAP UP" at bounding box center [88, 82] width 134 height 122
click at [207, 44] on div "outbound [PERSON_NAME]" at bounding box center [213, 53] width 72 height 21
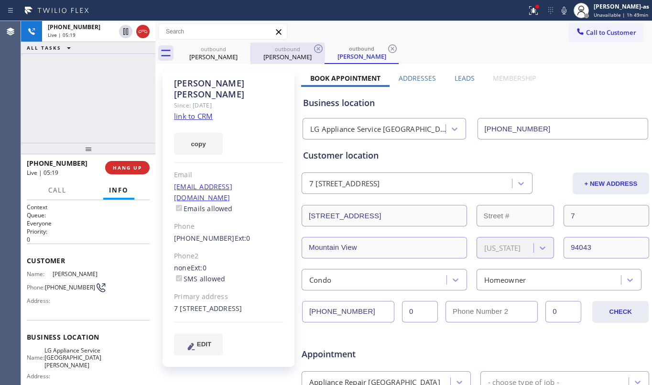
type input "[PHONE_NUMBER]"
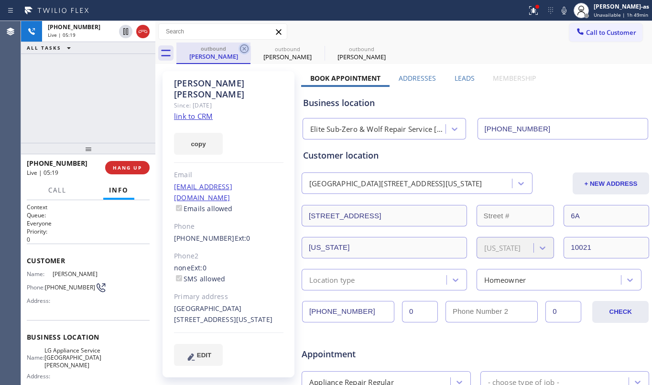
click at [241, 48] on icon at bounding box center [243, 48] width 11 height 11
click at [0, 0] on icon at bounding box center [0, 0] width 0 height 0
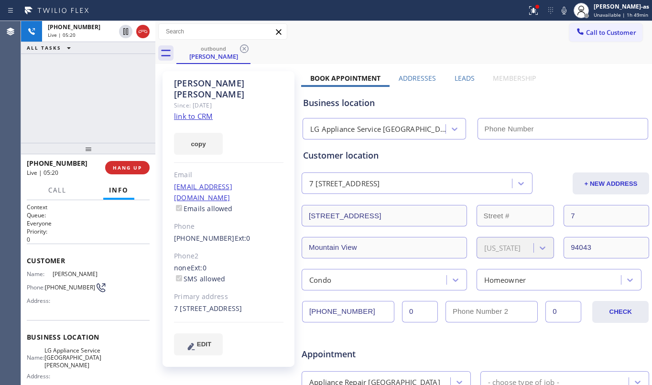
type input "[PHONE_NUMBER]"
click at [129, 103] on div "[PHONE_NUMBER] Live | 05:20 ALL TASKS ALL TASKS ACTIVE TASKS TASKS IN WRAP UP" at bounding box center [88, 82] width 134 height 122
click at [109, 104] on div "[PHONE_NUMBER] Live | 05:21 ALL TASKS ALL TASKS ACTIVE TASKS TASKS IN WRAP UP" at bounding box center [88, 82] width 134 height 122
click at [109, 104] on div "[PHONE_NUMBER] Live | 05:22 ALL TASKS ALL TASKS ACTIVE TASKS TASKS IN WRAP UP" at bounding box center [88, 82] width 134 height 122
click at [102, 107] on div "[PHONE_NUMBER] Live | 05:23 ALL TASKS ALL TASKS ACTIVE TASKS TASKS IN WRAP UP" at bounding box center [88, 82] width 134 height 122
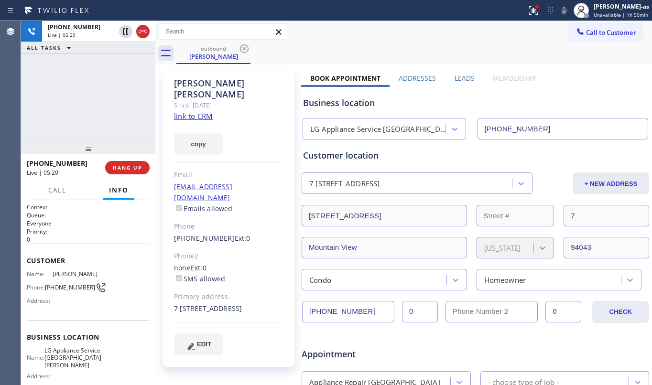
click at [99, 94] on div "[PHONE_NUMBER] Live | 05:29 ALL TASKS ALL TASKS ACTIVE TASKS TASKS IN WRAP UP" at bounding box center [88, 82] width 134 height 122
click at [124, 166] on span "HANG UP" at bounding box center [127, 167] width 29 height 7
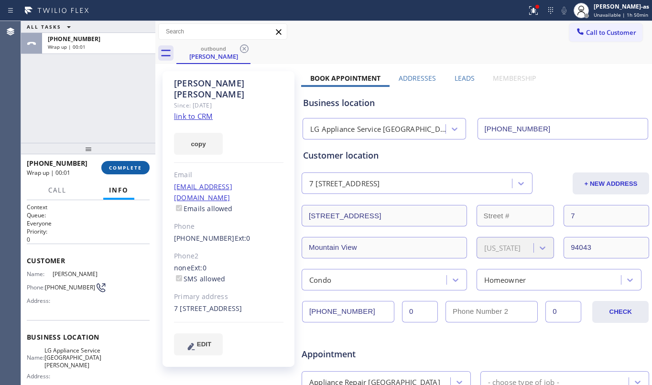
click at [124, 166] on span "COMPLETE" at bounding box center [125, 167] width 33 height 7
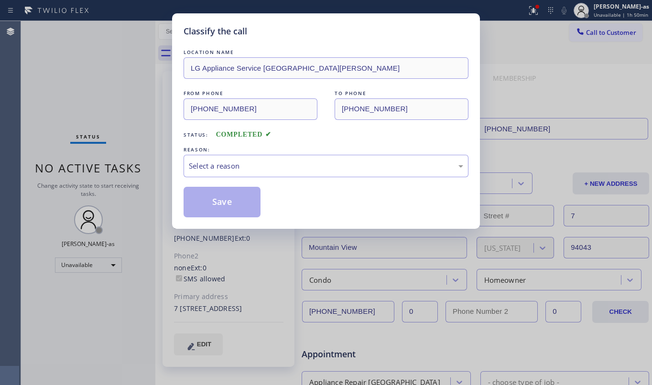
click at [276, 167] on div "Select a reason" at bounding box center [326, 165] width 274 height 11
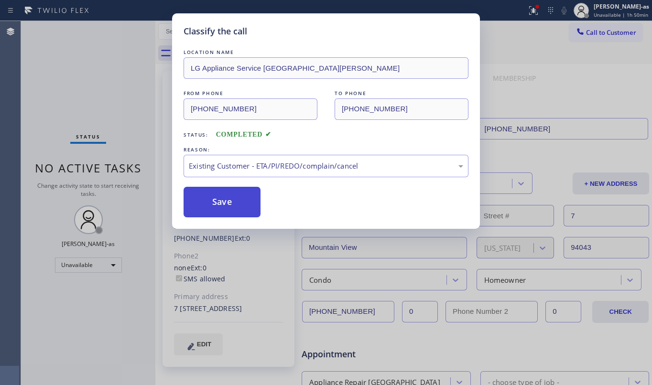
click at [230, 201] on button "Save" at bounding box center [221, 202] width 77 height 31
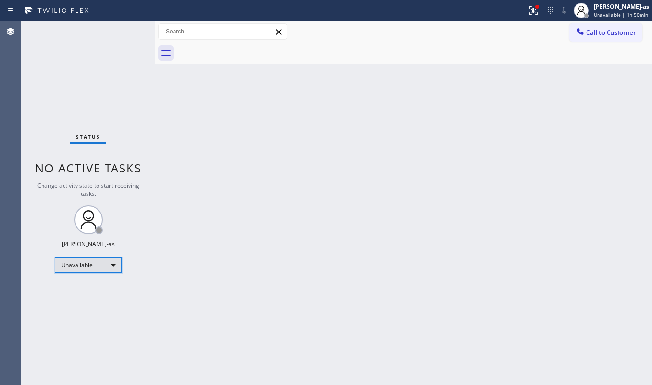
click at [88, 263] on div "Unavailable" at bounding box center [88, 264] width 67 height 15
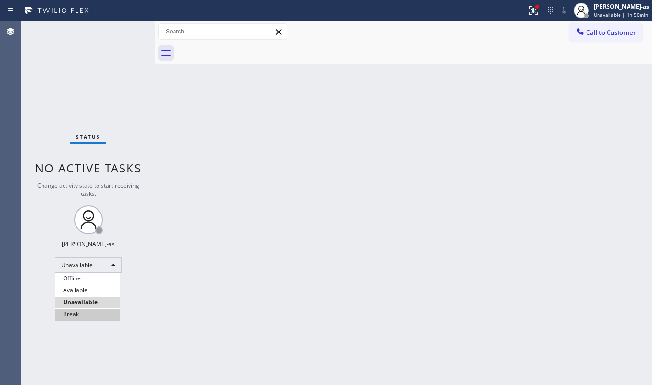
click at [94, 314] on li "Break" at bounding box center [87, 314] width 64 height 11
click at [347, 173] on div "Back to Dashboard Change Sender ID Customers Technicians Select a contact Outbo…" at bounding box center [403, 203] width 496 height 364
click at [332, 193] on div "Back to Dashboard Change Sender ID Customers Technicians Select a contact Outbo…" at bounding box center [403, 203] width 496 height 364
click at [307, 145] on div "Back to Dashboard Change Sender ID Customers Technicians Select a contact Outbo…" at bounding box center [403, 203] width 496 height 364
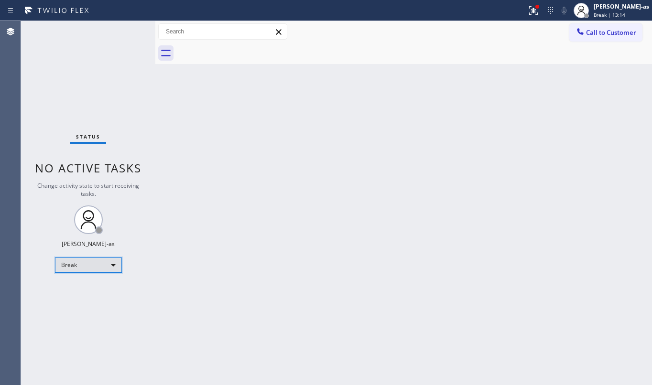
click at [104, 263] on div "Break" at bounding box center [88, 264] width 67 height 15
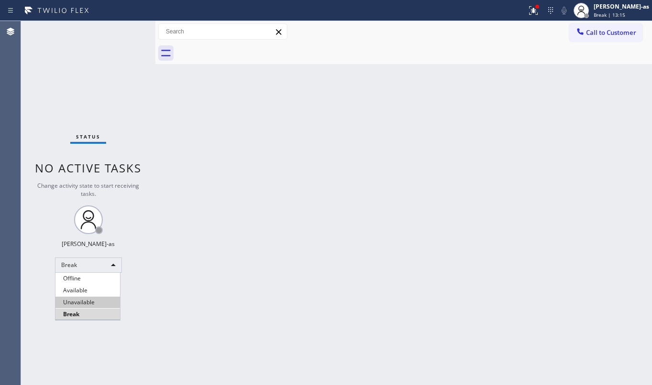
click at [85, 302] on li "Unavailable" at bounding box center [87, 302] width 64 height 11
click at [199, 246] on div "Back to Dashboard Change Sender ID Customers Technicians Select a contact Outbo…" at bounding box center [403, 203] width 496 height 364
click at [606, 32] on span "Call to Customer" at bounding box center [611, 32] width 50 height 9
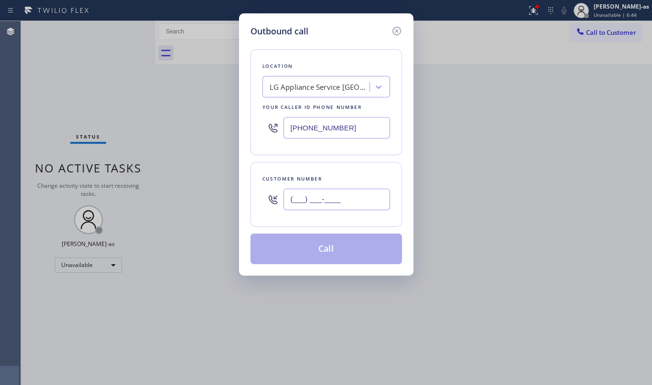
click at [315, 207] on input "(___) ___-____" at bounding box center [336, 199] width 107 height 21
paste input "630) 258-1162"
type input "[PHONE_NUMBER]"
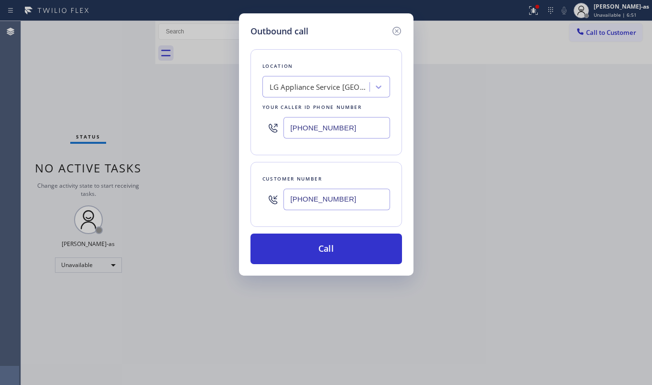
click at [314, 90] on div "LG Appliance Service [GEOGRAPHIC_DATA][PERSON_NAME]" at bounding box center [319, 87] width 100 height 11
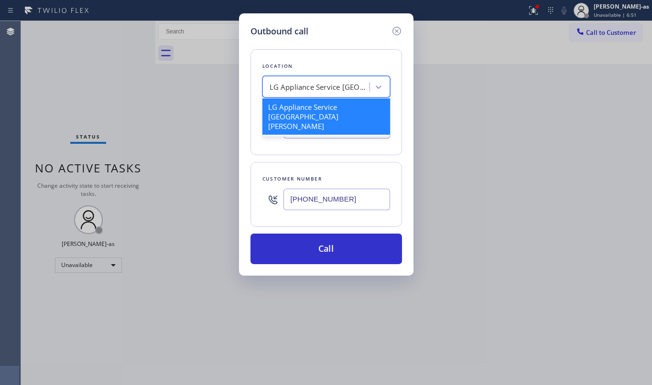
paste input "[PERSON_NAME] Dacor Appliance Repair Experts"
type input "[PERSON_NAME] Dacor Appliance Repair Experts"
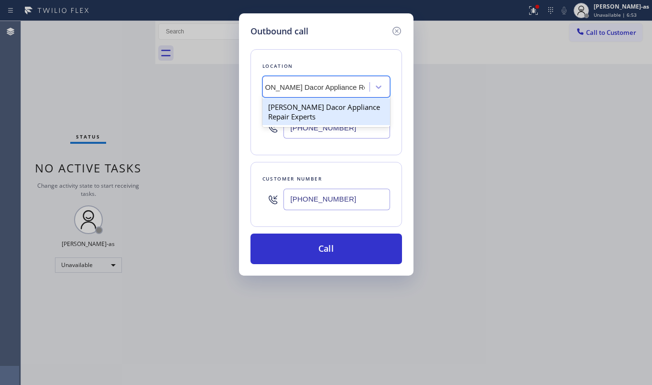
click at [312, 117] on div "[PERSON_NAME] Dacor Appliance Repair Experts" at bounding box center [326, 111] width 128 height 27
type input "[PHONE_NUMBER]"
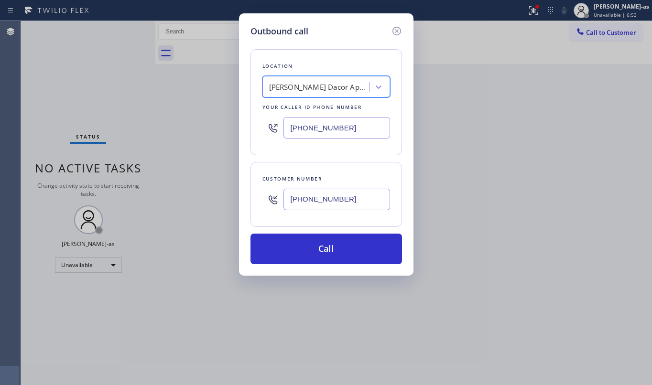
scroll to position [0, 0]
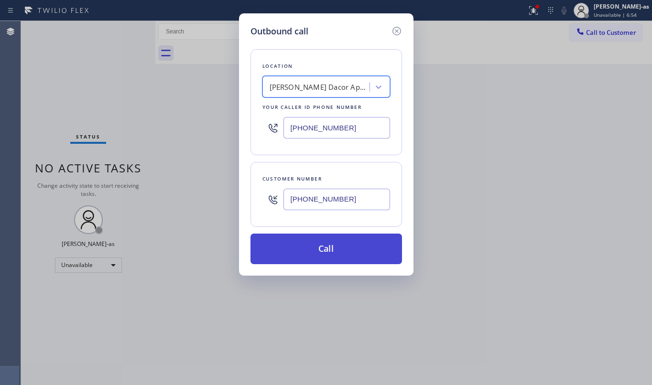
click at [352, 243] on button "Call" at bounding box center [325, 249] width 151 height 31
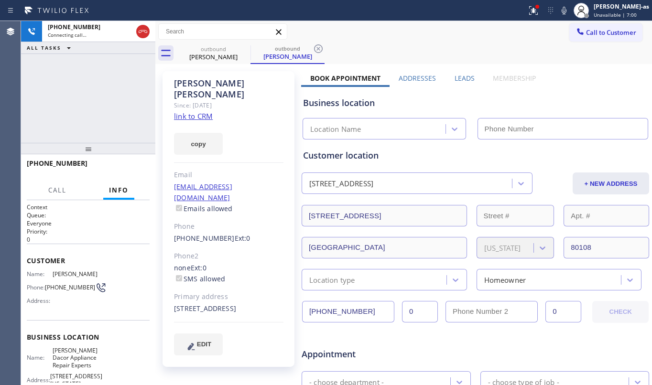
type input "[PHONE_NUMBER]"
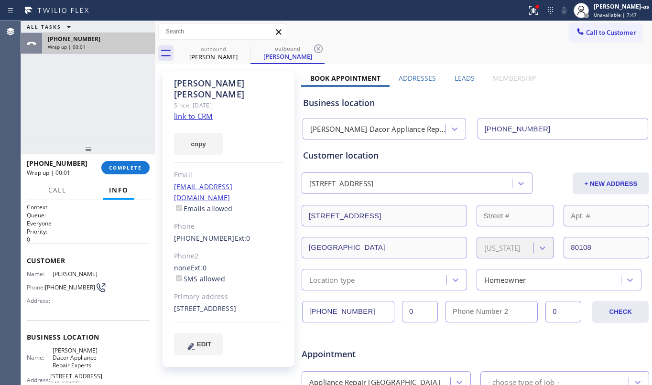
click at [85, 41] on span "[PHONE_NUMBER]" at bounding box center [74, 39] width 53 height 8
click at [94, 76] on div "ALL TASKS ALL TASKS ACTIVE TASKS TASKS IN WRAP UP [PHONE_NUMBER] Wrap up | 00:02" at bounding box center [88, 82] width 134 height 122
click at [98, 104] on div "ALL TASKS ALL TASKS ACTIVE TASKS TASKS IN WRAP UP [PHONE_NUMBER] Wrap up | 00:02" at bounding box center [88, 82] width 134 height 122
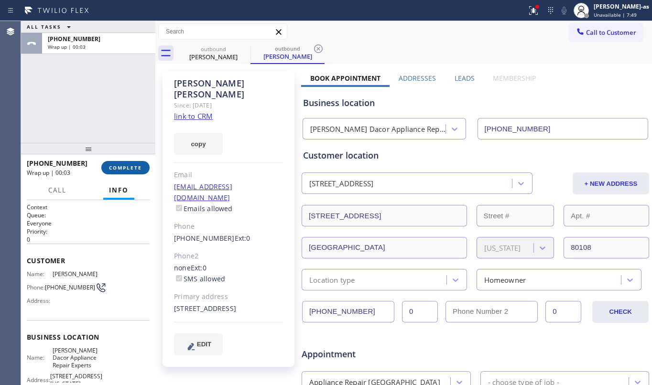
click at [125, 165] on span "COMPLETE" at bounding box center [125, 167] width 33 height 7
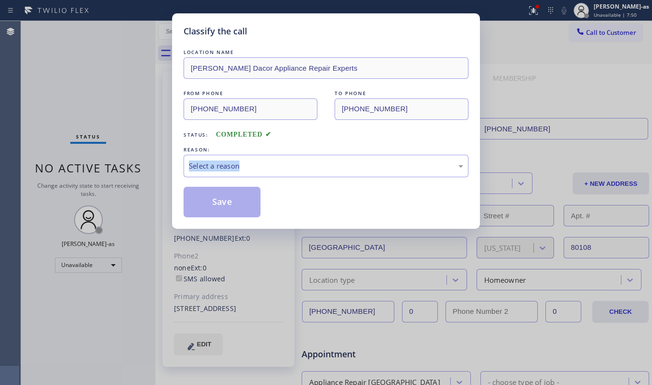
click at [125, 165] on div "Classify the call LOCATION NAME [PERSON_NAME] Dacor Appliance Repair Experts FR…" at bounding box center [326, 192] width 652 height 385
click at [329, 139] on div "Status: COMPLETED" at bounding box center [325, 132] width 285 height 15
click at [332, 162] on div "Select a reason" at bounding box center [326, 165] width 274 height 11
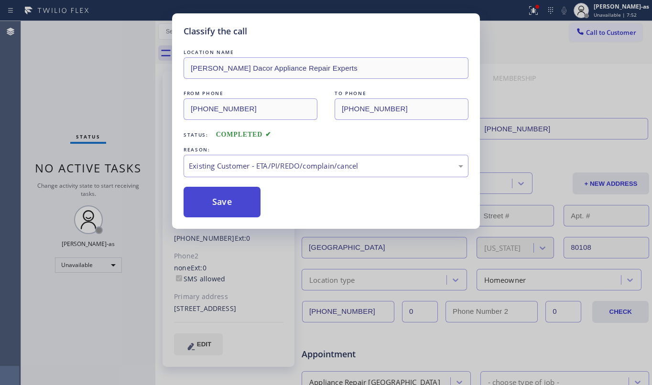
click at [216, 204] on button "Save" at bounding box center [221, 202] width 77 height 31
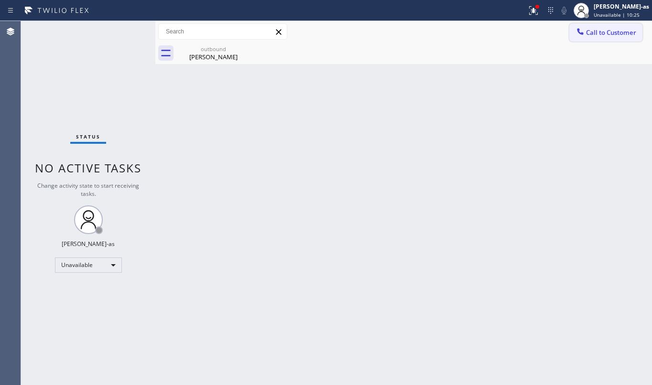
click at [612, 34] on span "Call to Customer" at bounding box center [611, 32] width 50 height 9
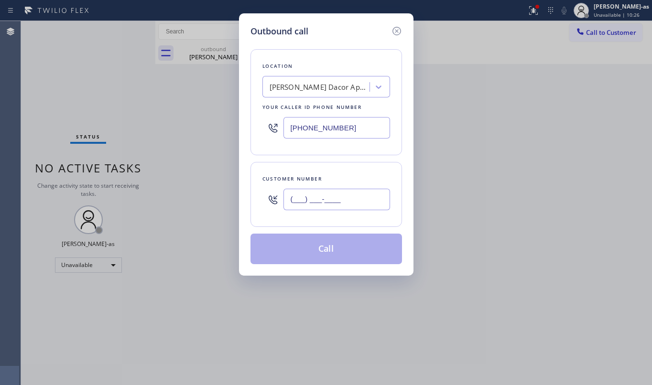
click at [350, 209] on input "(___) ___-____" at bounding box center [336, 199] width 107 height 21
paste input "786) 412-4314"
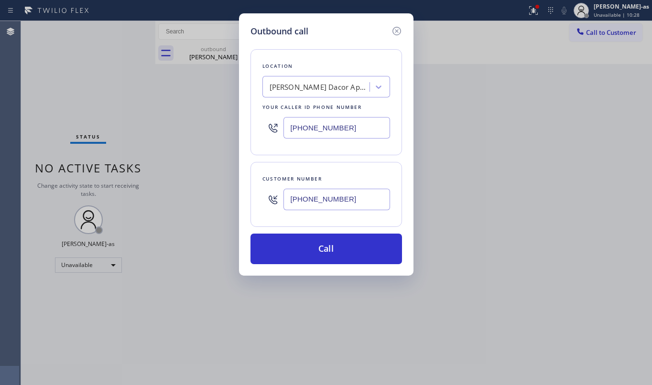
type input "[PHONE_NUMBER]"
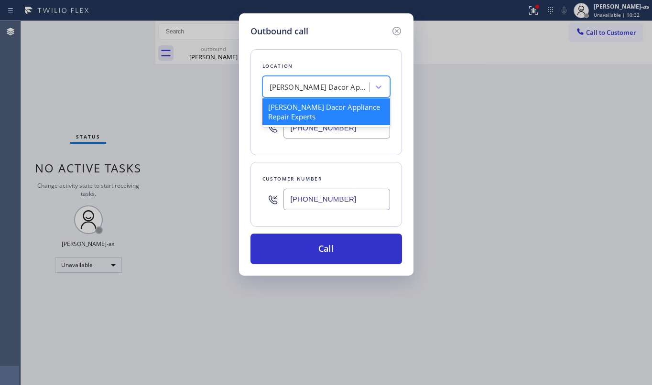
click at [326, 90] on div "[PERSON_NAME] Dacor Appliance Repair Experts" at bounding box center [319, 87] width 100 height 11
paste input "Thermador Repair Group Coral Gables"
type input "Thermador Repair Group Coral Gables"
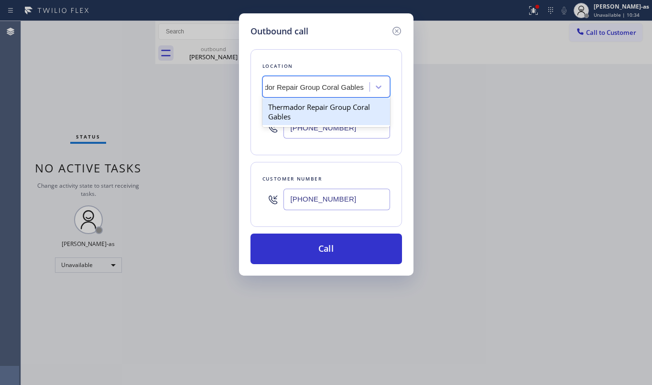
click at [310, 111] on div "Thermador Repair Group Coral Gables" at bounding box center [326, 111] width 128 height 27
type input "[PHONE_NUMBER]"
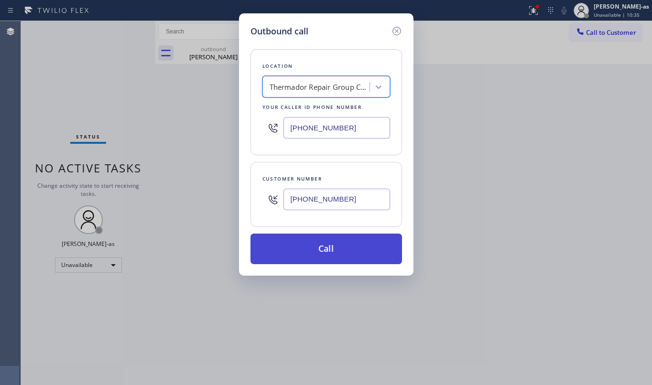
click at [346, 239] on button "Call" at bounding box center [325, 249] width 151 height 31
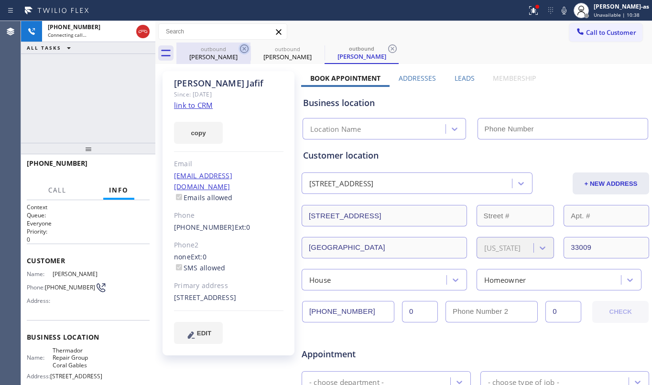
click at [216, 47] on div "outbound" at bounding box center [213, 48] width 72 height 7
type input "[PHONE_NUMBER]"
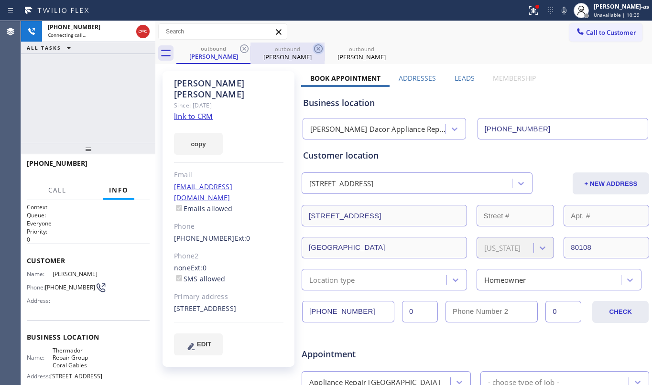
drag, startPoint x: 248, startPoint y: 48, endPoint x: 243, endPoint y: 48, distance: 5.3
click at [247, 48] on icon at bounding box center [243, 48] width 11 height 11
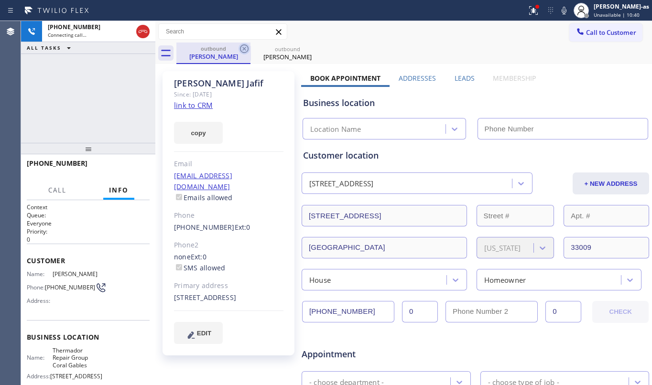
type input "[PHONE_NUMBER]"
click at [243, 48] on icon at bounding box center [243, 48] width 11 height 11
drag, startPoint x: 117, startPoint y: 102, endPoint x: 147, endPoint y: 14, distance: 93.1
click at [117, 101] on div "[PHONE_NUMBER] Connecting call… ALL TASKS ALL TASKS ACTIVE TASKS TASKS IN WRAP …" at bounding box center [88, 82] width 134 height 122
type input "[PHONE_NUMBER]"
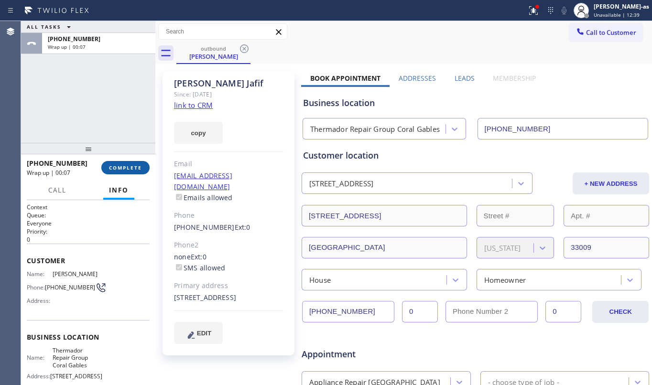
click at [120, 161] on button "COMPLETE" at bounding box center [125, 167] width 48 height 13
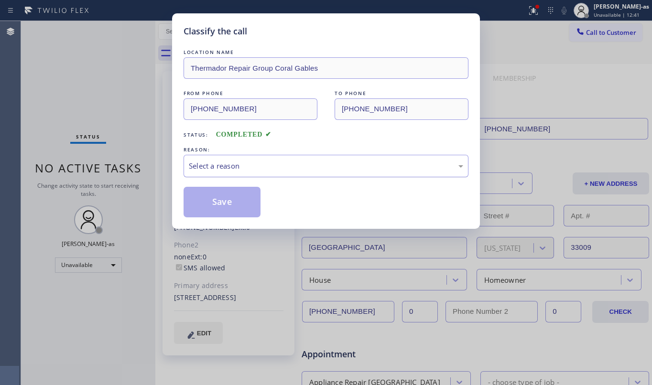
drag, startPoint x: 310, startPoint y: 169, endPoint x: 314, endPoint y: 172, distance: 5.4
click at [310, 168] on div "Select a reason" at bounding box center [326, 165] width 274 height 11
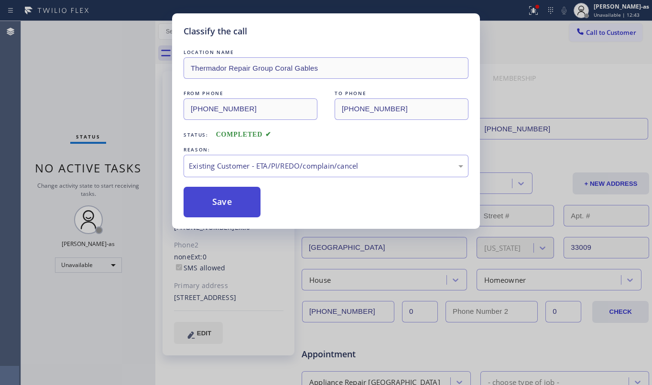
click at [213, 198] on button "Save" at bounding box center [221, 202] width 77 height 31
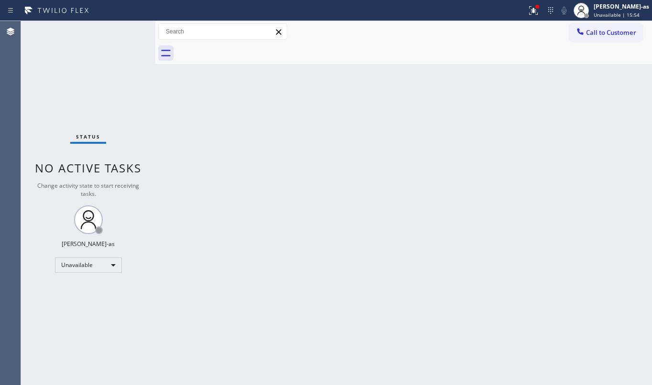
drag, startPoint x: 224, startPoint y: 131, endPoint x: 407, endPoint y: 92, distance: 187.5
click at [228, 131] on div "Back to Dashboard Change Sender ID Customers Technicians Select a contact Outbo…" at bounding box center [403, 203] width 496 height 364
click at [593, 28] on span "Call to Customer" at bounding box center [611, 32] width 50 height 9
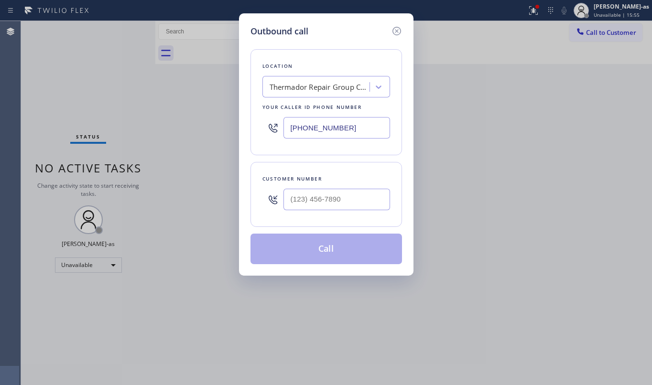
click at [346, 188] on div at bounding box center [336, 199] width 107 height 31
click at [349, 194] on input "(___) ___-____" at bounding box center [336, 199] width 107 height 21
paste input "732) 725-8210"
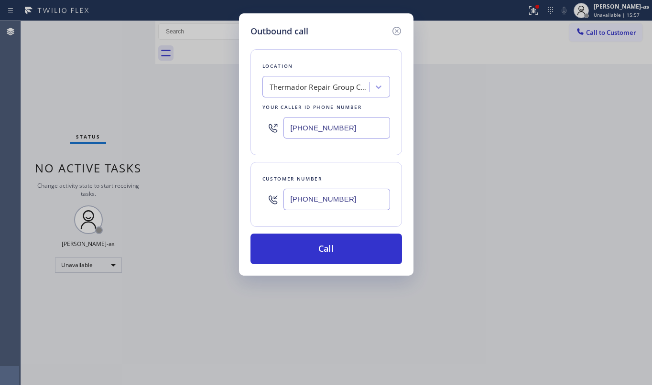
type input "[PHONE_NUMBER]"
click at [352, 125] on input "[PHONE_NUMBER]" at bounding box center [336, 127] width 107 height 21
paste input "954) 835-4535"
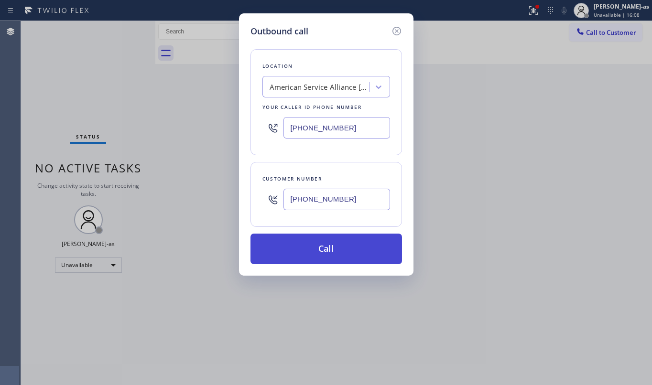
type input "[PHONE_NUMBER]"
click at [339, 248] on button "Call" at bounding box center [325, 249] width 151 height 31
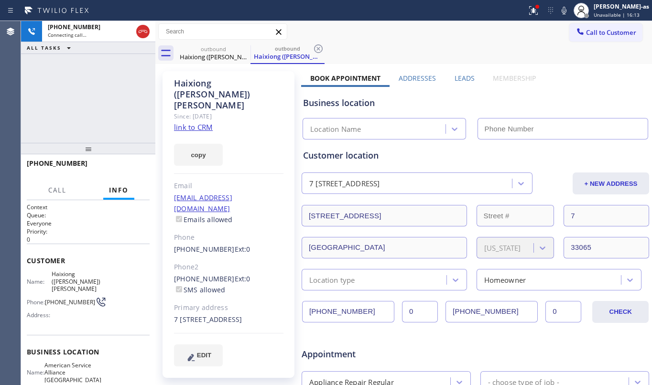
type input "[PHONE_NUMBER]"
click at [139, 163] on button "HANG UP" at bounding box center [127, 167] width 44 height 13
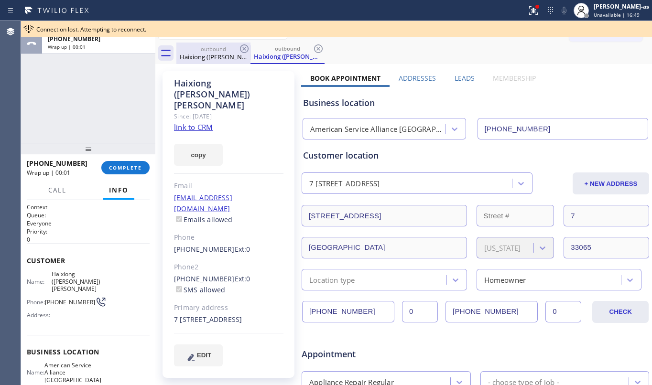
click at [224, 44] on div "outbound Haixiong ([PERSON_NAME]) [PERSON_NAME]" at bounding box center [213, 53] width 72 height 21
click at [237, 47] on div "outbound" at bounding box center [213, 48] width 72 height 7
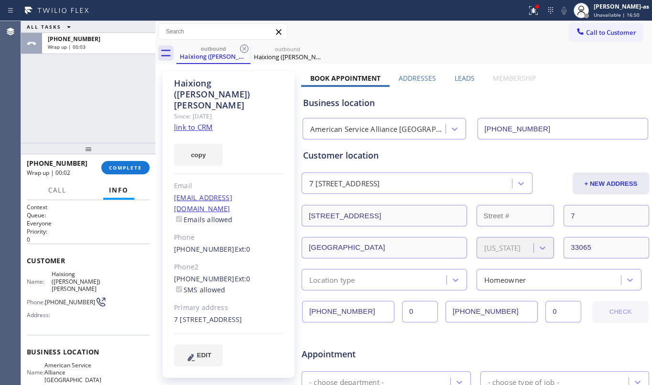
click at [102, 102] on div "ALL TASKS ALL TASKS ACTIVE TASKS TASKS IN WRAP UP [PHONE_NUMBER] Wrap up | 00:03" at bounding box center [88, 82] width 134 height 122
click at [239, 45] on icon at bounding box center [243, 48] width 11 height 11
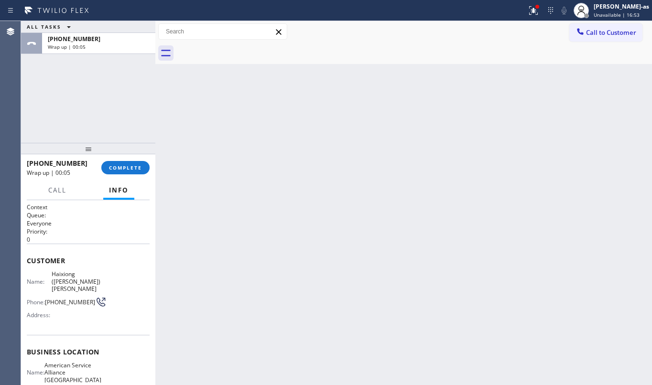
click at [112, 118] on div "ALL TASKS ALL TASKS ACTIVE TASKS TASKS IN WRAP UP [PHONE_NUMBER] Wrap up | 00:05" at bounding box center [88, 82] width 134 height 122
click at [127, 169] on span "COMPLETE" at bounding box center [125, 167] width 33 height 7
click at [106, 146] on div at bounding box center [88, 148] width 134 height 11
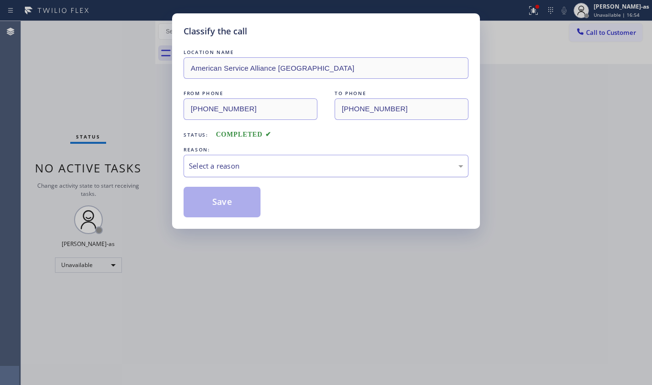
drag, startPoint x: 239, startPoint y: 161, endPoint x: 264, endPoint y: 176, distance: 29.2
click at [241, 161] on div "Select a reason" at bounding box center [326, 165] width 274 height 11
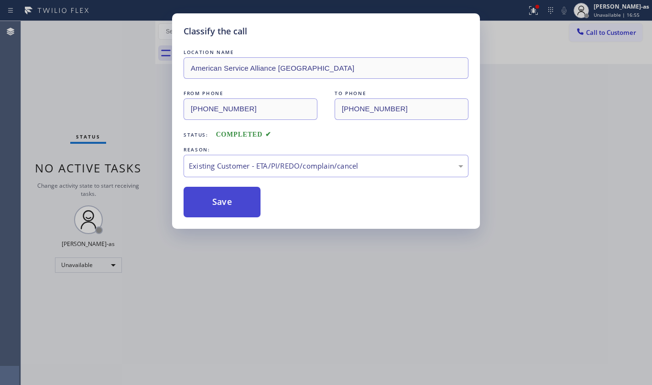
click at [237, 203] on button "Save" at bounding box center [221, 202] width 77 height 31
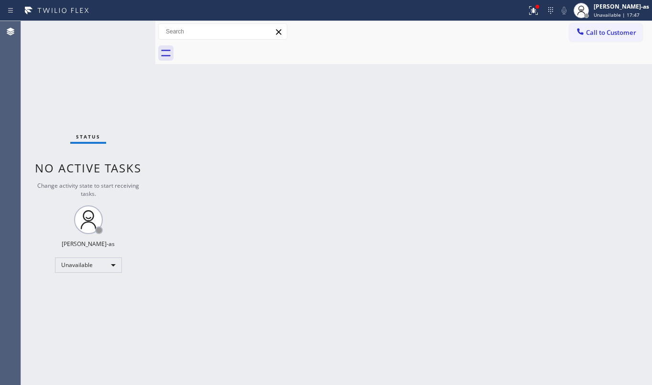
click at [245, 176] on div "Back to Dashboard Change Sender ID Customers Technicians Select a contact Outbo…" at bounding box center [403, 203] width 496 height 364
click at [601, 30] on span "Call to Customer" at bounding box center [611, 32] width 50 height 9
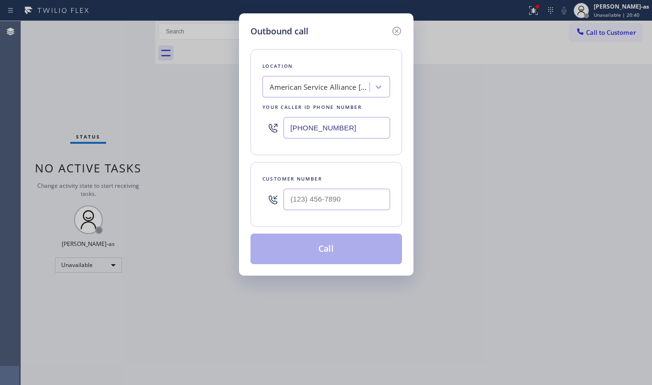
click at [339, 186] on div at bounding box center [336, 199] width 107 height 31
click at [366, 201] on input "(___) ___-____" at bounding box center [336, 199] width 107 height 21
paste input "917) 407-1716"
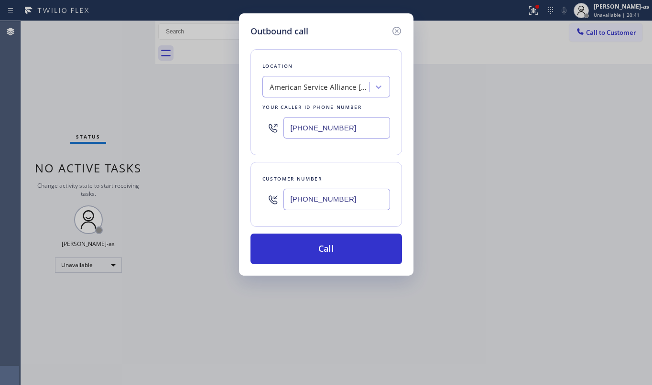
type input "[PHONE_NUMBER]"
click at [336, 84] on div "American Service Alliance [GEOGRAPHIC_DATA]" at bounding box center [319, 87] width 100 height 11
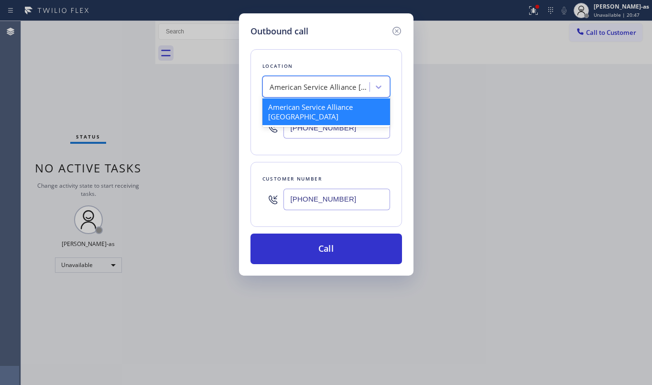
paste input "Same Day Subzero Repair [GEOGRAPHIC_DATA]"
type input "Same Day Subzero Repair [GEOGRAPHIC_DATA]"
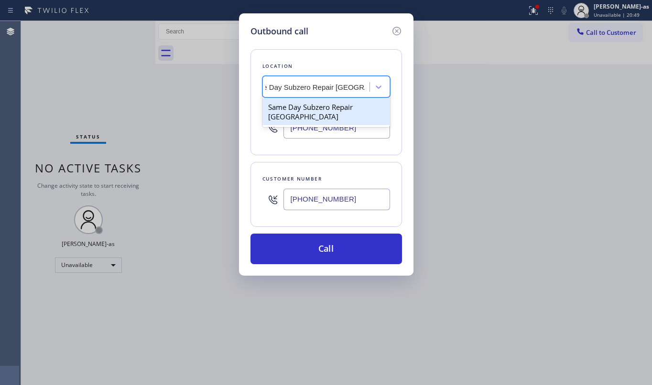
click at [313, 117] on div "Same Day Subzero Repair [GEOGRAPHIC_DATA]" at bounding box center [326, 111] width 128 height 27
type input "[PHONE_NUMBER]"
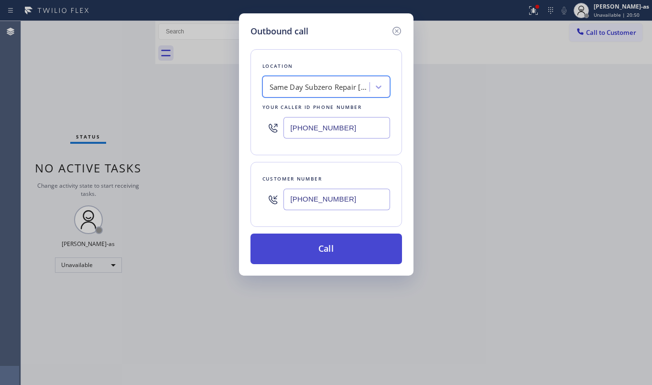
click at [347, 251] on button "Call" at bounding box center [325, 249] width 151 height 31
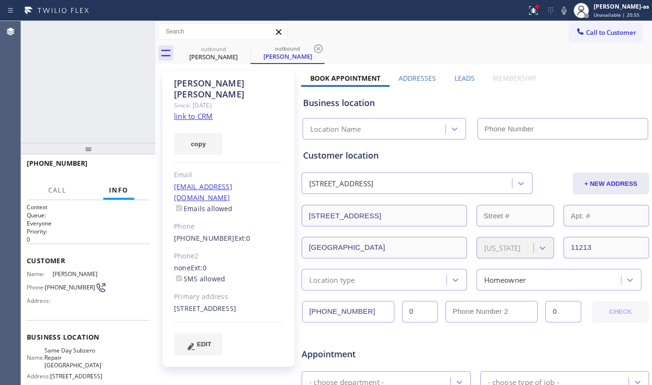
type input "[PHONE_NUMBER]"
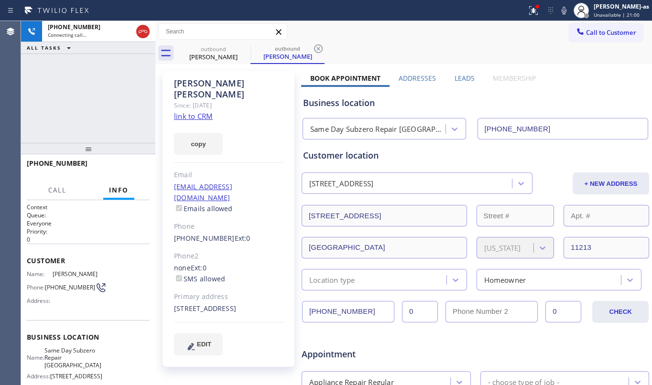
drag, startPoint x: 116, startPoint y: 132, endPoint x: 224, endPoint y: 60, distance: 129.8
click at [118, 131] on div "[PHONE_NUMBER] Connecting call… ALL TASKS ALL TASKS ACTIVE TASKS TASKS IN WRAP …" at bounding box center [88, 82] width 134 height 122
click at [216, 50] on div "outbound" at bounding box center [213, 48] width 72 height 7
drag, startPoint x: 241, startPoint y: 48, endPoint x: 203, endPoint y: 64, distance: 41.3
click at [242, 48] on icon at bounding box center [243, 48] width 11 height 11
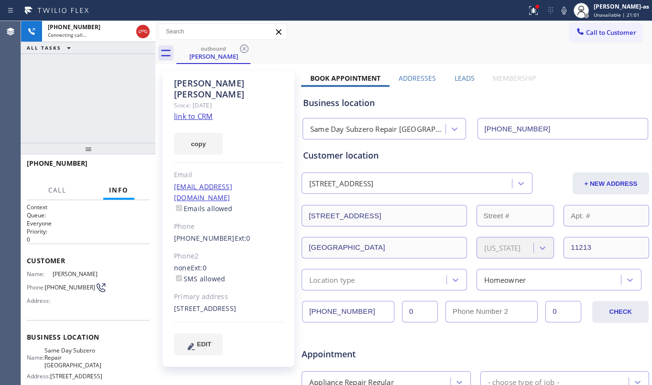
click at [75, 106] on div "[PHONE_NUMBER] Connecting call… ALL TASKS ALL TASKS ACTIVE TASKS TASKS IN WRAP …" at bounding box center [88, 82] width 134 height 122
click at [198, 100] on div "Since: [DATE]" at bounding box center [228, 105] width 109 height 11
click at [193, 111] on link "link to CRM" at bounding box center [193, 116] width 39 height 10
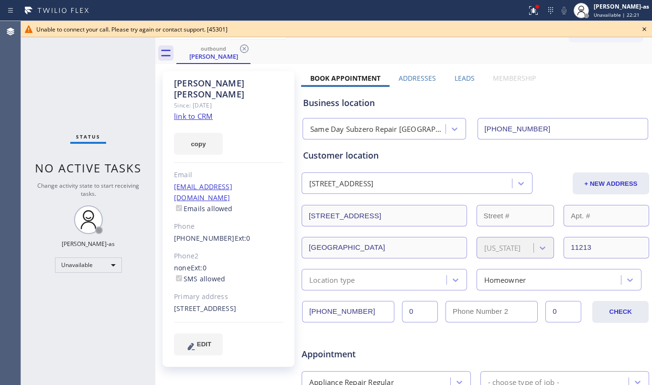
click at [641, 26] on icon at bounding box center [643, 28] width 11 height 11
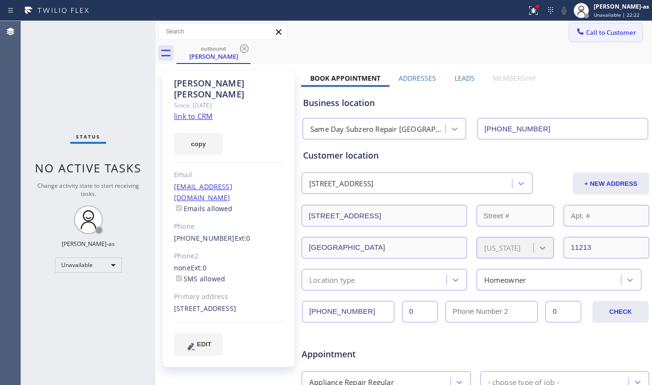
click at [587, 31] on span "Call to Customer" at bounding box center [611, 32] width 50 height 9
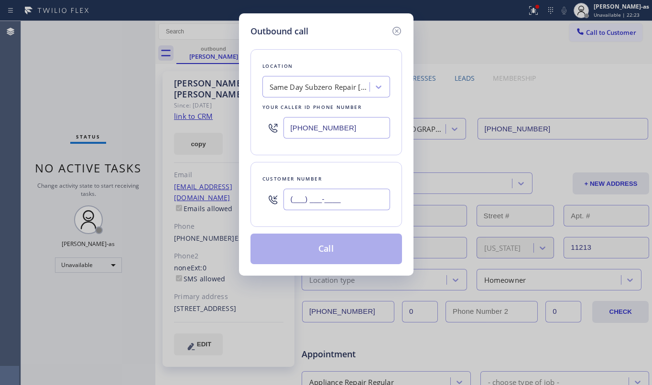
click at [364, 199] on input "(___) ___-____" at bounding box center [336, 199] width 107 height 21
paste input "571) 327-7382"
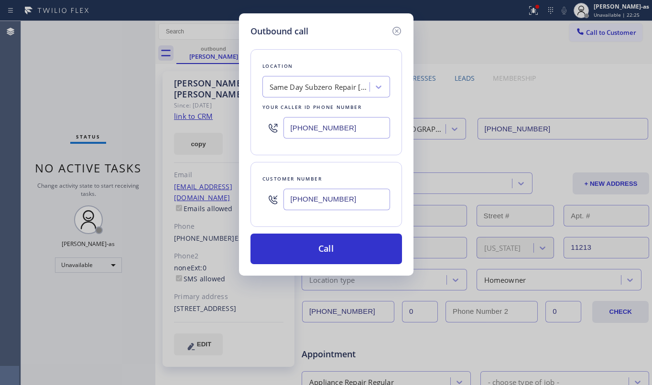
type input "[PHONE_NUMBER]"
click at [342, 79] on div "Same Day Subzero Repair [GEOGRAPHIC_DATA]" at bounding box center [317, 87] width 104 height 17
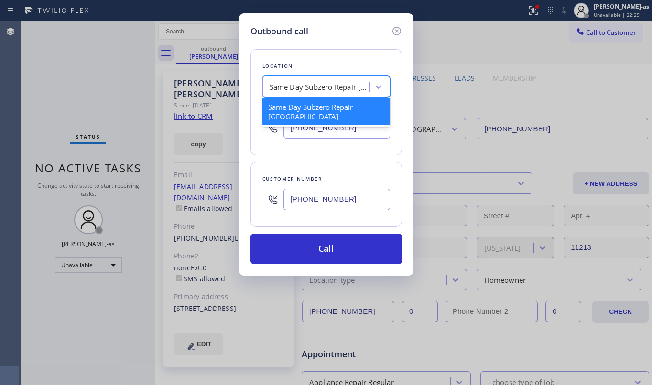
paste input "Wolf Appliance Repair Expert"
type input "Wolf Appliance Repair Expert"
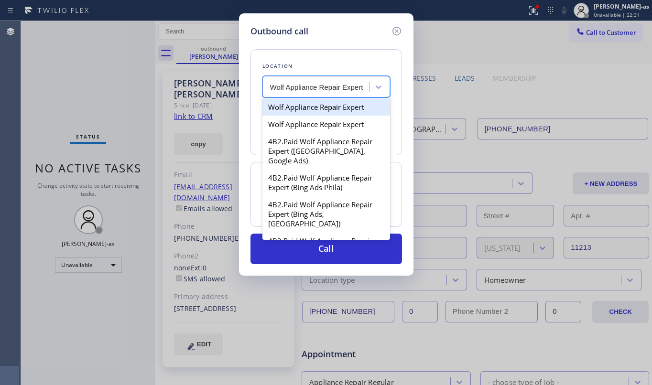
click at [306, 109] on div "Wolf Appliance Repair Expert" at bounding box center [326, 106] width 128 height 17
type input "[PHONE_NUMBER]"
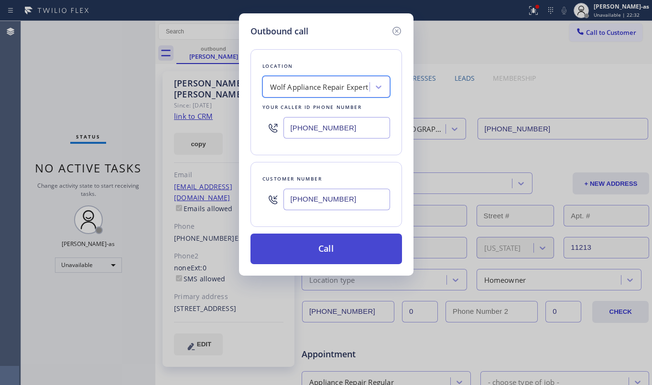
click at [332, 260] on button "Call" at bounding box center [325, 249] width 151 height 31
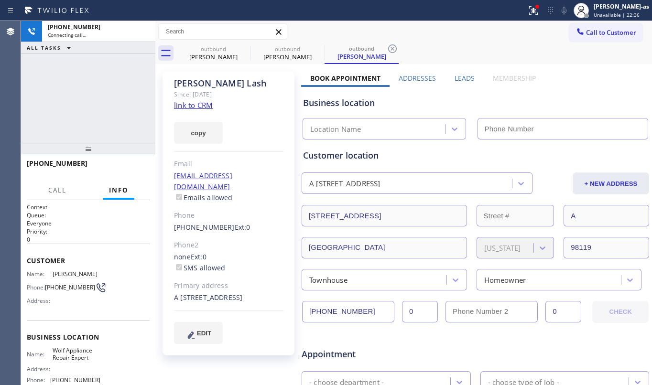
click at [91, 112] on div "[PHONE_NUMBER] Connecting call… ALL TASKS ALL TASKS ACTIVE TASKS TASKS IN WRAP …" at bounding box center [88, 82] width 134 height 122
click at [216, 50] on div "outbound" at bounding box center [213, 48] width 72 height 7
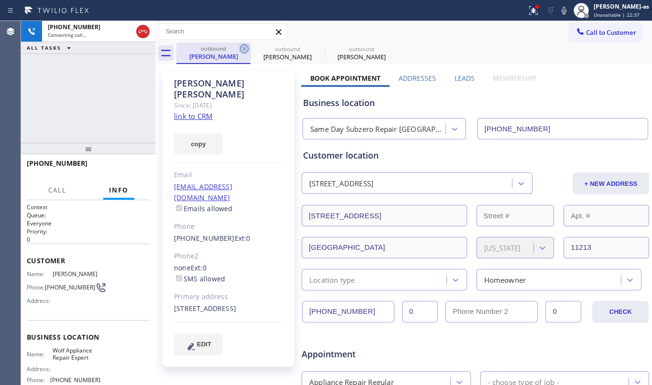
click at [244, 48] on icon at bounding box center [243, 48] width 11 height 11
click at [0, 0] on icon at bounding box center [0, 0] width 0 height 0
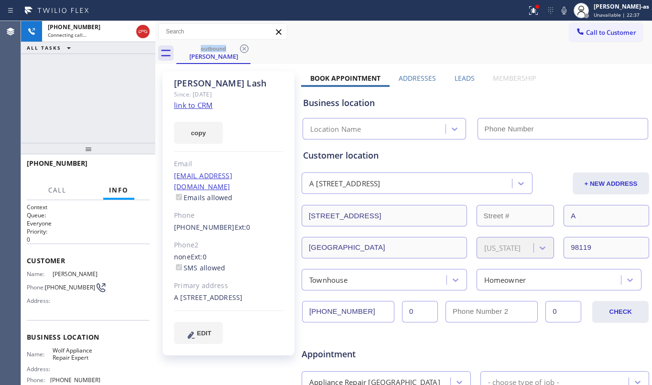
type input "[PHONE_NUMBER]"
click at [121, 106] on div "[PHONE_NUMBER] Connecting call… ALL TASKS ALL TASKS ACTIVE TASKS TASKS IN WRAP …" at bounding box center [88, 82] width 134 height 122
click at [187, 102] on link "link to CRM" at bounding box center [193, 105] width 39 height 10
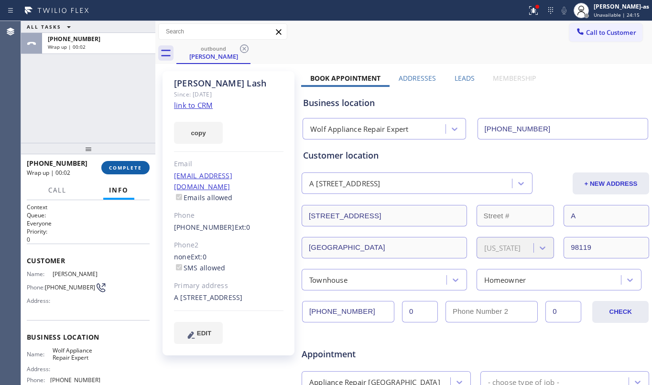
click at [124, 164] on span "COMPLETE" at bounding box center [125, 167] width 33 height 7
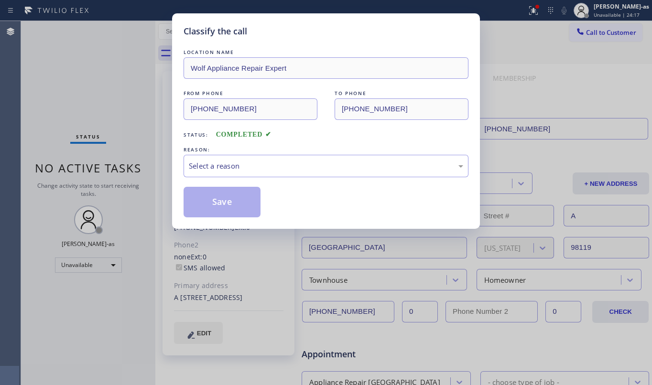
click at [124, 165] on div "Classify the call LOCATION NAME Wolf Appliance Repair Expert FROM PHONE [PHONE_…" at bounding box center [326, 192] width 652 height 385
drag, startPoint x: 292, startPoint y: 163, endPoint x: 307, endPoint y: 172, distance: 17.0
click at [293, 163] on div "Select a reason" at bounding box center [326, 165] width 274 height 11
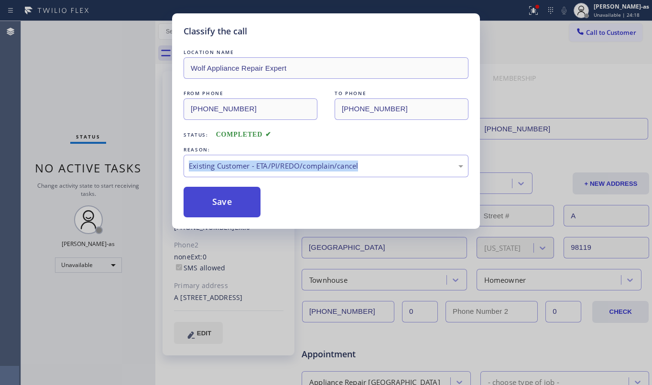
click at [232, 202] on button "Save" at bounding box center [221, 202] width 77 height 31
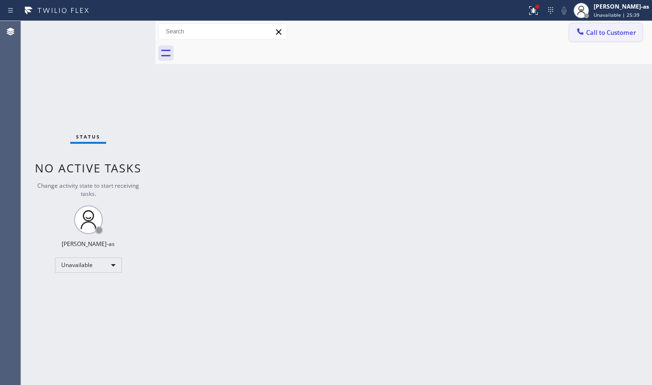
click at [601, 39] on button "Call to Customer" at bounding box center [605, 32] width 73 height 18
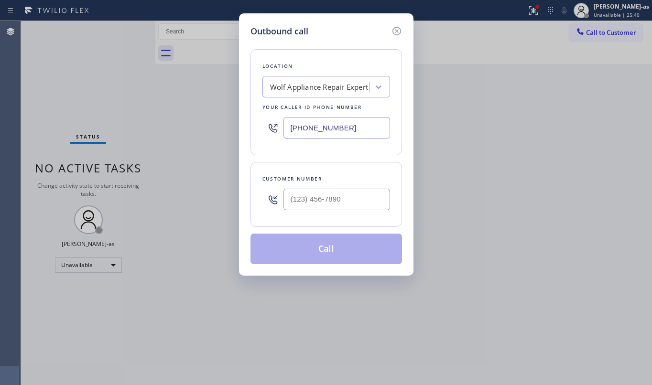
click at [362, 188] on div at bounding box center [336, 199] width 107 height 31
click at [362, 207] on input "(___) ___-____" at bounding box center [336, 199] width 107 height 21
paste input "206) 817-5286"
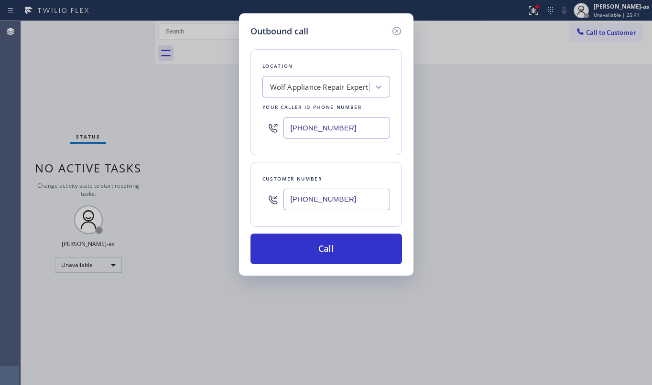
type input "[PHONE_NUMBER]"
click at [332, 132] on input "[PHONE_NUMBER]" at bounding box center [336, 127] width 107 height 21
paste input "855) 731-4952"
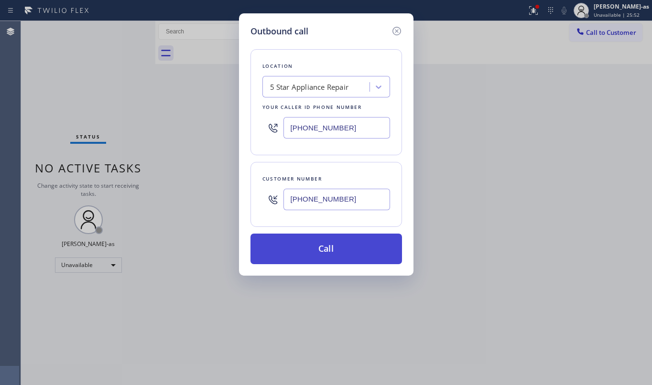
type input "[PHONE_NUMBER]"
click at [353, 262] on button "Call" at bounding box center [325, 249] width 151 height 31
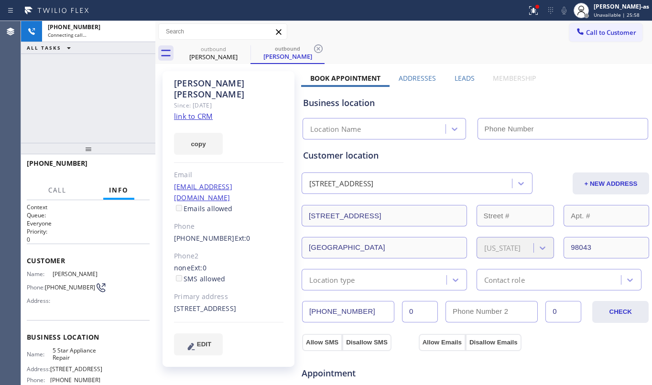
type input "[PHONE_NUMBER]"
click at [113, 98] on div "[PHONE_NUMBER] Connecting call… ALL TASKS ALL TASKS ACTIVE TASKS TASKS IN WRAP …" at bounding box center [88, 82] width 134 height 122
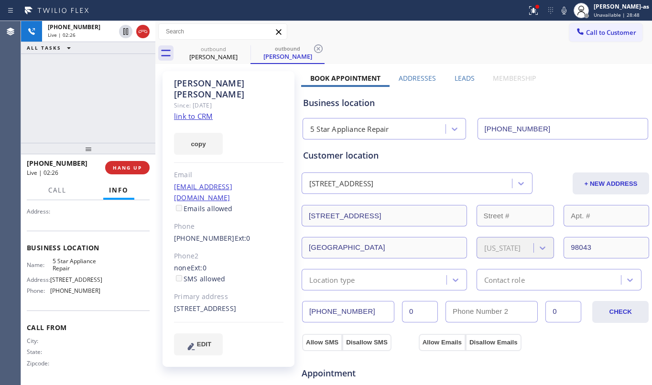
scroll to position [102, 0]
click at [121, 169] on span "HANG UP" at bounding box center [127, 167] width 29 height 7
click at [122, 169] on span "HANG UP" at bounding box center [127, 167] width 29 height 7
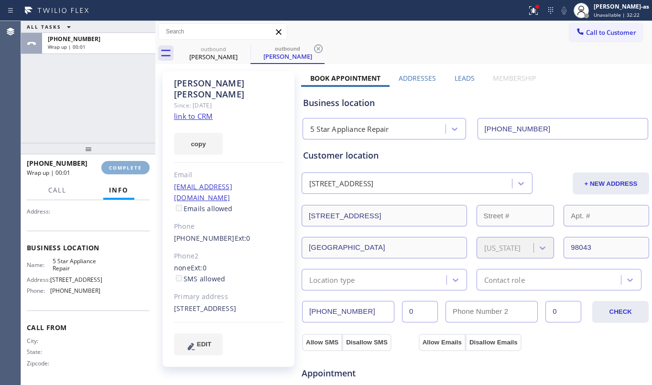
click at [122, 169] on span "COMPLETE" at bounding box center [125, 167] width 33 height 7
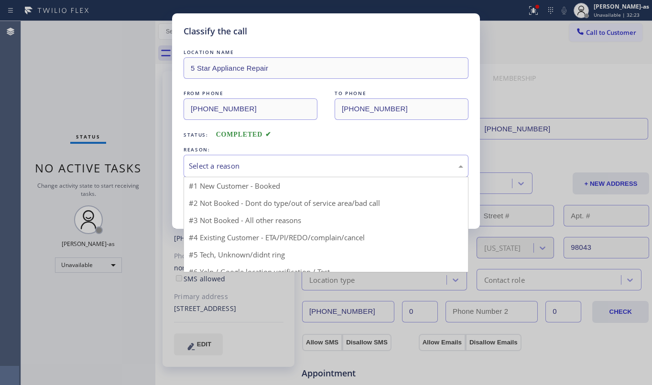
click at [234, 161] on div "Select a reason" at bounding box center [326, 165] width 274 height 11
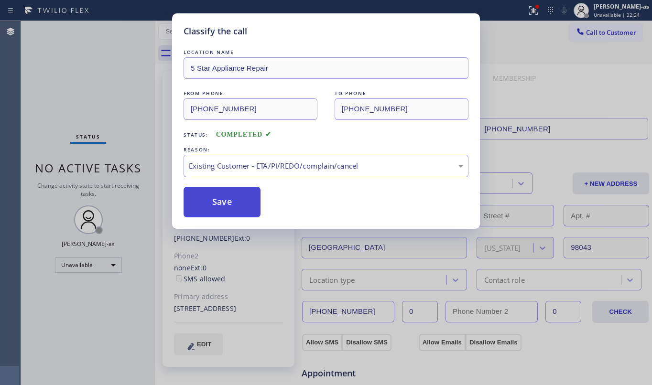
click at [220, 194] on button "Save" at bounding box center [221, 202] width 77 height 31
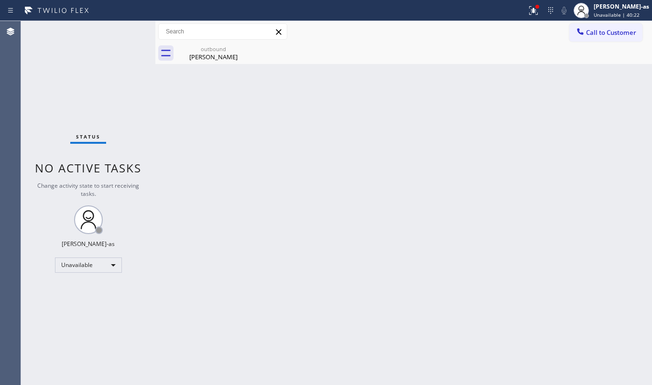
drag, startPoint x: 202, startPoint y: 129, endPoint x: 421, endPoint y: 86, distance: 223.9
click at [211, 129] on div "Back to Dashboard Change Sender ID Customers Technicians Select a contact Outbo…" at bounding box center [403, 203] width 496 height 364
click at [598, 32] on span "Call to Customer" at bounding box center [611, 32] width 50 height 9
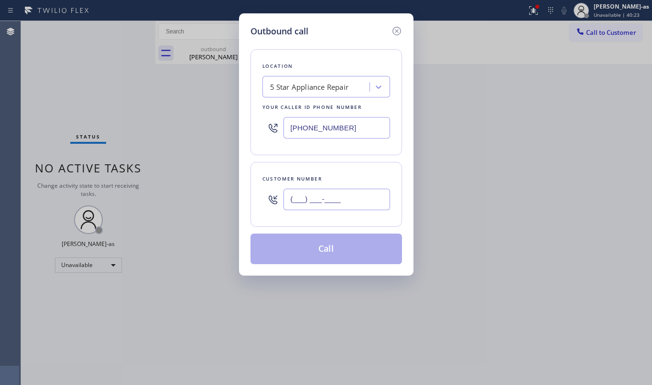
click at [353, 192] on input "(___) ___-____" at bounding box center [336, 199] width 107 height 21
paste input "949) 461-1078"
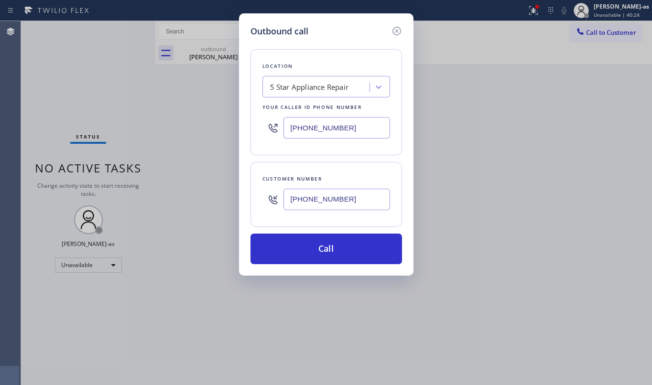
type input "[PHONE_NUMBER]"
click at [356, 130] on input "[PHONE_NUMBER]" at bounding box center [336, 127] width 107 height 21
paste input "949) 461-1078"
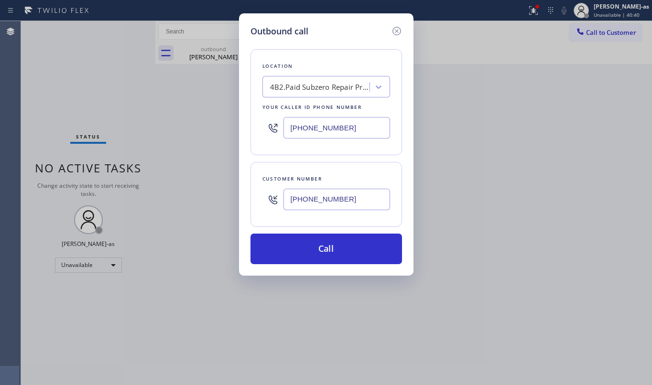
type input "[PHONE_NUMBER]"
click at [353, 207] on input "[PHONE_NUMBER]" at bounding box center [336, 199] width 107 height 21
paste input "233-3493"
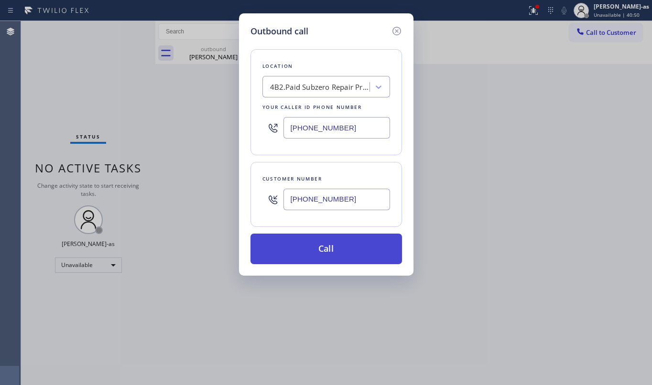
type input "[PHONE_NUMBER]"
click at [324, 253] on button "Call" at bounding box center [325, 249] width 151 height 31
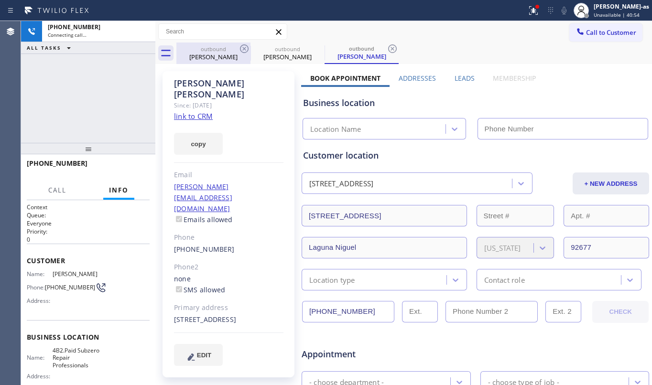
drag, startPoint x: 98, startPoint y: 104, endPoint x: 207, endPoint y: 62, distance: 116.1
click at [100, 104] on div "[PHONE_NUMBER] Connecting call… ALL TASKS ALL TASKS ACTIVE TASKS TASKS IN WRAP …" at bounding box center [88, 82] width 134 height 122
type input "[PHONE_NUMBER]"
click at [222, 41] on div "Call to Customer Outbound call Location Subzero Repair Professionals Your calle…" at bounding box center [403, 31] width 496 height 21
click at [220, 53] on div "[PERSON_NAME]" at bounding box center [213, 57] width 72 height 9
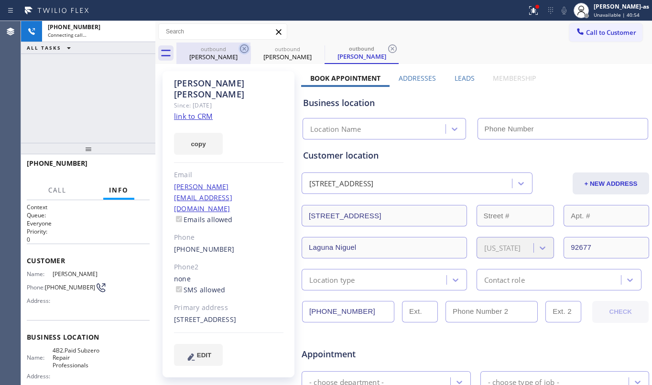
type input "[PHONE_NUMBER]"
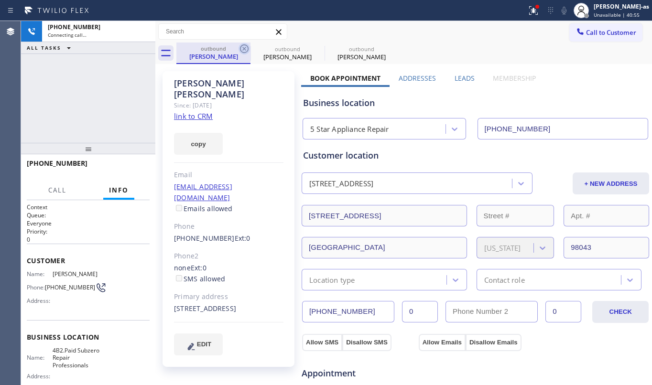
click at [242, 50] on icon at bounding box center [243, 48] width 11 height 11
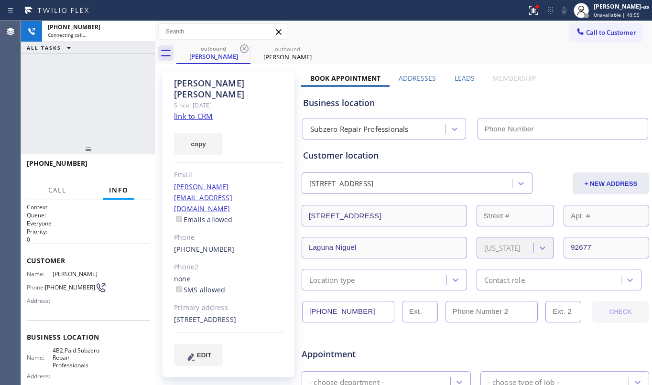
type input "[PHONE_NUMBER]"
click at [242, 50] on icon at bounding box center [243, 48] width 11 height 11
click at [90, 119] on div "[PHONE_NUMBER] Connecting call… ALL TASKS ALL TASKS ACTIVE TASKS TASKS IN WRAP …" at bounding box center [88, 82] width 134 height 122
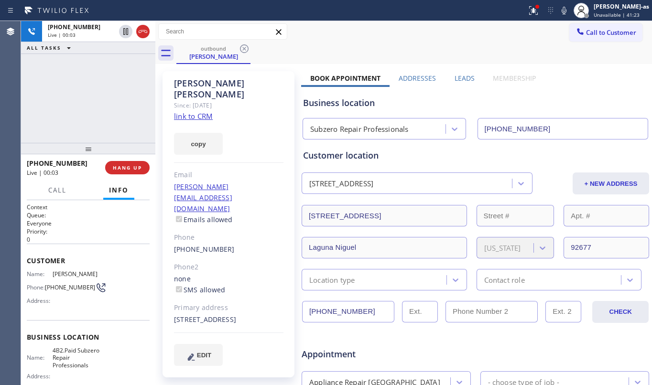
click at [100, 195] on div "Call Info" at bounding box center [88, 190] width 123 height 19
click at [140, 27] on icon at bounding box center [142, 31] width 11 height 11
click at [129, 84] on div "[PHONE_NUMBER] Live | 00:04 ALL TASKS ALL TASKS ACTIVE TASKS TASKS IN WRAP UP" at bounding box center [88, 82] width 134 height 122
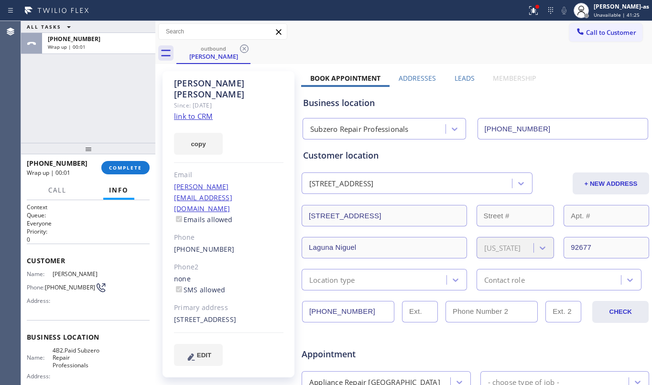
click at [128, 160] on div "[PHONE_NUMBER] Wrap up | 00:01 COMPLETE" at bounding box center [88, 167] width 123 height 25
drag, startPoint x: 93, startPoint y: 123, endPoint x: 160, endPoint y: 171, distance: 82.2
click at [96, 123] on div "ALL TASKS ALL TASKS ACTIVE TASKS TASKS IN WRAP UP [PHONE_NUMBER] Wrap up | 00:01" at bounding box center [88, 82] width 134 height 122
click at [114, 165] on span "COMPLETE" at bounding box center [125, 167] width 33 height 7
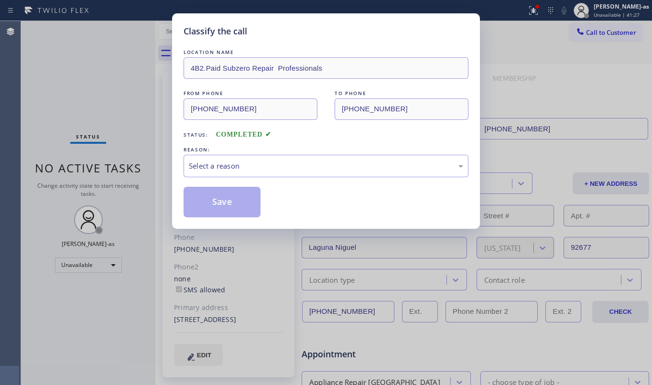
click at [292, 150] on div "REASON:" at bounding box center [325, 150] width 285 height 10
click at [332, 165] on div "Select a reason" at bounding box center [326, 165] width 274 height 11
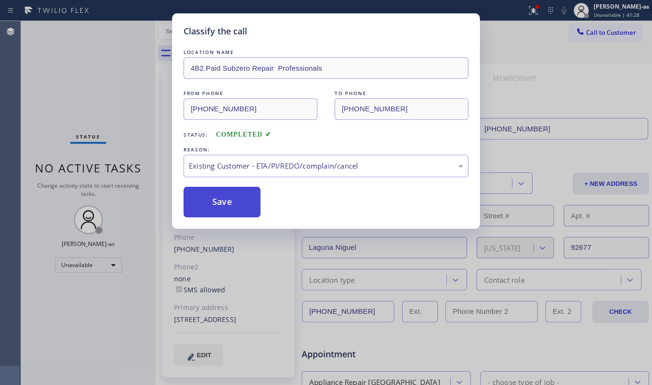
click at [198, 199] on button "Save" at bounding box center [221, 202] width 77 height 31
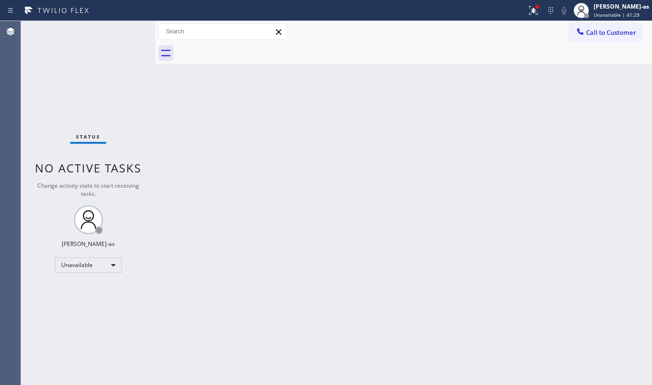
click at [114, 123] on div "Status No active tasks Change activity state to start receiving tasks. [PERSON_…" at bounding box center [88, 203] width 134 height 364
click at [586, 47] on div at bounding box center [413, 53] width 475 height 21
click at [588, 31] on span "Call to Customer" at bounding box center [611, 32] width 50 height 9
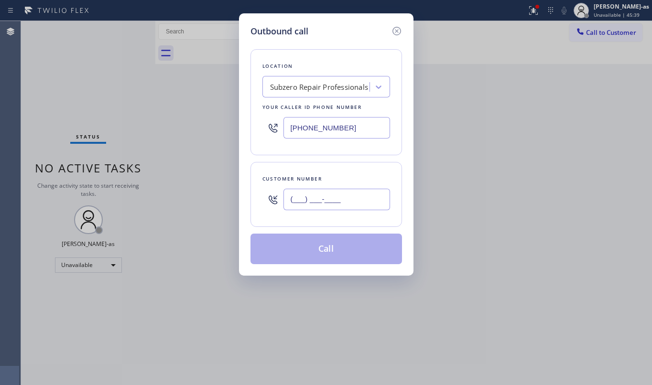
click at [354, 201] on input "(___) ___-____" at bounding box center [336, 199] width 107 height 21
paste input "303) 875-9812"
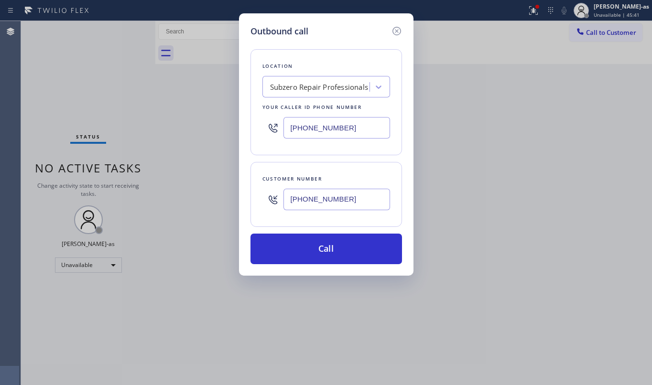
type input "[PHONE_NUMBER]"
click at [313, 86] on div "Subzero Repair Professionals" at bounding box center [319, 87] width 98 height 11
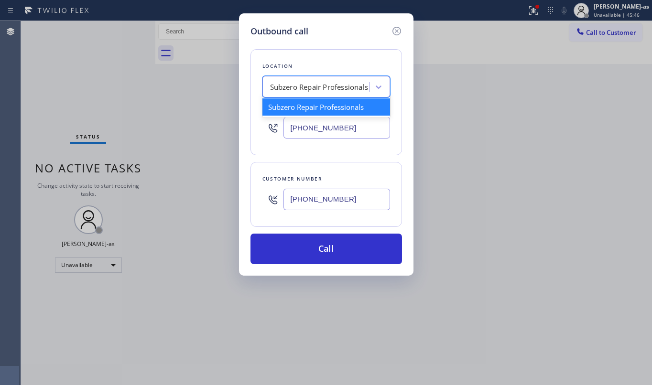
paste input "Sub Zero Appliance Repair Tower Triangle"
type input "Sub Zero Appliance Repair Tower Triangle"
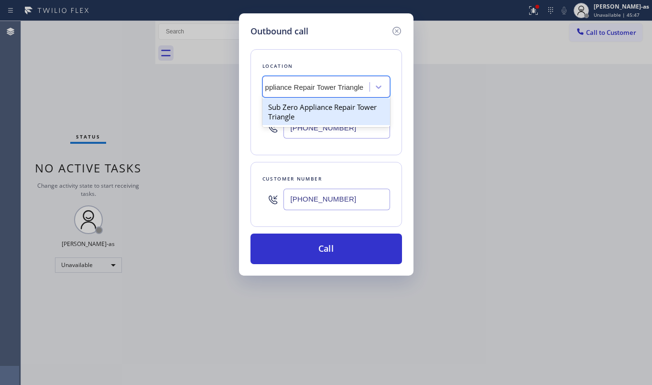
click at [304, 111] on div "Sub Zero Appliance Repair Tower Triangle" at bounding box center [326, 111] width 128 height 27
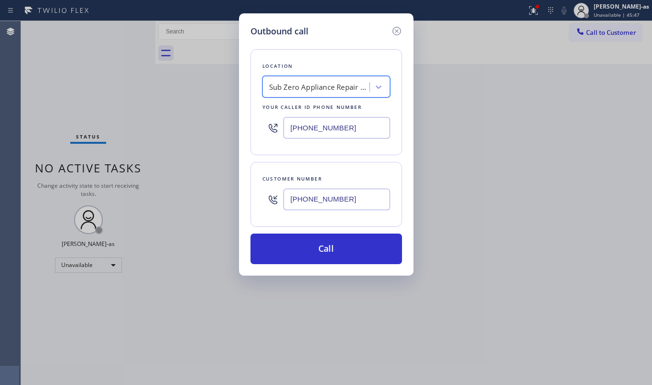
type input "[PHONE_NUMBER]"
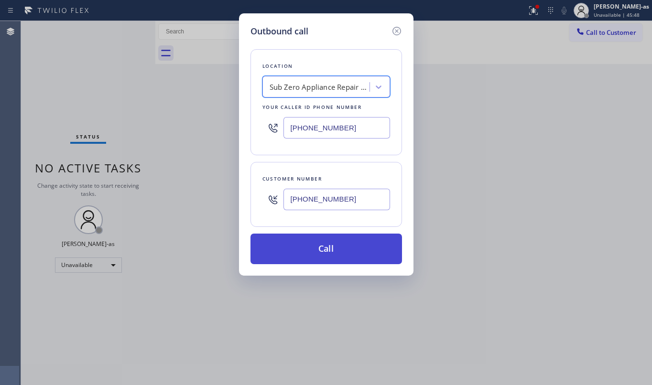
click at [363, 251] on button "Call" at bounding box center [325, 249] width 151 height 31
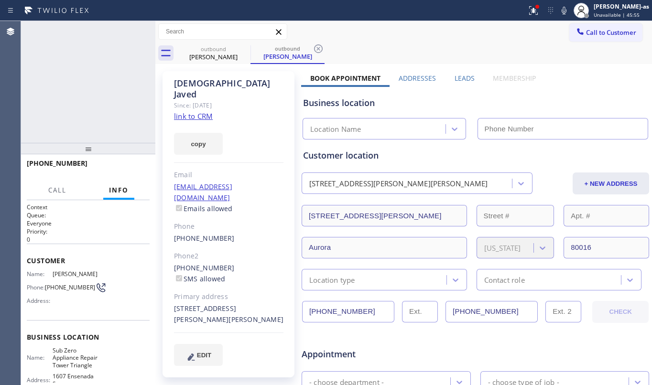
type input "[PHONE_NUMBER]"
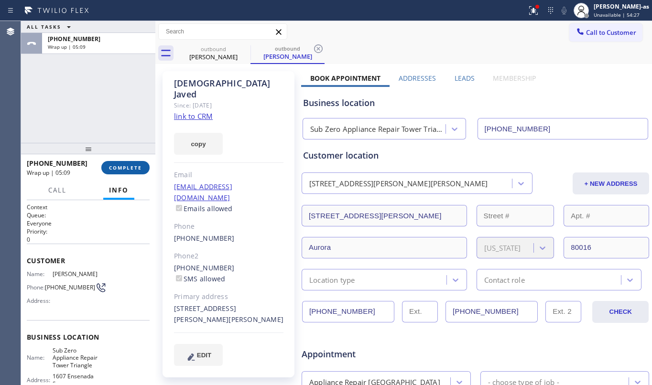
click at [130, 163] on button "COMPLETE" at bounding box center [125, 167] width 48 height 13
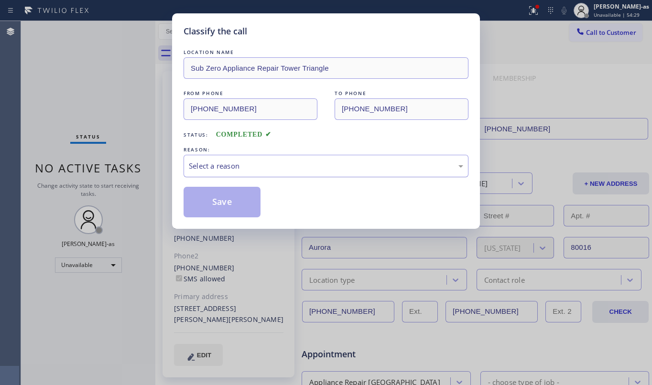
click at [260, 161] on div "Select a reason" at bounding box center [326, 165] width 274 height 11
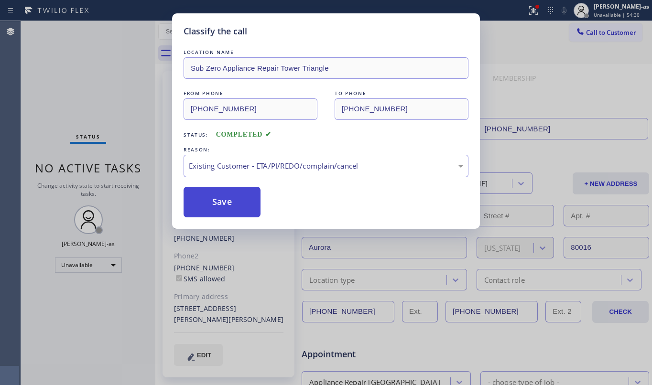
click at [227, 204] on button "Save" at bounding box center [221, 202] width 77 height 31
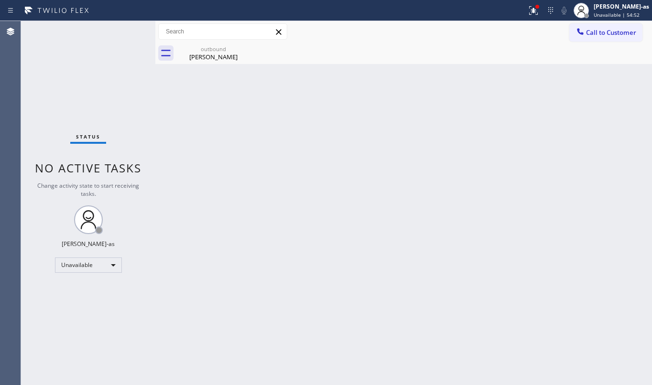
click at [268, 167] on div "Back to Dashboard Change Sender ID Customers Technicians Select a contact Outbo…" at bounding box center [403, 203] width 496 height 364
click at [225, 62] on div "outbound [PERSON_NAME]" at bounding box center [213, 53] width 72 height 21
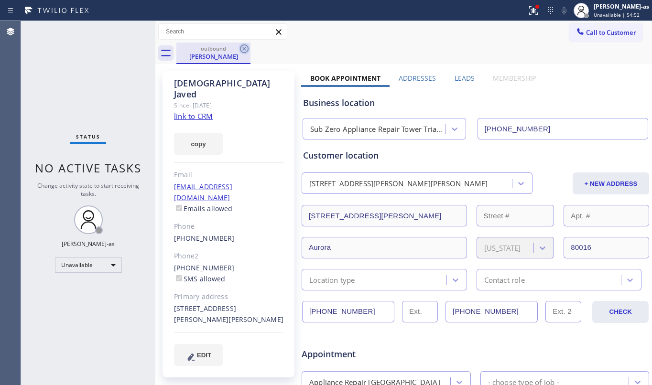
click at [245, 45] on icon at bounding box center [244, 48] width 9 height 9
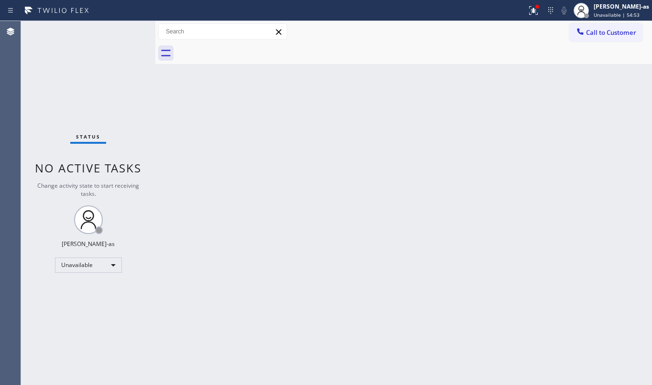
drag, startPoint x: 218, startPoint y: 138, endPoint x: 223, endPoint y: 142, distance: 6.1
click at [222, 142] on div "Back to Dashboard Change Sender ID Customers Technicians Select a contact Outbo…" at bounding box center [403, 203] width 496 height 364
click at [249, 280] on div "Back to Dashboard Change Sender ID Customers Technicians Select a contact Outbo…" at bounding box center [403, 203] width 496 height 364
drag, startPoint x: 279, startPoint y: 171, endPoint x: 257, endPoint y: 319, distance: 149.7
click at [278, 170] on div "Back to Dashboard Change Sender ID Customers Technicians Select a contact Outbo…" at bounding box center [403, 203] width 496 height 364
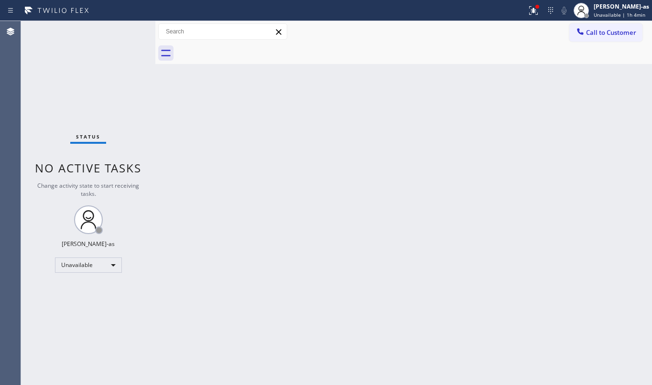
drag, startPoint x: 303, startPoint y: 102, endPoint x: 472, endPoint y: 81, distance: 170.3
click at [304, 102] on div "Back to Dashboard Change Sender ID Customers Technicians Select a contact Outbo…" at bounding box center [403, 203] width 496 height 364
click at [599, 32] on span "Call to Customer" at bounding box center [611, 32] width 50 height 9
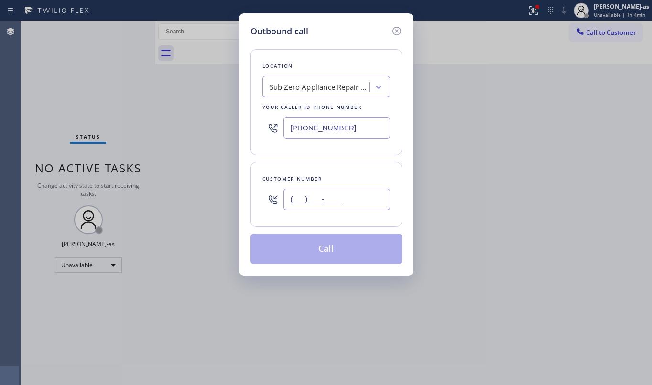
click at [341, 206] on input "(___) ___-____" at bounding box center [336, 199] width 107 height 21
paste input "925) 354-7013"
type input "[PHONE_NUMBER]"
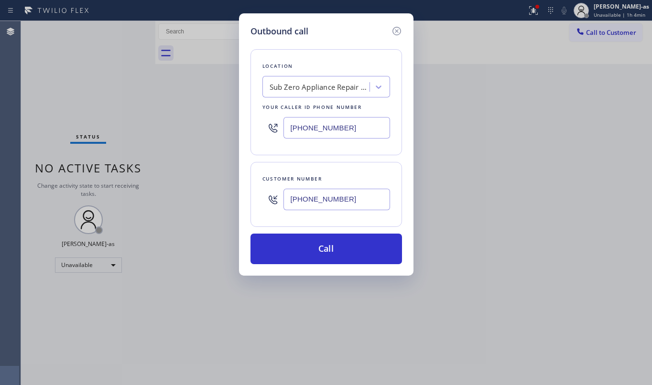
click at [347, 128] on input "[PHONE_NUMBER]" at bounding box center [336, 127] width 107 height 21
paste input "213) 566-9111"
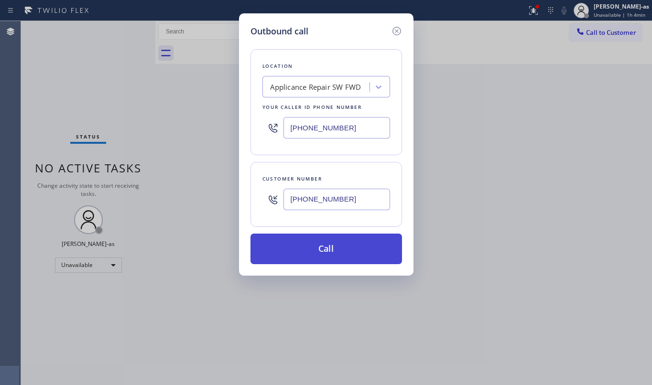
type input "[PHONE_NUMBER]"
click at [337, 243] on button "Call" at bounding box center [325, 249] width 151 height 31
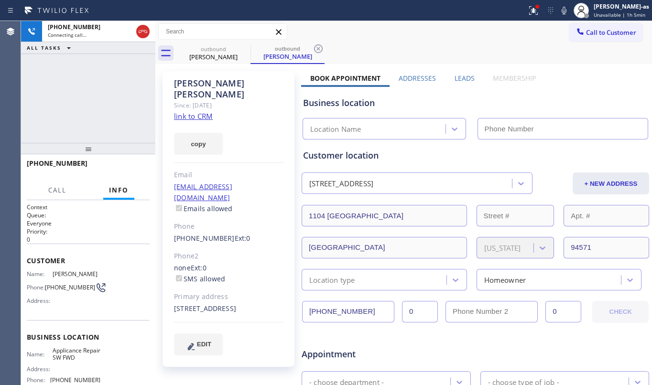
click at [118, 102] on div "[PHONE_NUMBER] Connecting call… ALL TASKS ALL TASKS ACTIVE TASKS TASKS IN WRAP …" at bounding box center [88, 82] width 134 height 122
type input "[PHONE_NUMBER]"
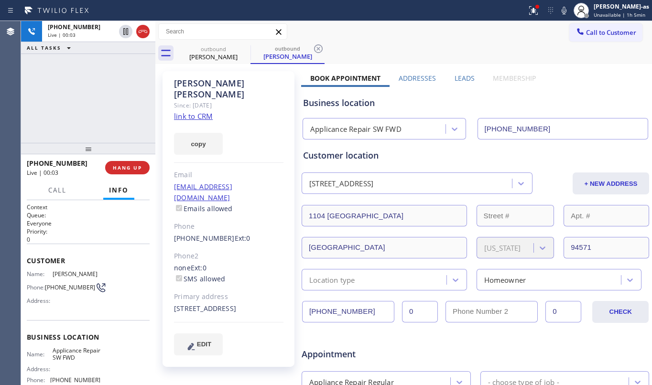
click at [123, 150] on div at bounding box center [88, 148] width 134 height 11
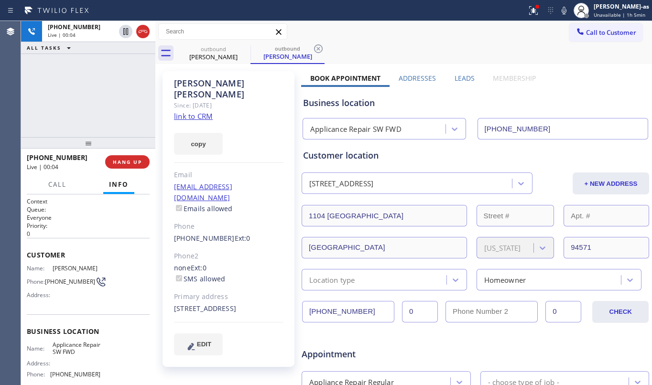
click at [123, 92] on div "[PHONE_NUMBER] Live | 00:04 ALL TASKS ALL TASKS ACTIVE TASKS TASKS IN WRAP UP" at bounding box center [88, 79] width 134 height 116
click at [138, 155] on div "[PHONE_NUMBER] Live | 00:05 HANG UP" at bounding box center [88, 162] width 123 height 25
click at [138, 154] on div "[PHONE_NUMBER] Live | 00:05 HANG UP" at bounding box center [88, 162] width 123 height 25
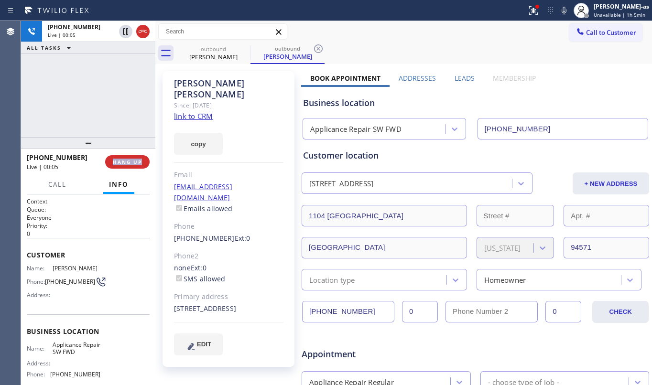
click at [138, 154] on div "[PHONE_NUMBER] Live | 00:05 HANG UP" at bounding box center [88, 162] width 123 height 25
click at [107, 92] on div "[PHONE_NUMBER] Live | 00:06 ALL TASKS ALL TASKS ACTIVE TASKS TASKS IN WRAP UP" at bounding box center [88, 79] width 134 height 116
click at [122, 158] on button "HANG UP" at bounding box center [127, 161] width 44 height 13
click at [113, 125] on div "[PHONE_NUMBER] Live | 00:08 ALL TASKS ALL TASKS ACTIVE TASKS TASKS IN WRAP UP" at bounding box center [88, 79] width 134 height 116
click at [123, 157] on button "HANG UP" at bounding box center [127, 161] width 44 height 13
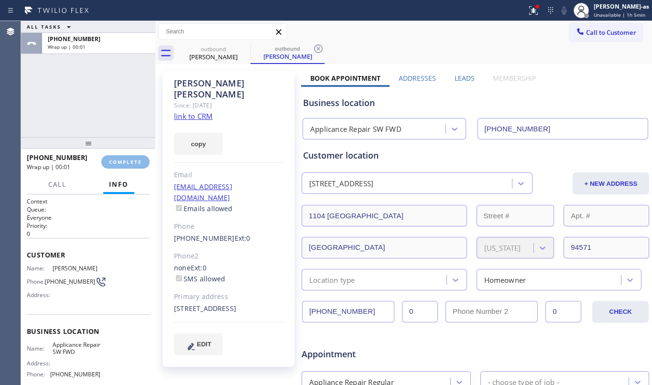
click at [106, 126] on div "ALL TASKS ALL TASKS ACTIVE TASKS TASKS IN WRAP UP [PHONE_NUMBER] Wrap up | 00:01" at bounding box center [88, 79] width 134 height 116
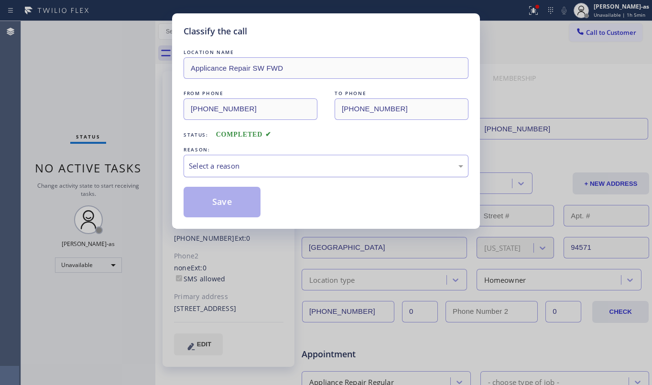
click at [249, 161] on div "Select a reason" at bounding box center [326, 165] width 274 height 11
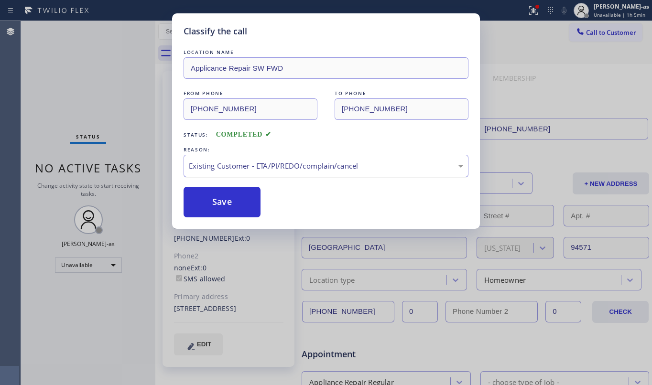
click at [227, 203] on button "Save" at bounding box center [221, 202] width 77 height 31
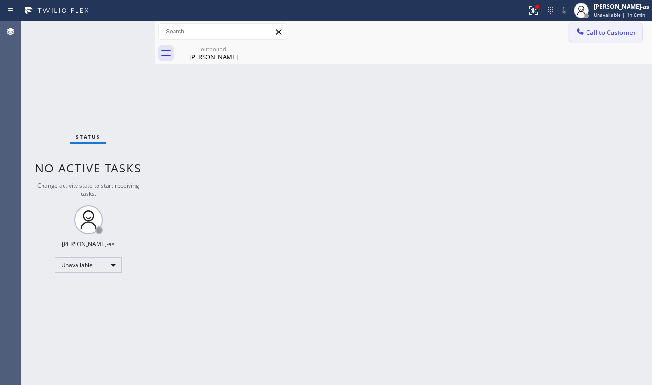
click at [608, 25] on button "Call to Customer" at bounding box center [605, 32] width 73 height 18
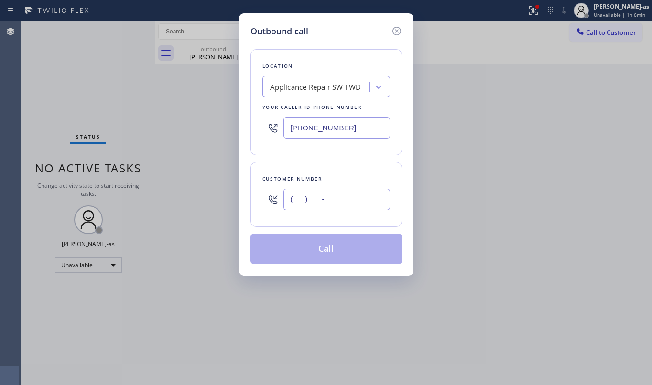
click at [354, 201] on input "(___) ___-____" at bounding box center [336, 199] width 107 height 21
paste input "206) 947-6787"
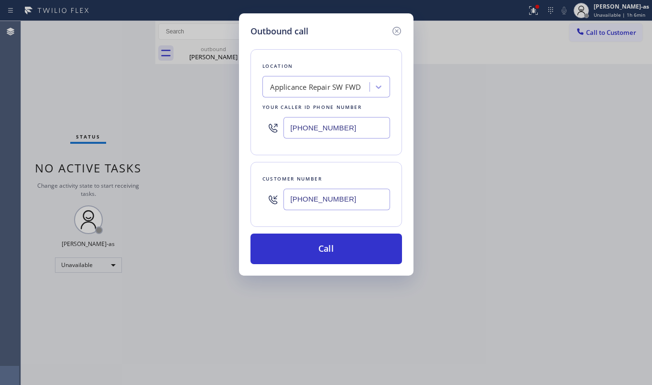
type input "[PHONE_NUMBER]"
click at [321, 89] on div "Applicance Repair SW FWD" at bounding box center [315, 87] width 91 height 11
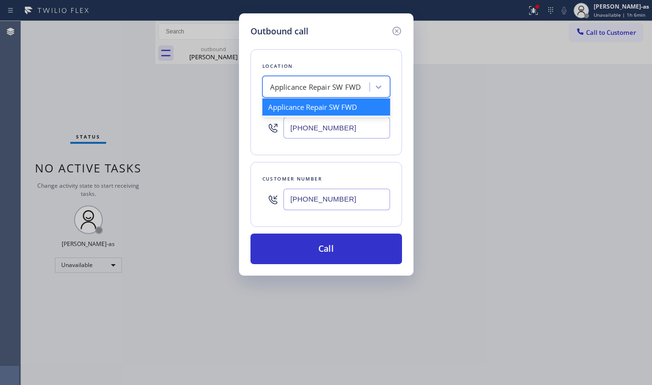
paste input "Innovative Appliance Repair Solutions SB"
type input "Innovative Appliance Repair Solutions SB"
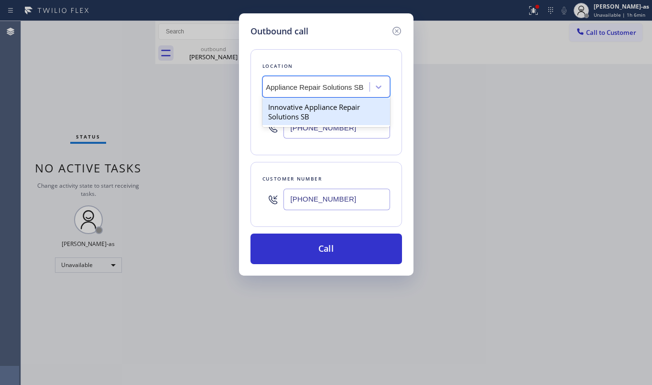
click at [304, 108] on div "Innovative Appliance Repair Solutions SB" at bounding box center [326, 111] width 128 height 27
type input "[PHONE_NUMBER]"
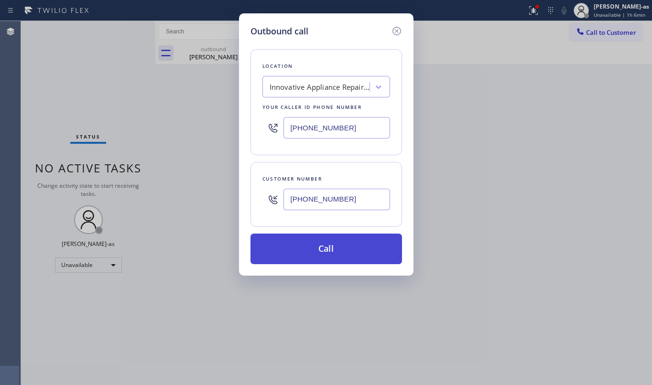
click at [366, 258] on button "Call" at bounding box center [325, 249] width 151 height 31
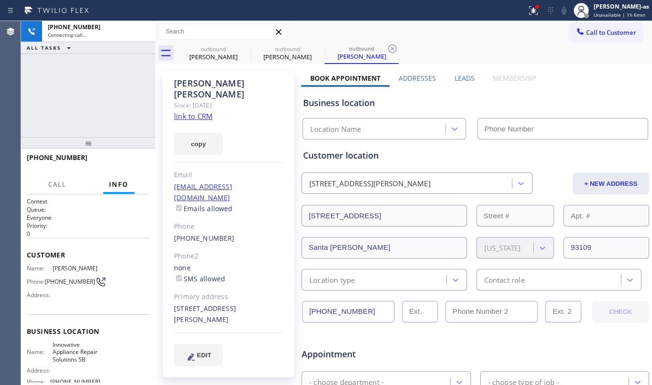
type input "[PHONE_NUMBER]"
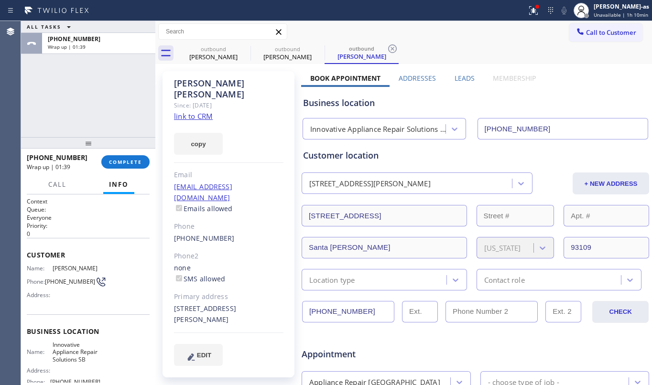
drag, startPoint x: 117, startPoint y: 171, endPoint x: 122, endPoint y: 163, distance: 9.2
click at [119, 166] on div "[PHONE_NUMBER] Wrap up | 01:39 COMPLETE" at bounding box center [88, 162] width 123 height 25
click at [122, 163] on span "COMPLETE" at bounding box center [125, 162] width 33 height 7
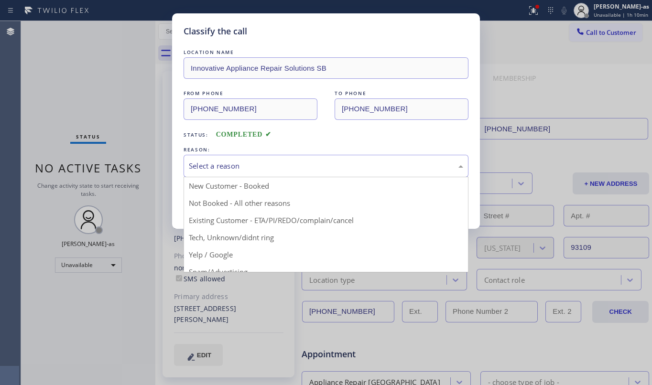
click at [261, 161] on div "Select a reason" at bounding box center [326, 165] width 274 height 11
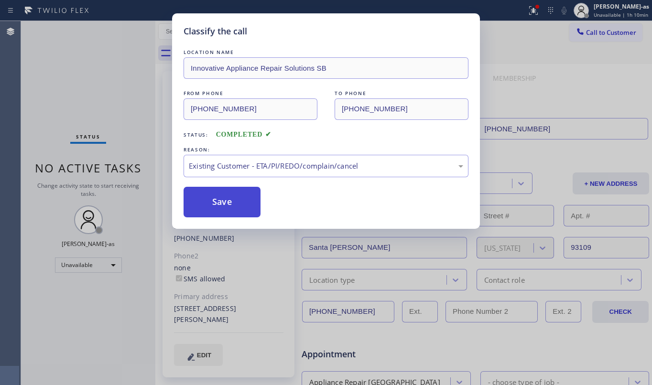
click at [228, 194] on button "Save" at bounding box center [221, 202] width 77 height 31
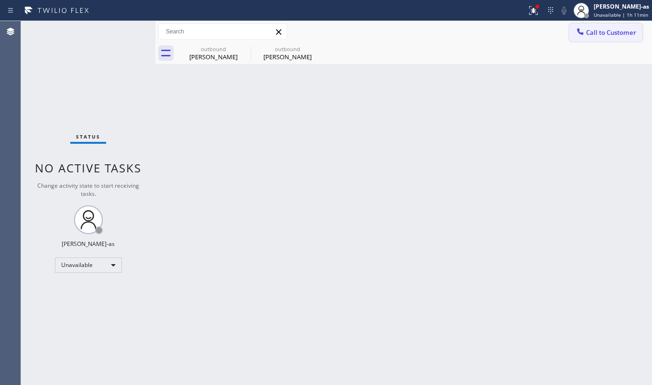
click at [596, 26] on button "Call to Customer" at bounding box center [605, 32] width 73 height 18
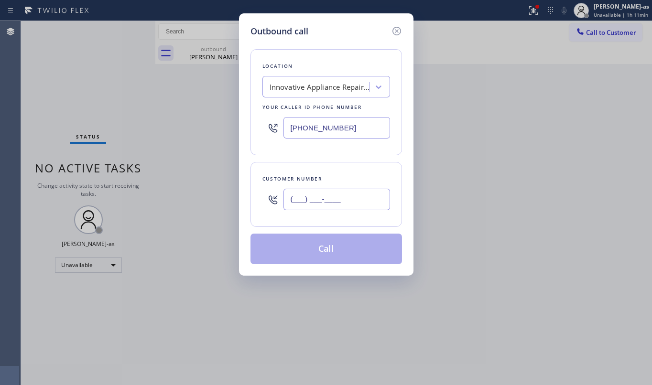
click at [342, 201] on input "(___) ___-____" at bounding box center [336, 199] width 107 height 21
paste input "818) 402-2451"
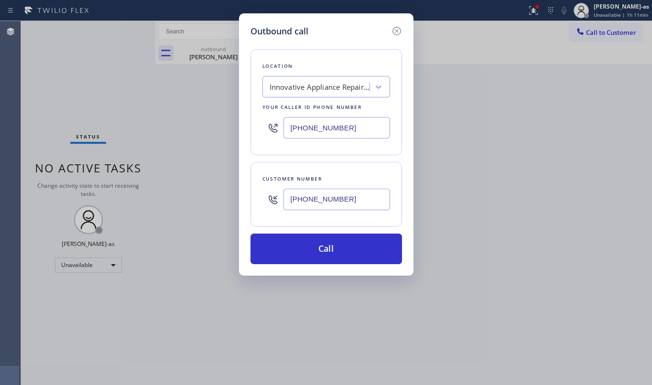
type input "[PHONE_NUMBER]"
click at [330, 132] on input "[PHONE_NUMBER]" at bounding box center [336, 127] width 107 height 21
paste input "18) 423-4024"
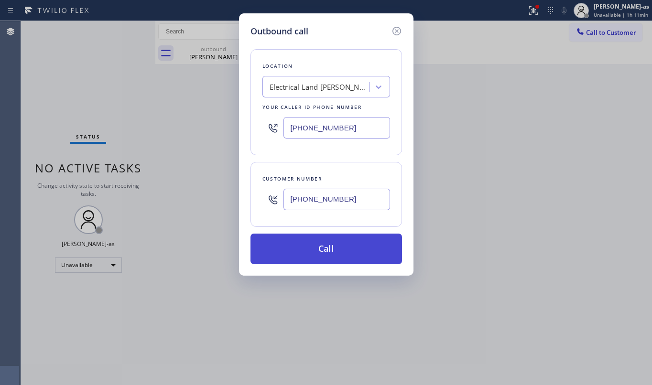
type input "[PHONE_NUMBER]"
click at [322, 254] on button "Call" at bounding box center [325, 249] width 151 height 31
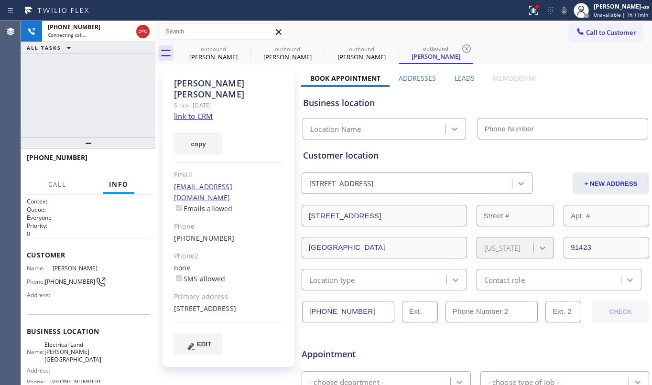
type input "[PHONE_NUMBER]"
click at [86, 69] on div "[PHONE_NUMBER] Connecting call… ALL TASKS ALL TASKS ACTIVE TASKS TASKS IN WRAP …" at bounding box center [88, 79] width 134 height 116
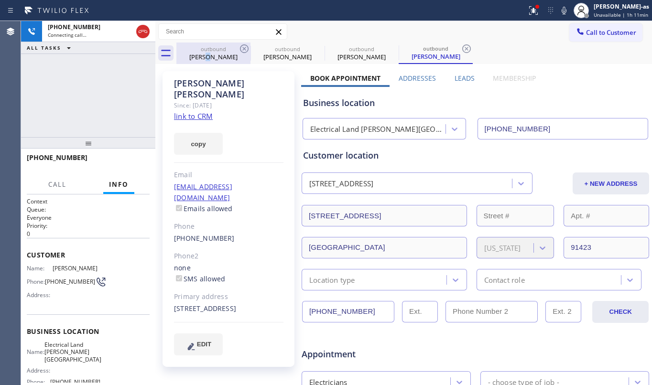
click at [220, 54] on div "[PERSON_NAME]" at bounding box center [213, 57] width 72 height 9
type input "[PHONE_NUMBER]"
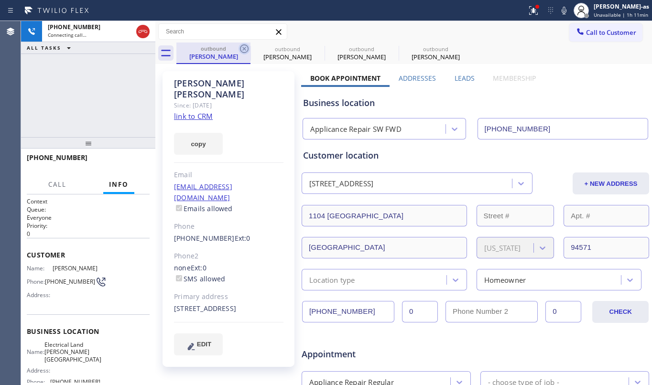
click at [242, 46] on icon at bounding box center [244, 48] width 9 height 9
click at [0, 0] on icon at bounding box center [0, 0] width 0 height 0
type input "[PHONE_NUMBER]"
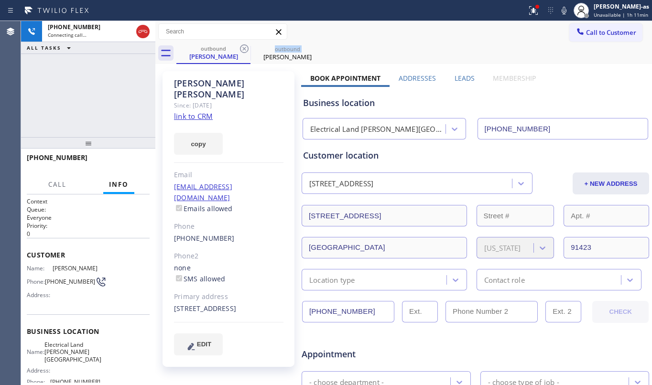
click at [242, 46] on icon at bounding box center [244, 48] width 9 height 9
click at [124, 76] on div "[PHONE_NUMBER] Connecting call… ALL TASKS ALL TASKS ACTIVE TASKS TASKS IN WRAP …" at bounding box center [88, 79] width 134 height 116
click at [79, 83] on div "[PHONE_NUMBER] Connecting call… ALL TASKS ALL TASKS ACTIVE TASKS TASKS IN WRAP …" at bounding box center [88, 79] width 134 height 116
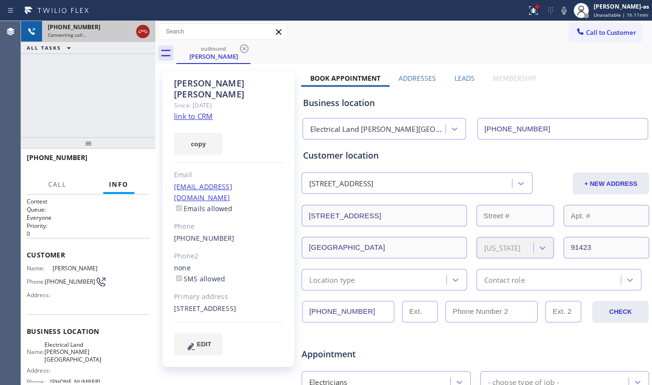
click at [140, 30] on icon at bounding box center [142, 31] width 11 height 11
drag, startPoint x: 133, startPoint y: 58, endPoint x: 200, endPoint y: 44, distance: 68.4
click at [134, 58] on div "[PHONE_NUMBER] Connecting call… ALL TASKS ALL TASKS ACTIVE TASKS TASKS IN WRAP …" at bounding box center [88, 79] width 134 height 116
click at [203, 43] on div "outbound [PERSON_NAME]" at bounding box center [213, 53] width 72 height 21
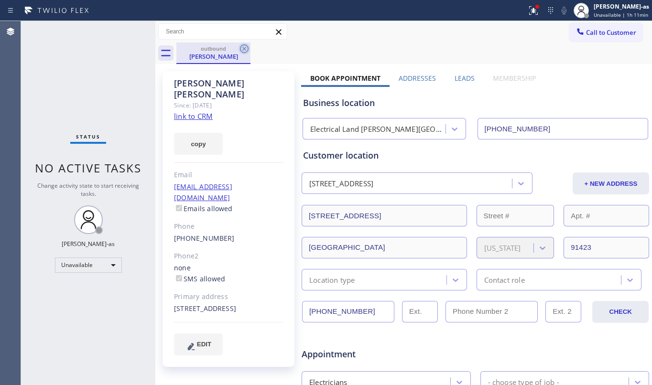
click at [244, 50] on icon at bounding box center [243, 48] width 11 height 11
click at [244, 50] on div "outbound [PERSON_NAME]" at bounding box center [413, 53] width 475 height 21
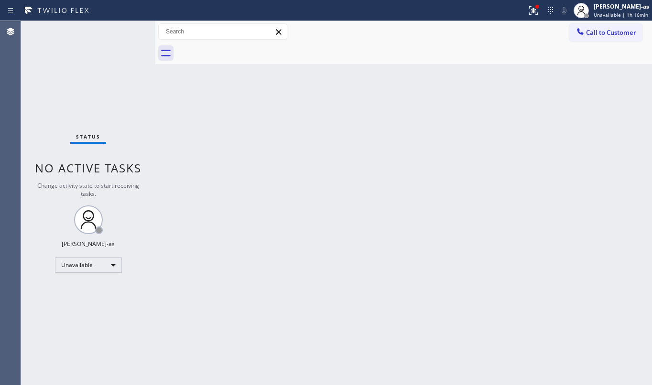
drag, startPoint x: 312, startPoint y: 202, endPoint x: 635, endPoint y: 248, distance: 326.8
click at [313, 202] on div "Back to Dashboard Change Sender ID Customers Technicians Select a contact Outbo…" at bounding box center [403, 203] width 496 height 364
click at [178, 160] on div "Back to Dashboard Change Sender ID Customers Technicians Select a contact Outbo…" at bounding box center [403, 203] width 496 height 364
click at [610, 23] on button "Call to Customer" at bounding box center [605, 32] width 73 height 18
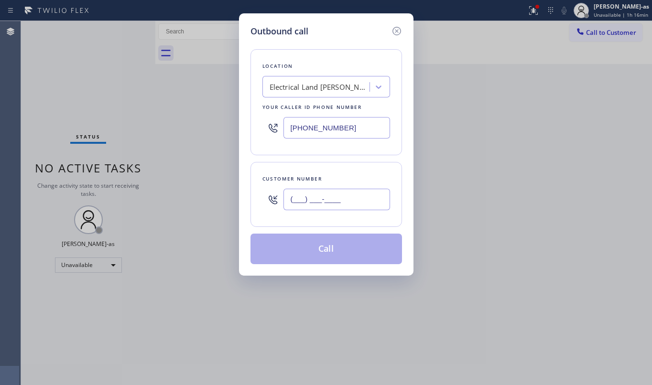
click at [326, 203] on input "(___) ___-____" at bounding box center [336, 199] width 107 height 21
paste input "248) 766-2668"
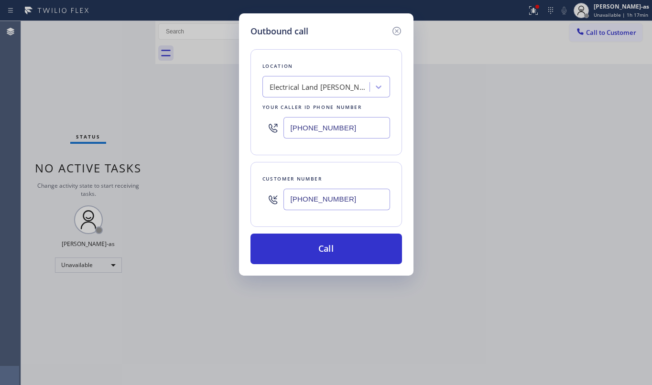
click at [358, 201] on input "[PHONE_NUMBER]" at bounding box center [336, 199] width 107 height 21
paste input "855) 919-3265"
click at [169, 100] on div "Outbound call Location Electrical Land [PERSON_NAME][GEOGRAPHIC_DATA] Your call…" at bounding box center [326, 192] width 652 height 385
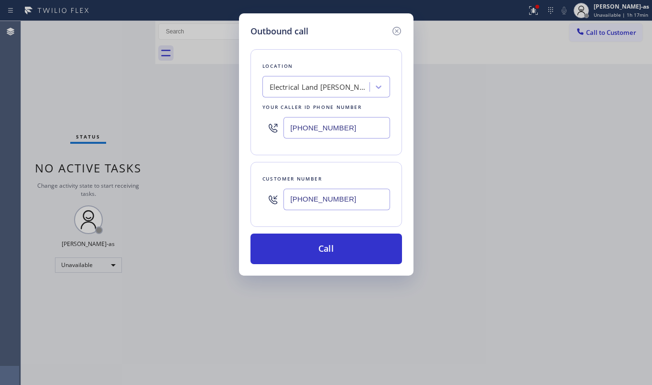
click at [358, 196] on input "[PHONE_NUMBER]" at bounding box center [336, 199] width 107 height 21
paste input "248) 766-2668"
type input "[PHONE_NUMBER]"
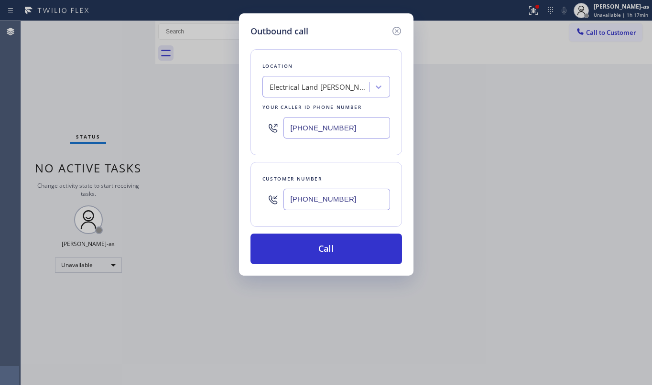
click at [358, 127] on input "[PHONE_NUMBER]" at bounding box center [336, 127] width 107 height 21
paste input "55) 919-3265"
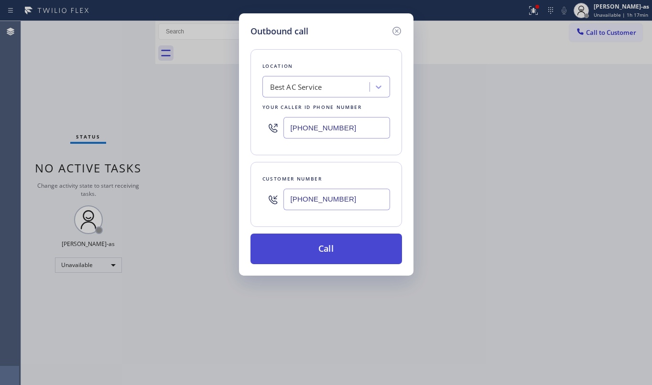
type input "[PHONE_NUMBER]"
click at [335, 247] on button "Call" at bounding box center [325, 249] width 151 height 31
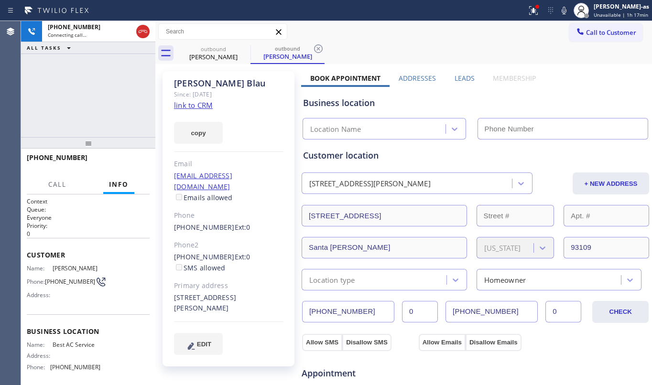
type input "[PHONE_NUMBER]"
click at [72, 106] on div "[PHONE_NUMBER] Live | 00:01 ALL TASKS ALL TASKS ACTIVE TASKS TASKS IN WRAP UP" at bounding box center [88, 79] width 134 height 116
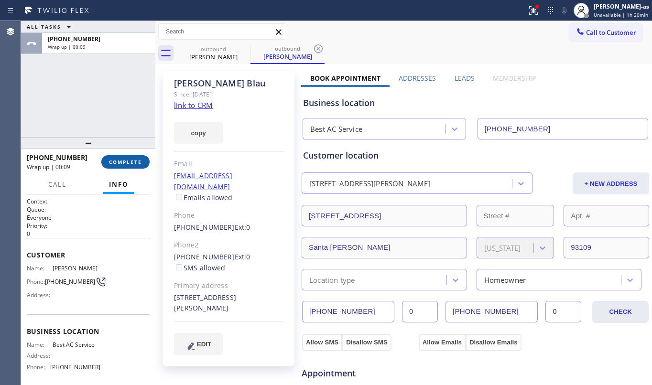
click at [123, 164] on span "COMPLETE" at bounding box center [125, 162] width 33 height 7
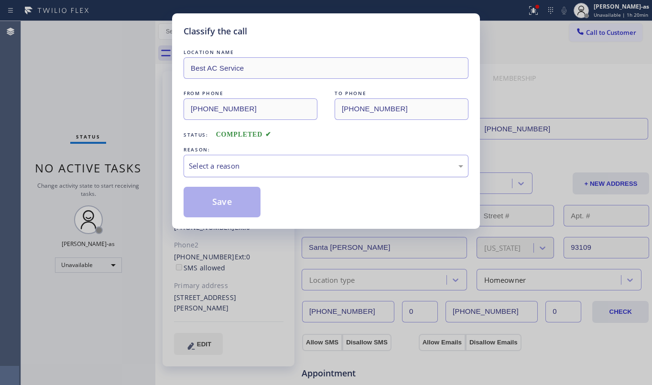
click at [262, 161] on div "Select a reason" at bounding box center [326, 165] width 274 height 11
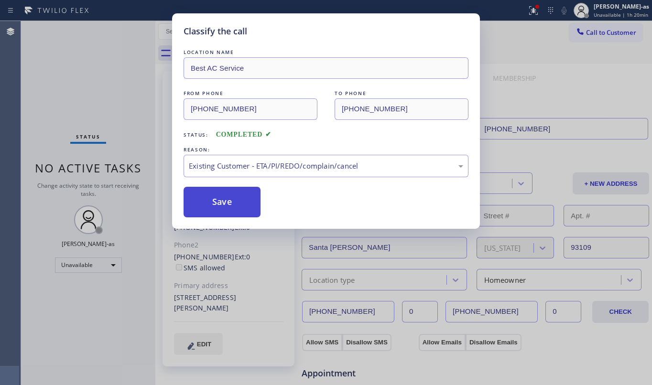
click at [226, 201] on button "Save" at bounding box center [221, 202] width 77 height 31
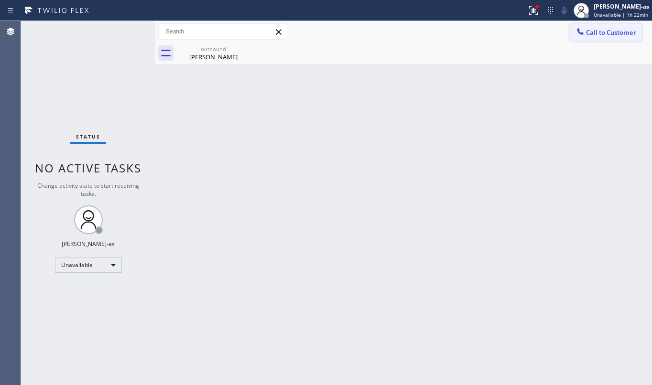
click at [597, 32] on span "Call to Customer" at bounding box center [611, 32] width 50 height 9
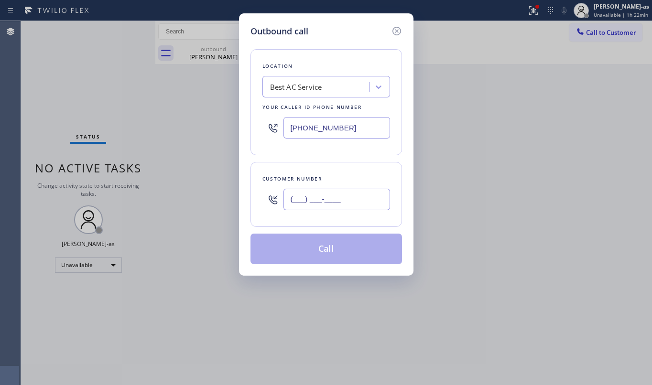
click at [337, 203] on input "(___) ___-____" at bounding box center [336, 199] width 107 height 21
paste input "602) 502-5138"
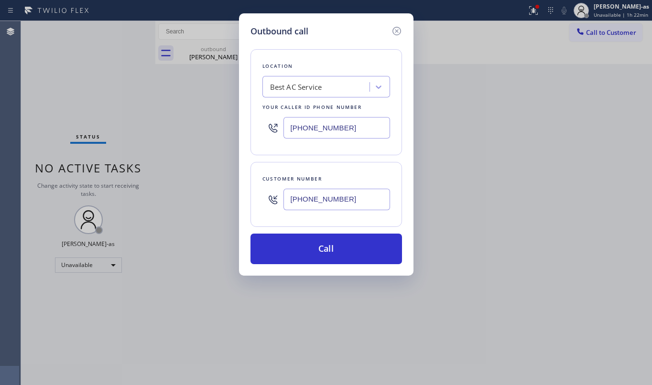
type input "[PHONE_NUMBER]"
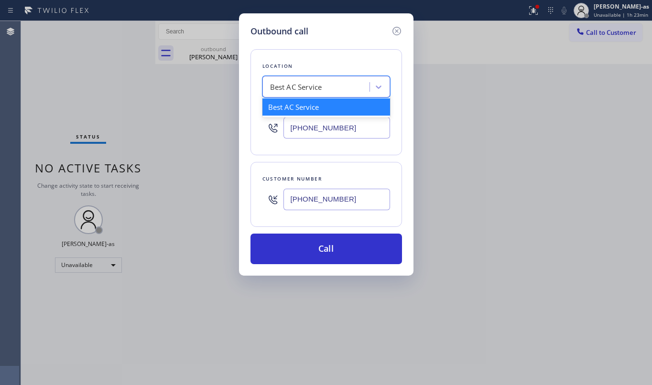
click at [305, 92] on div "Best AC Service" at bounding box center [296, 87] width 52 height 11
paste input "Bestway Appliance Repair [GEOGRAPHIC_DATA]"
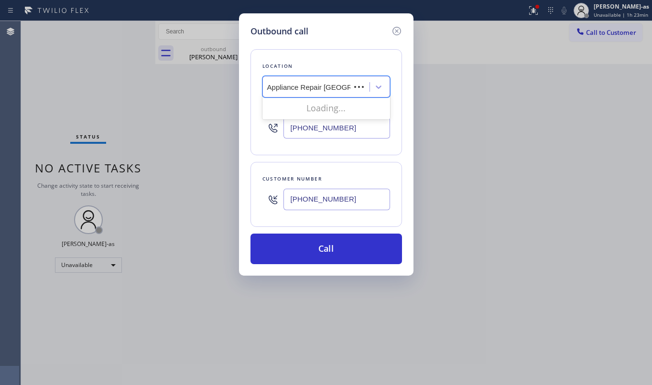
scroll to position [0, 18]
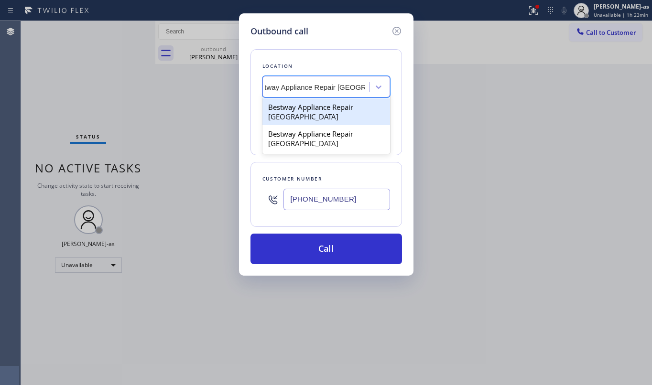
type input "Bestway Appliance Repair [GEOGRAPHIC_DATA]"
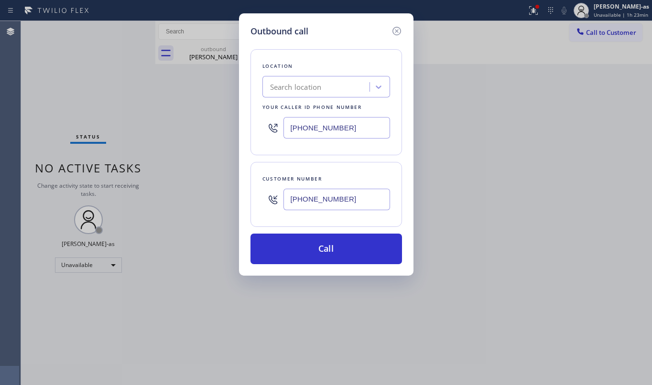
scroll to position [0, 0]
click at [337, 124] on input "[PHONE_NUMBER]" at bounding box center [336, 127] width 107 height 21
paste input "602) 975-4672"
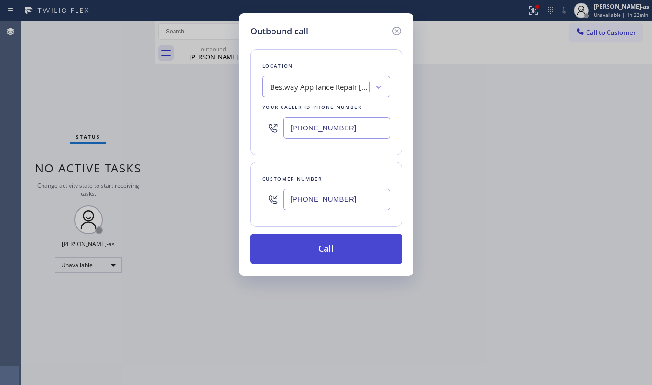
type input "[PHONE_NUMBER]"
click at [327, 247] on button "Call" at bounding box center [325, 249] width 151 height 31
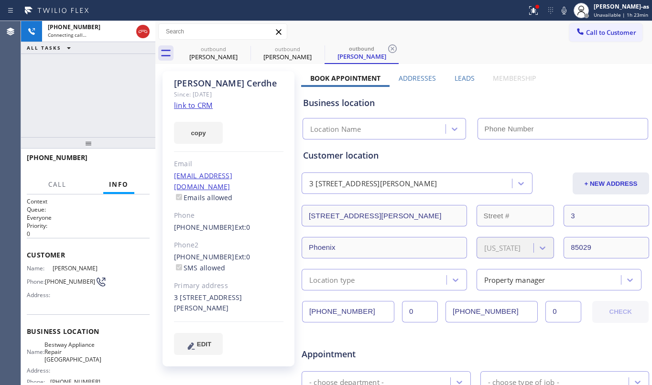
type input "[PHONE_NUMBER]"
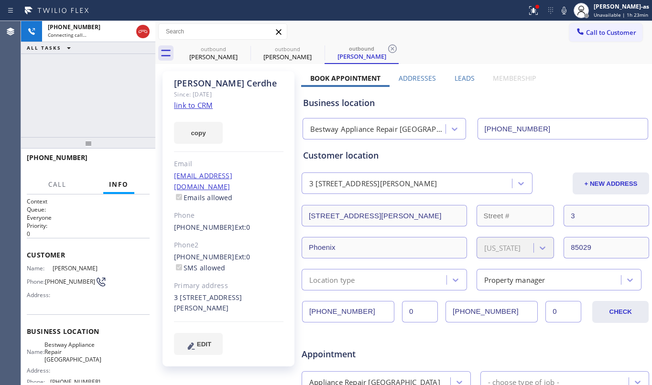
click at [97, 117] on div "[PHONE_NUMBER] Connecting call… ALL TASKS ALL TASKS ACTIVE TASKS TASKS IN WRAP …" at bounding box center [88, 79] width 134 height 116
drag, startPoint x: 209, startPoint y: 52, endPoint x: 245, endPoint y: 46, distance: 36.2
click at [211, 52] on div "outbound" at bounding box center [213, 48] width 72 height 7
type input "[PHONE_NUMBER]"
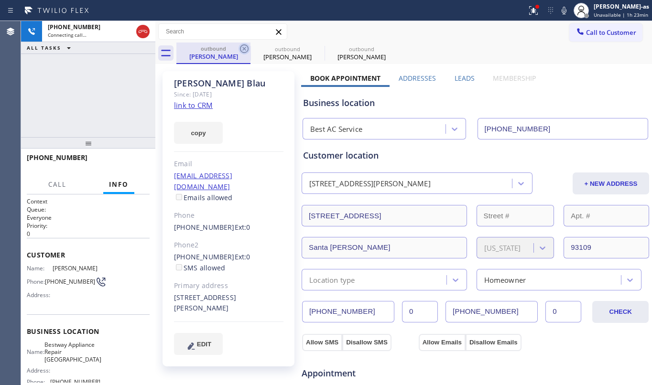
click at [245, 46] on icon at bounding box center [243, 48] width 11 height 11
type input "[PHONE_NUMBER]"
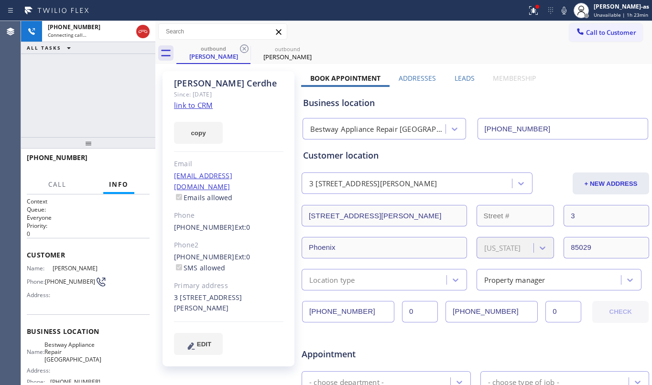
click at [115, 87] on div "[PHONE_NUMBER] Connecting call… ALL TASKS ALL TASKS ACTIVE TASKS TASKS IN WRAP …" at bounding box center [88, 79] width 134 height 116
click at [247, 50] on icon at bounding box center [243, 48] width 11 height 11
click at [104, 90] on div "[PHONE_NUMBER] Connecting call… ALL TASKS ALL TASKS ACTIVE TASKS TASKS IN WRAP …" at bounding box center [88, 79] width 134 height 116
click at [117, 90] on div "[PHONE_NUMBER] Connecting call… ALL TASKS ALL TASKS ACTIVE TASKS TASKS IN WRAP …" at bounding box center [88, 79] width 134 height 116
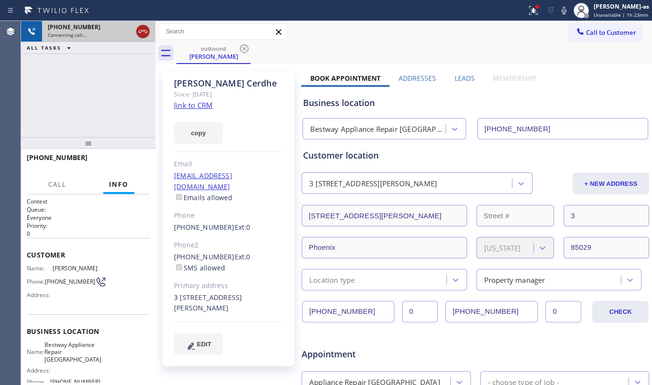
click at [143, 30] on icon at bounding box center [143, 31] width 9 height 3
drag, startPoint x: 207, startPoint y: 48, endPoint x: 243, endPoint y: 44, distance: 36.1
click at [218, 46] on div "outbound" at bounding box center [213, 48] width 72 height 7
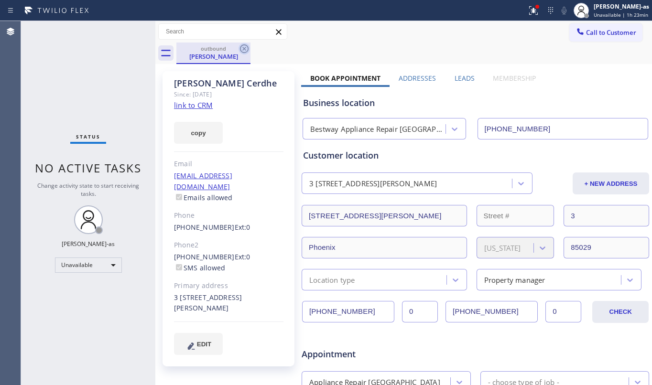
click at [245, 43] on icon at bounding box center [243, 48] width 11 height 11
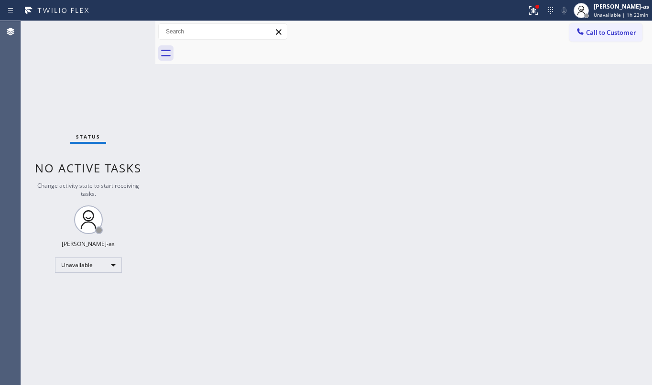
click at [246, 43] on div at bounding box center [413, 53] width 475 height 21
click at [250, 194] on div "Back to Dashboard Change Sender ID Customers Technicians Select a contact Outbo…" at bounding box center [403, 203] width 496 height 364
click at [222, 160] on div "Back to Dashboard Change Sender ID Customers Technicians Select a contact Outbo…" at bounding box center [403, 203] width 496 height 364
click at [67, 264] on div "Unavailable" at bounding box center [88, 264] width 67 height 15
click at [89, 276] on li "Offline" at bounding box center [87, 278] width 64 height 11
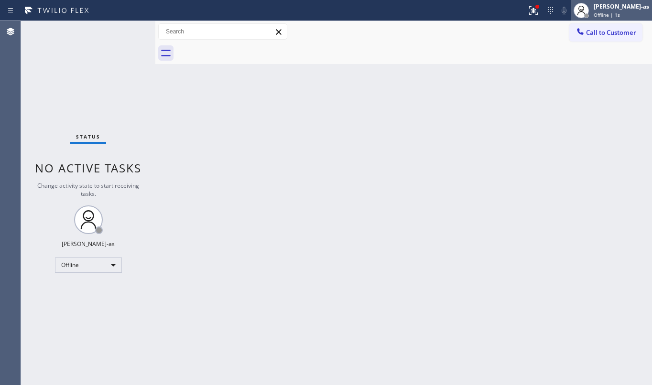
click at [591, 3] on div at bounding box center [580, 10] width 21 height 21
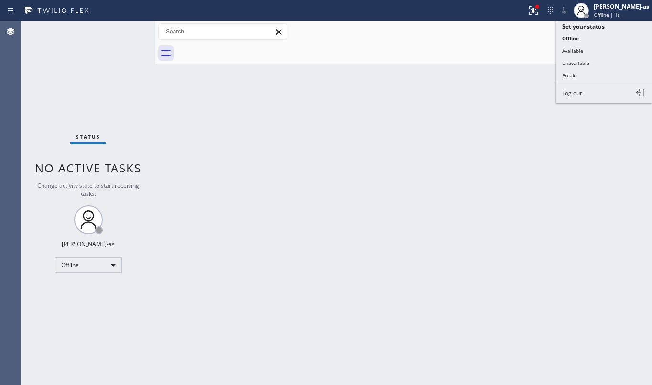
click at [581, 91] on span "Log out" at bounding box center [572, 93] width 20 height 8
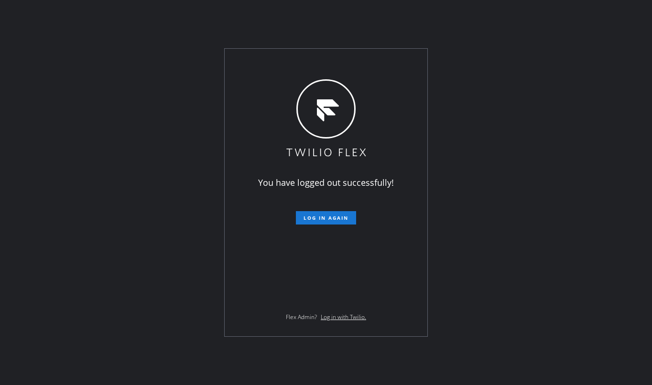
click at [491, 271] on div "You have logged out successfully! Log in again Flex Admin? Log in with Twilio." at bounding box center [326, 192] width 652 height 385
click at [117, 140] on div "You have logged out successfully! Log in again Flex Admin? Log in with Twilio." at bounding box center [326, 192] width 652 height 385
